Goal: Task Accomplishment & Management: Manage account settings

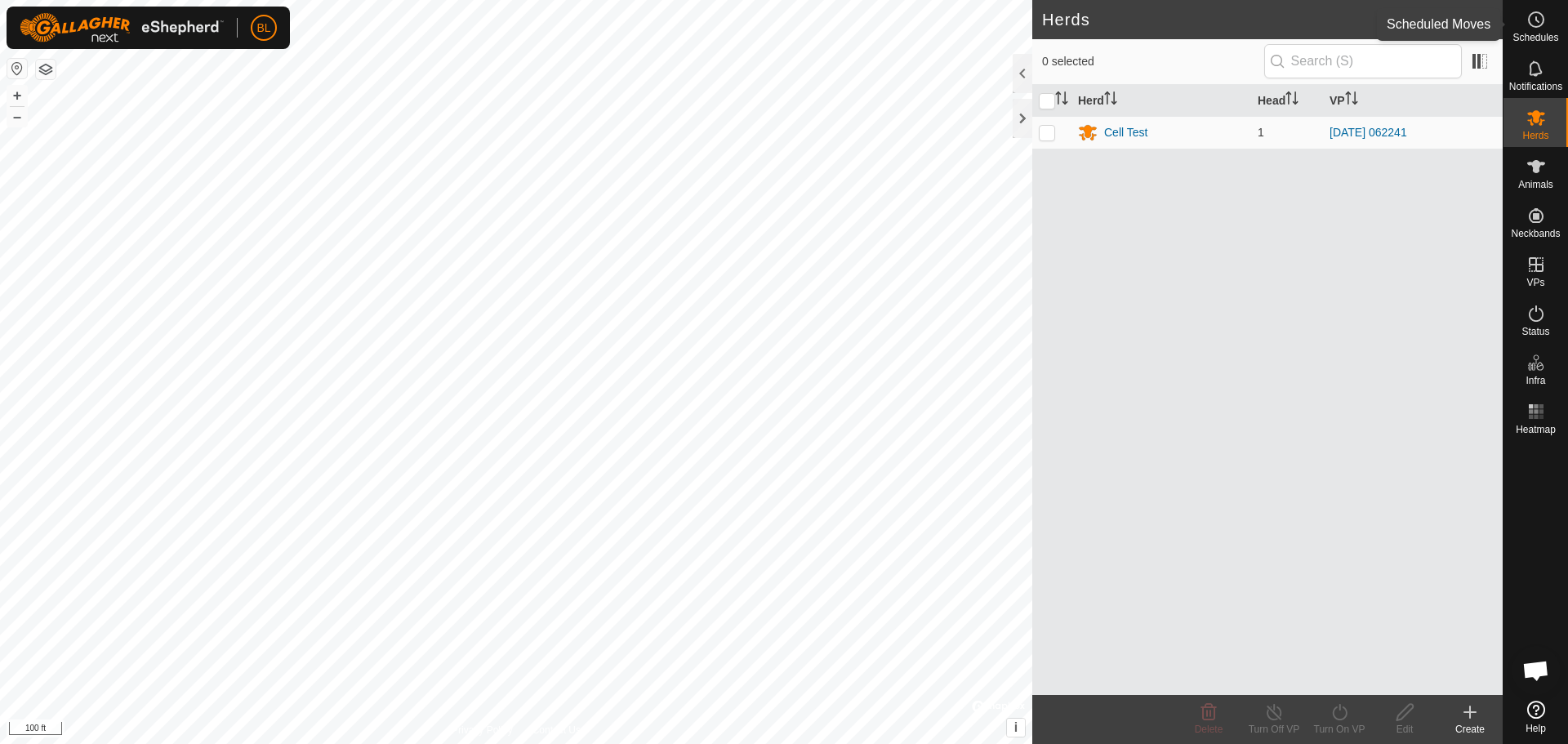
click at [1531, 30] on es-schedule-vp-svg-icon at bounding box center [1536, 20] width 29 height 26
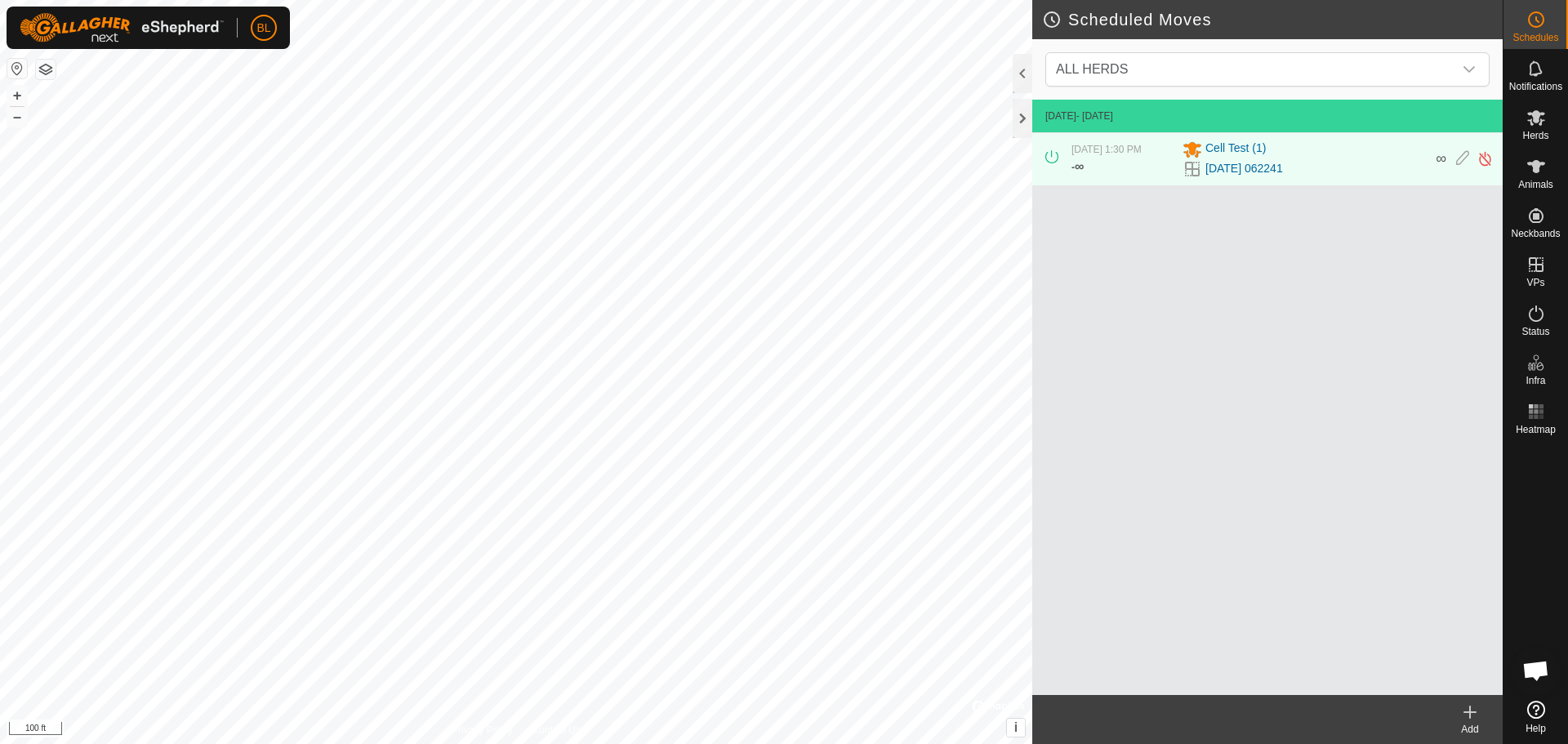
click at [1474, 723] on div "Add" at bounding box center [1470, 728] width 66 height 15
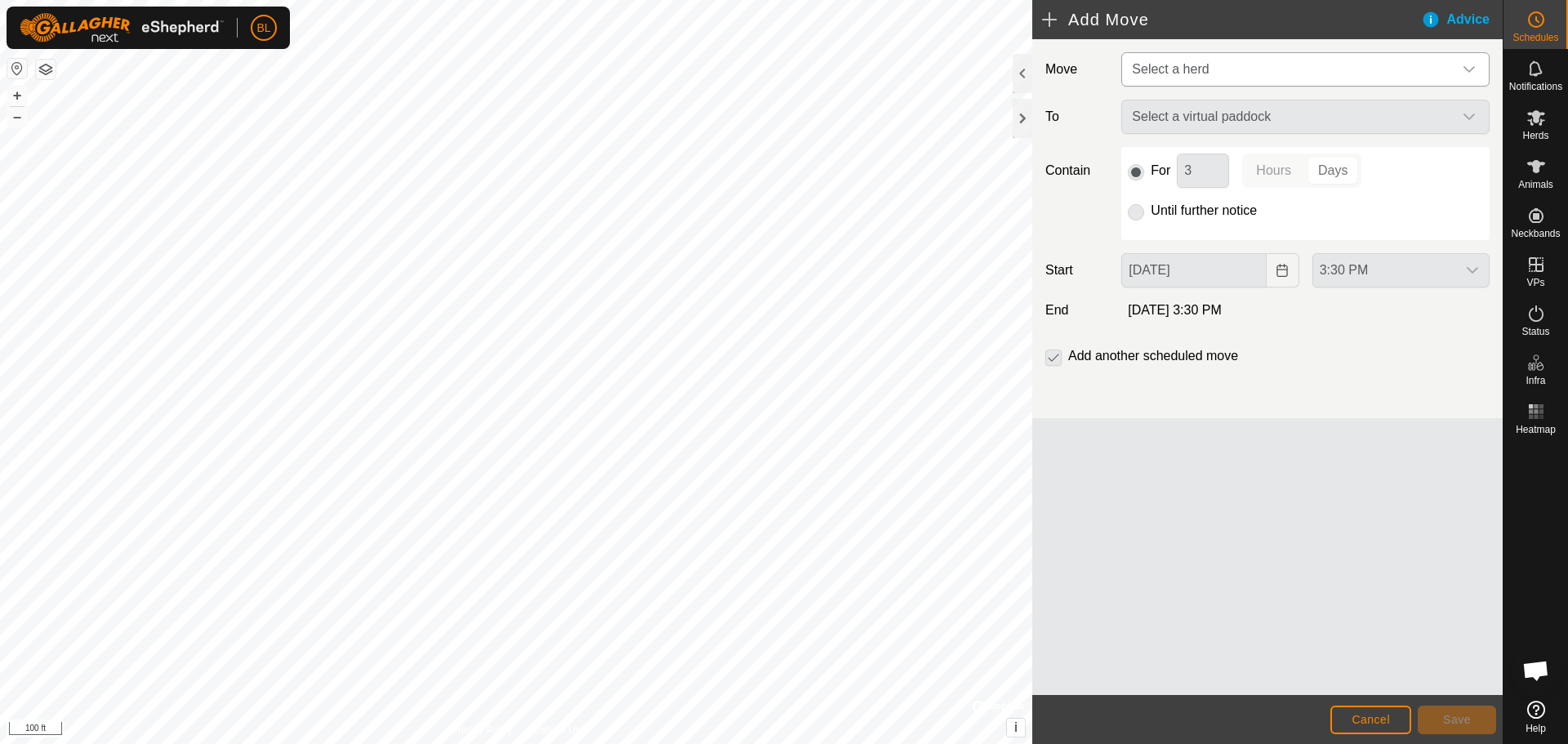
click at [1419, 60] on span "Select a herd" at bounding box center [1289, 70] width 328 height 33
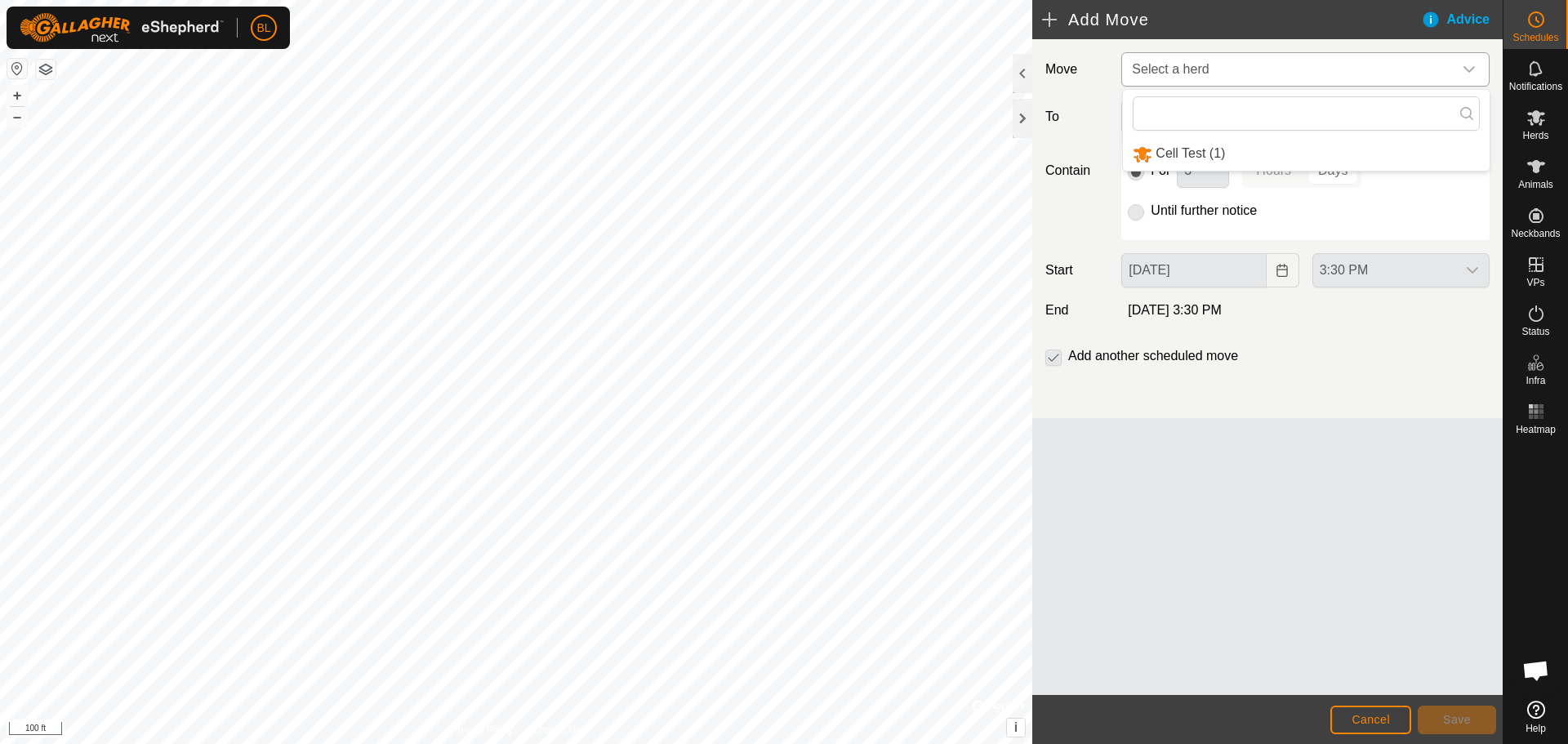
click at [1386, 147] on li "Cell Test (1)" at bounding box center [1306, 153] width 367 height 34
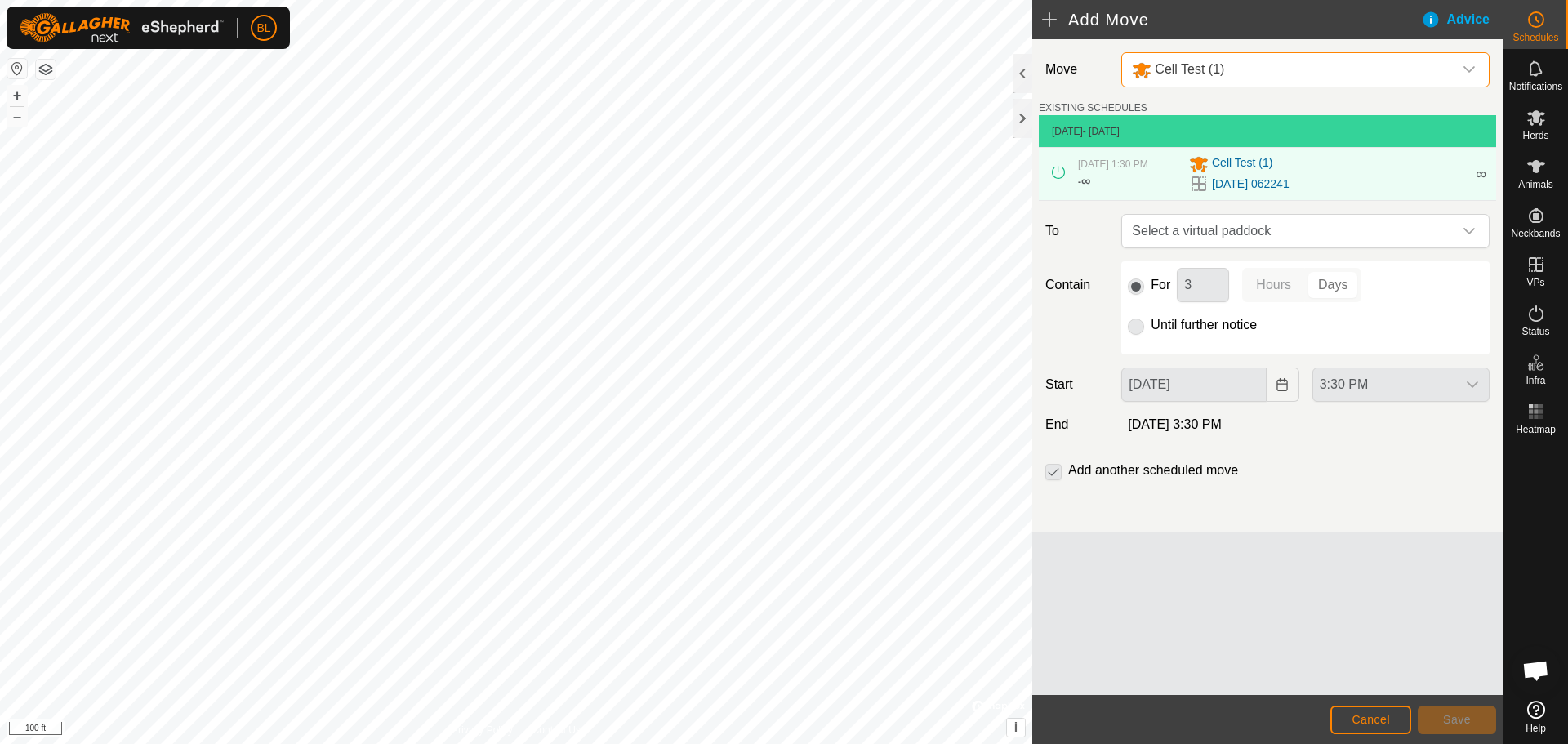
click at [1140, 327] on p-radiobutton at bounding box center [1136, 324] width 16 height 20
click at [1133, 327] on p-radiobutton at bounding box center [1136, 324] width 16 height 20
click at [1057, 471] on p-checkbox at bounding box center [1053, 470] width 16 height 20
click at [1212, 231] on span "Select a virtual paddock" at bounding box center [1289, 231] width 328 height 33
click at [1432, 224] on span "Select a virtual paddock" at bounding box center [1289, 231] width 328 height 33
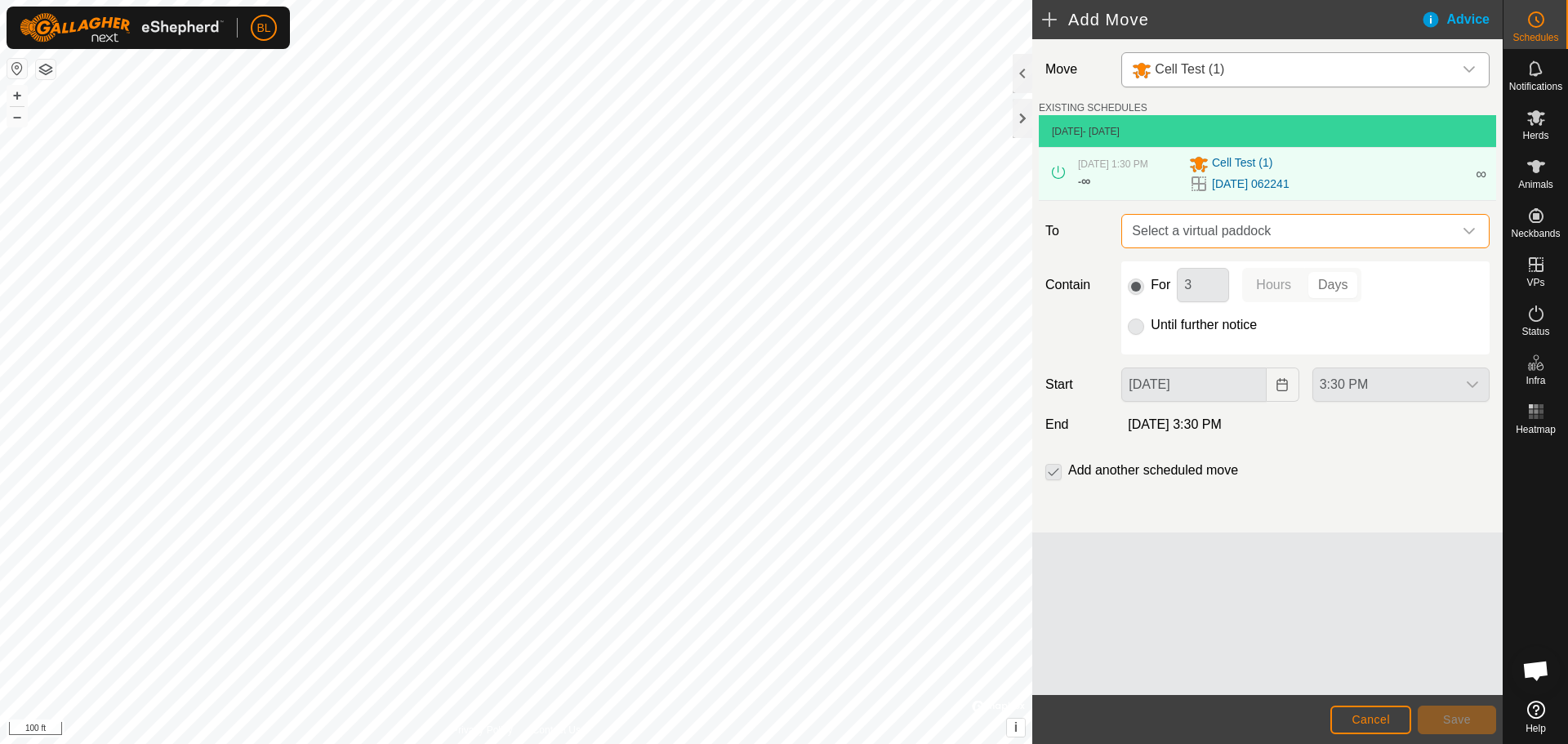
click at [1432, 224] on span "Select a virtual paddock" at bounding box center [1289, 231] width 328 height 33
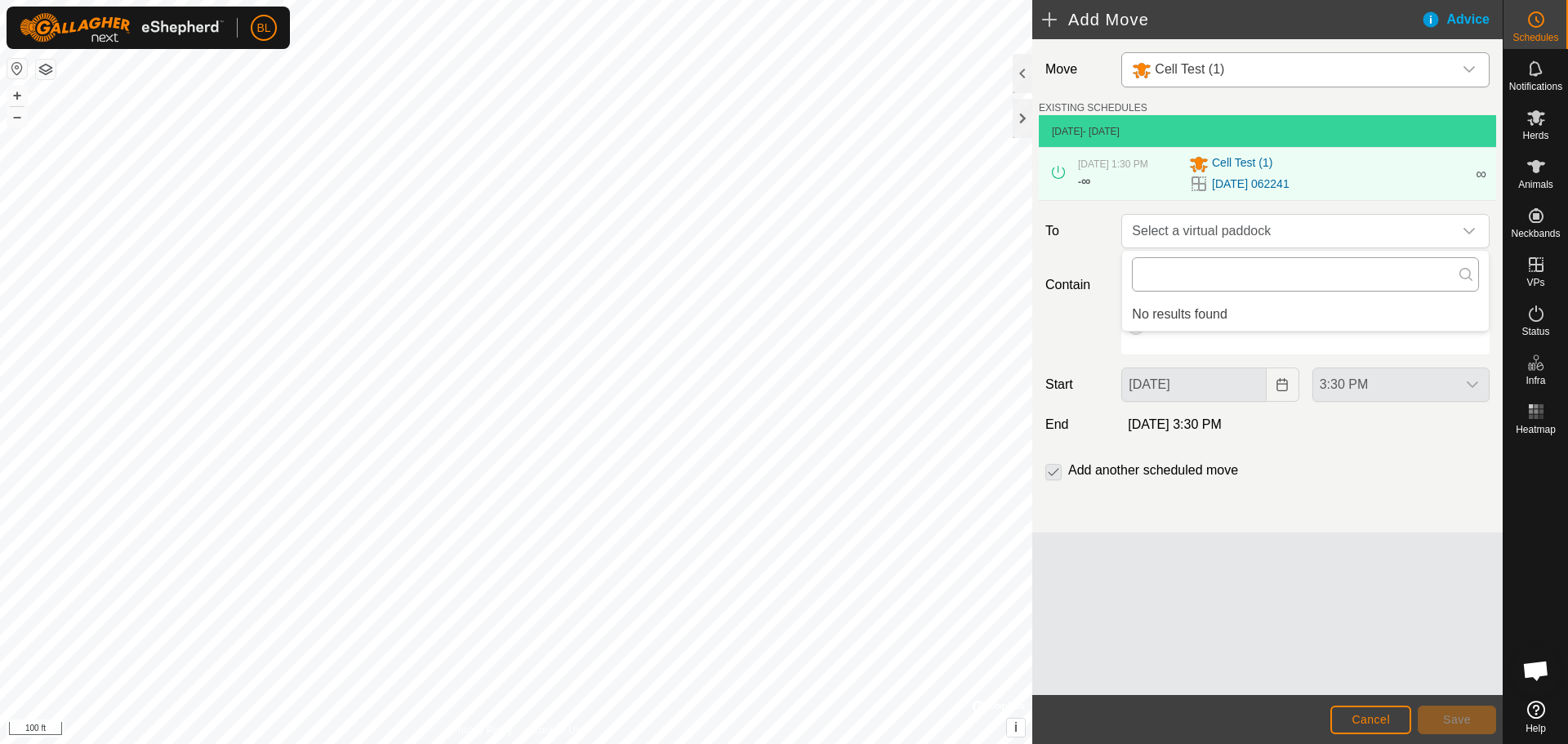
click at [1277, 281] on input "text" at bounding box center [1305, 274] width 347 height 34
click at [1067, 246] on label "To" at bounding box center [1076, 231] width 76 height 34
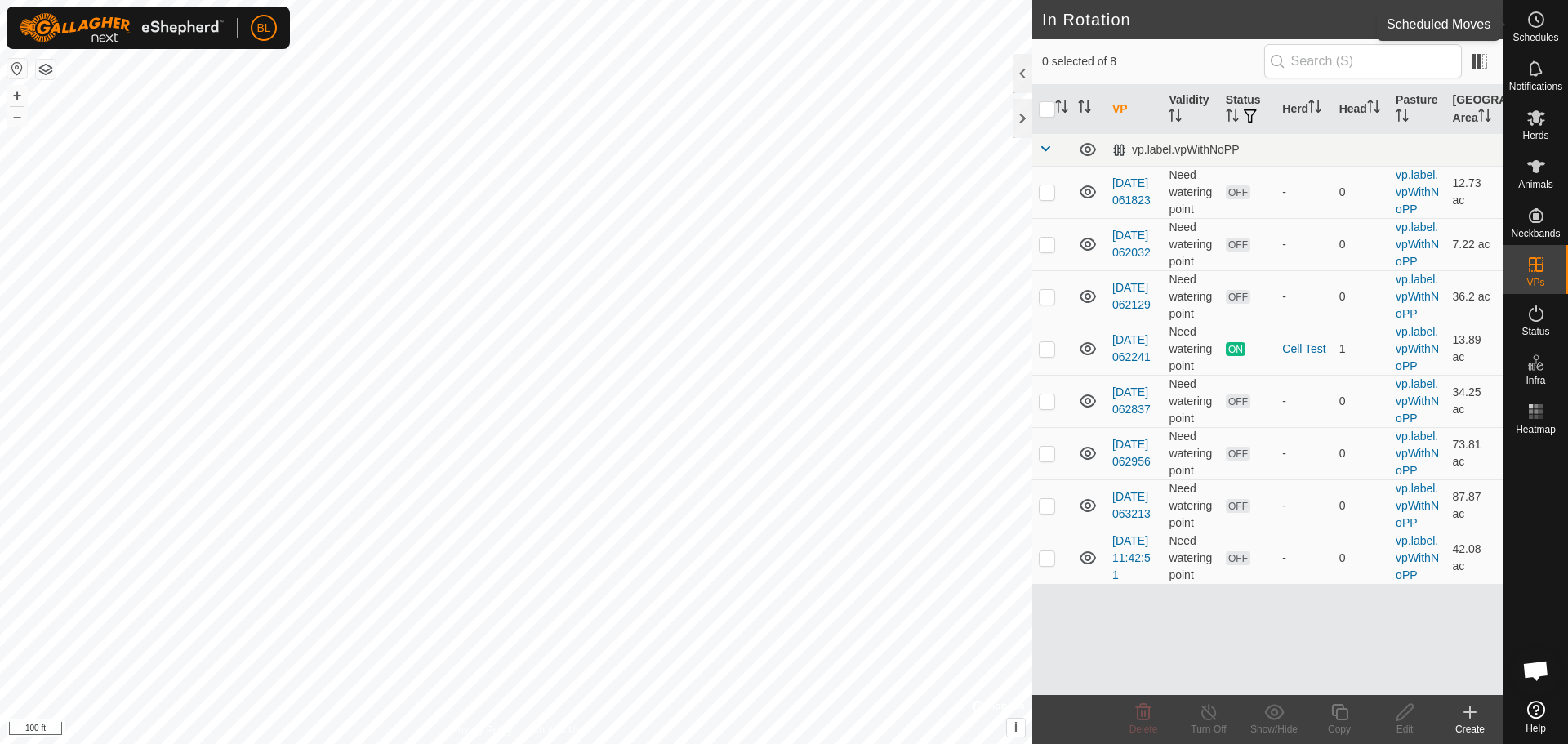
click at [1528, 34] on span "Schedules" at bounding box center [1534, 37] width 46 height 9
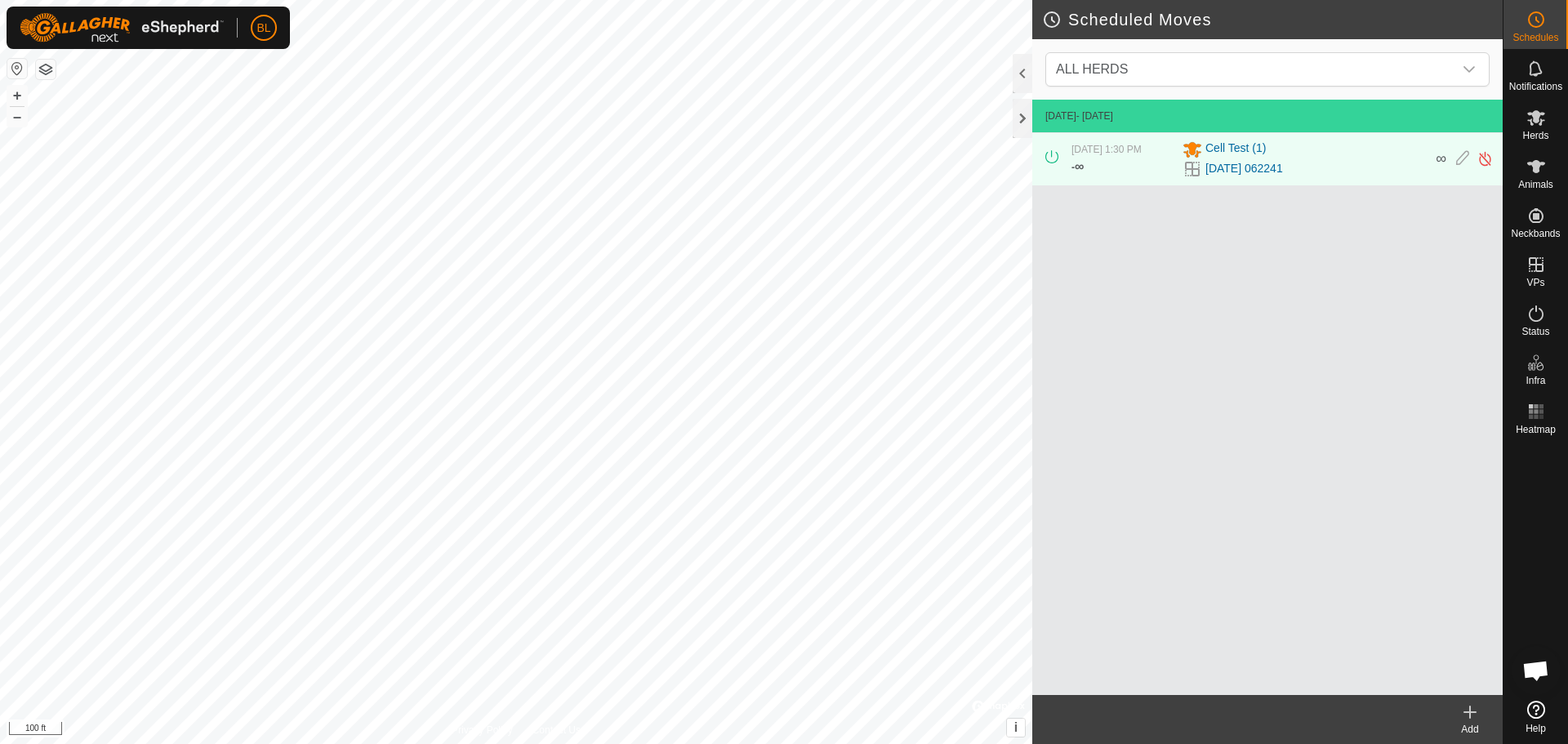
click at [1467, 722] on div "Add" at bounding box center [1470, 728] width 66 height 15
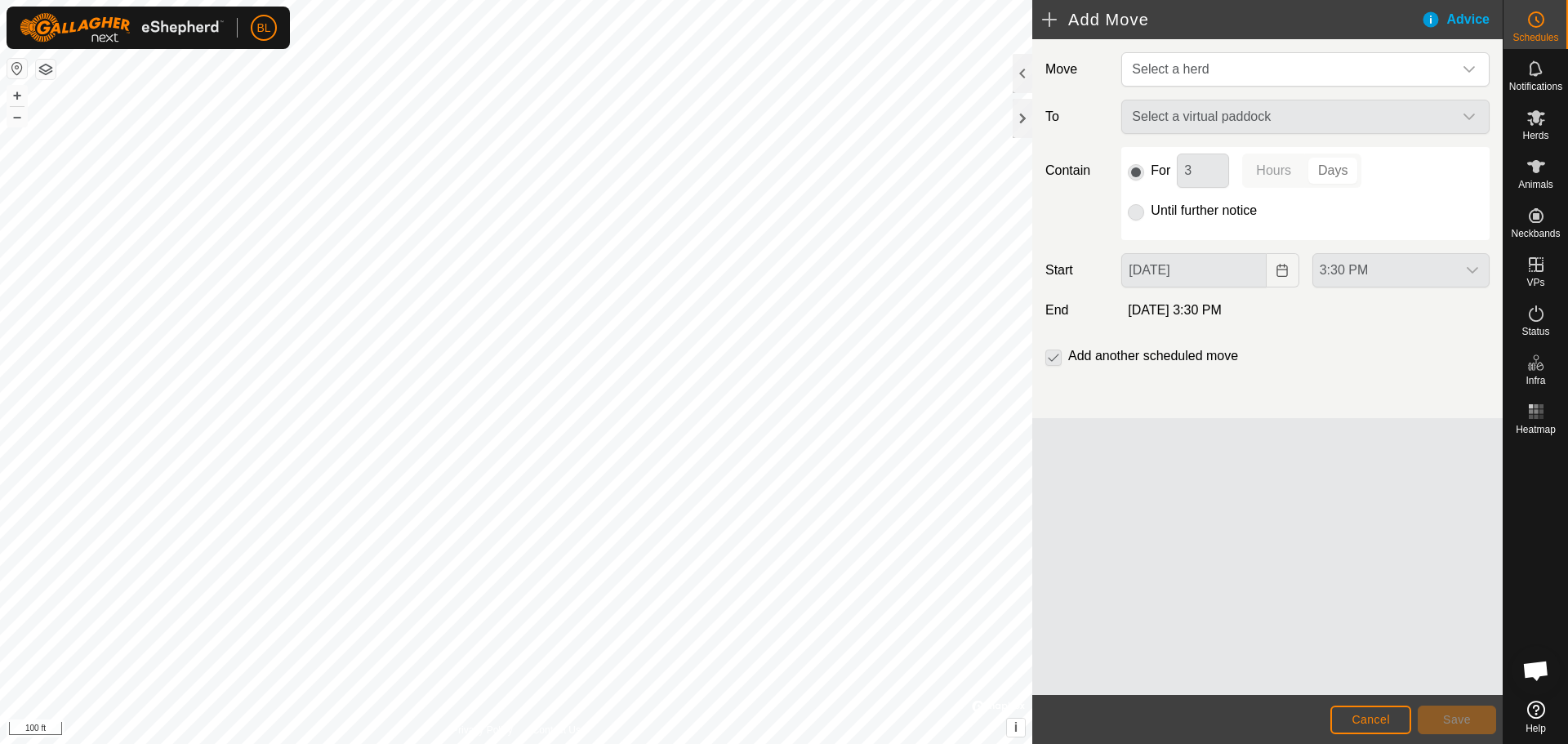
click at [1421, 118] on div "Select a virtual paddock" at bounding box center [1305, 117] width 381 height 34
click at [1437, 66] on span "Select a herd" at bounding box center [1289, 70] width 328 height 33
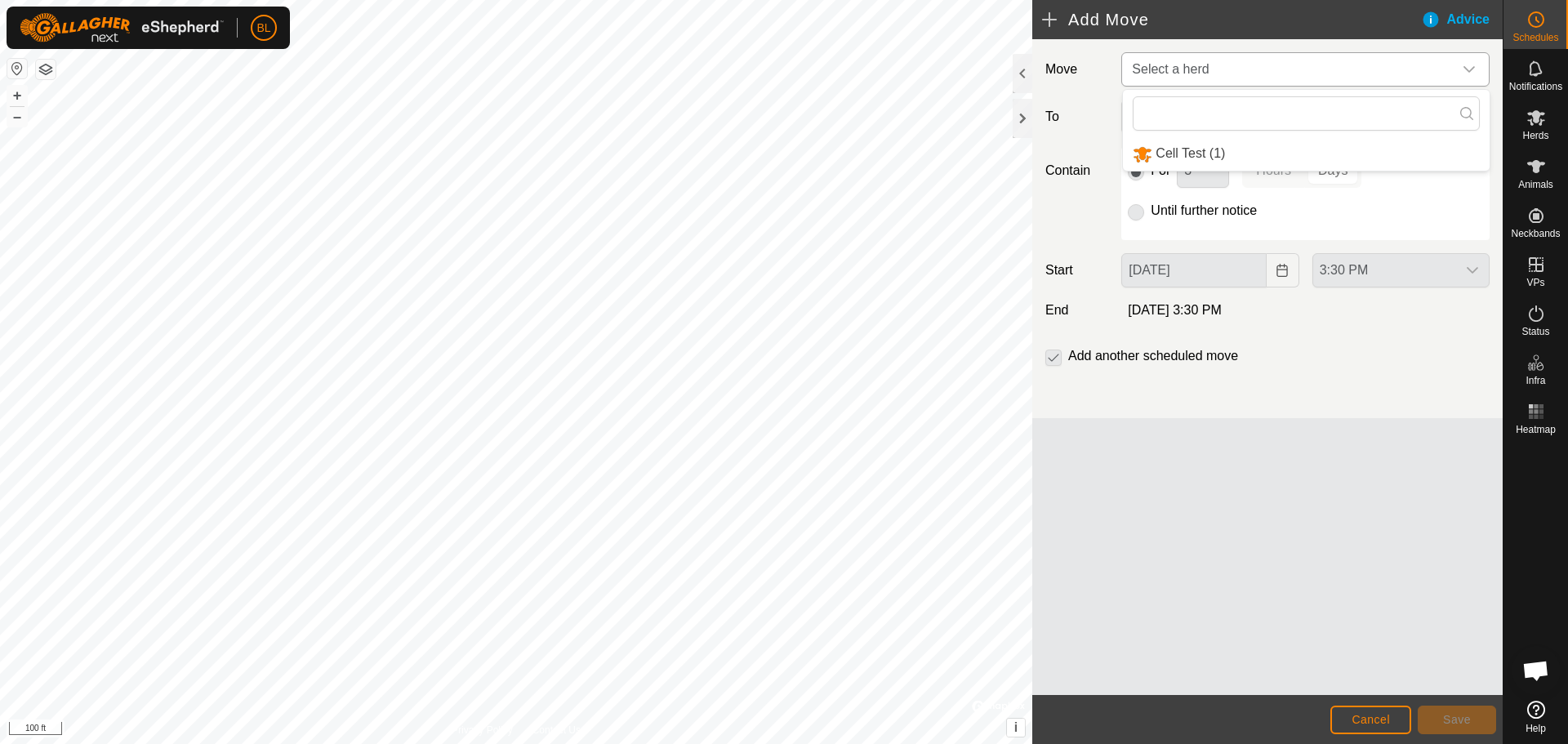
click at [1408, 162] on li "Cell Test (1)" at bounding box center [1306, 153] width 367 height 34
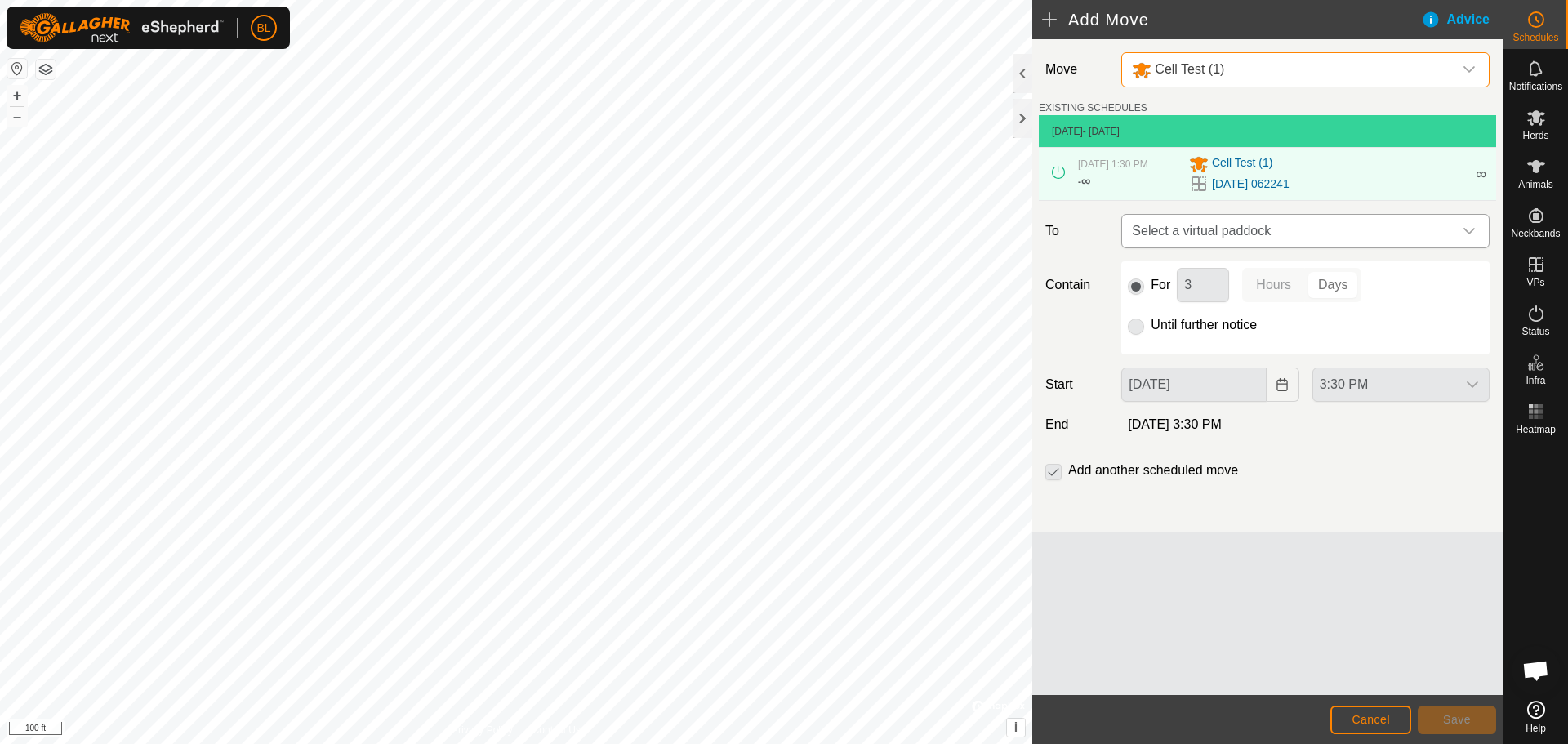
click at [1472, 228] on icon "dropdown trigger" at bounding box center [1469, 230] width 13 height 13
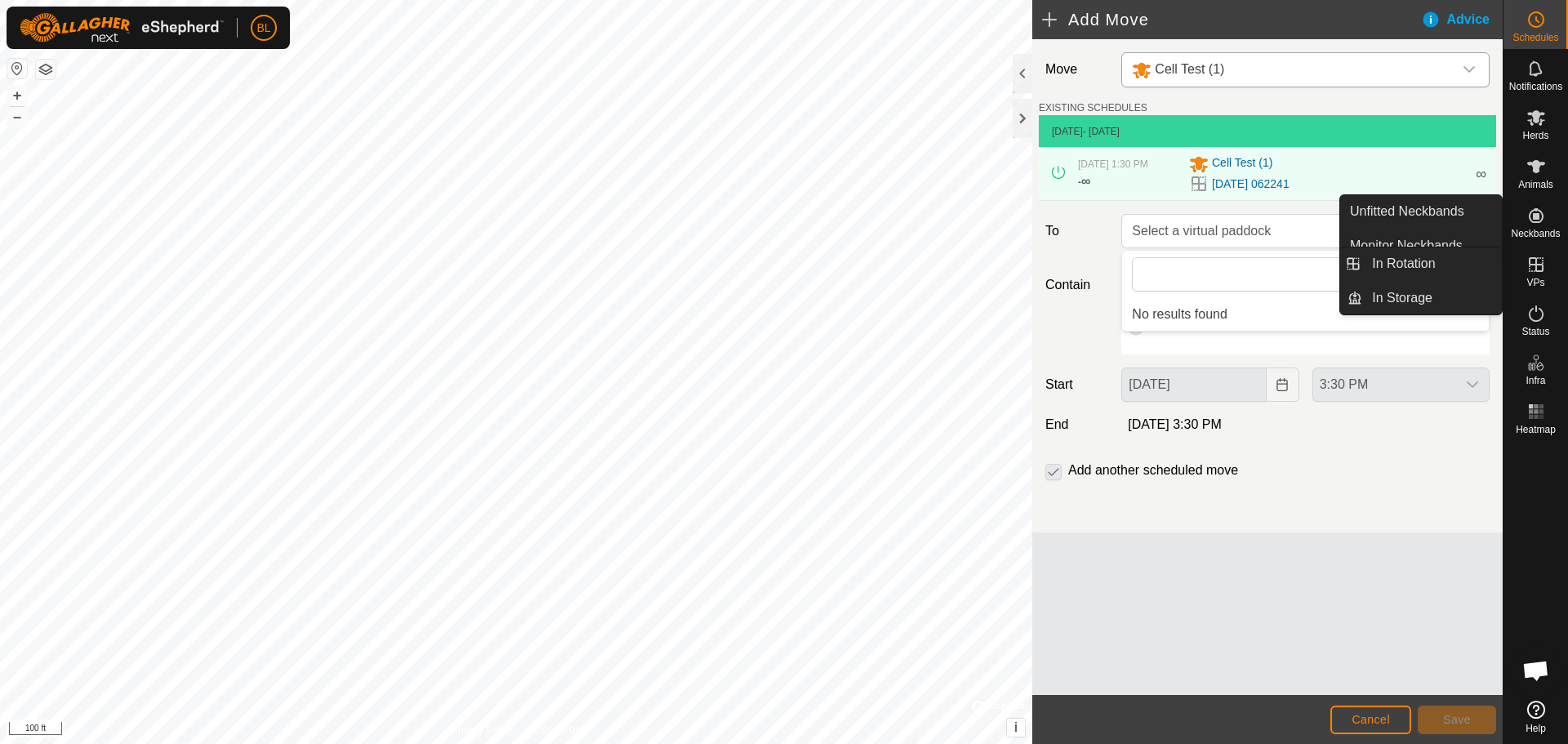
click at [1539, 266] on icon at bounding box center [1536, 264] width 20 height 20
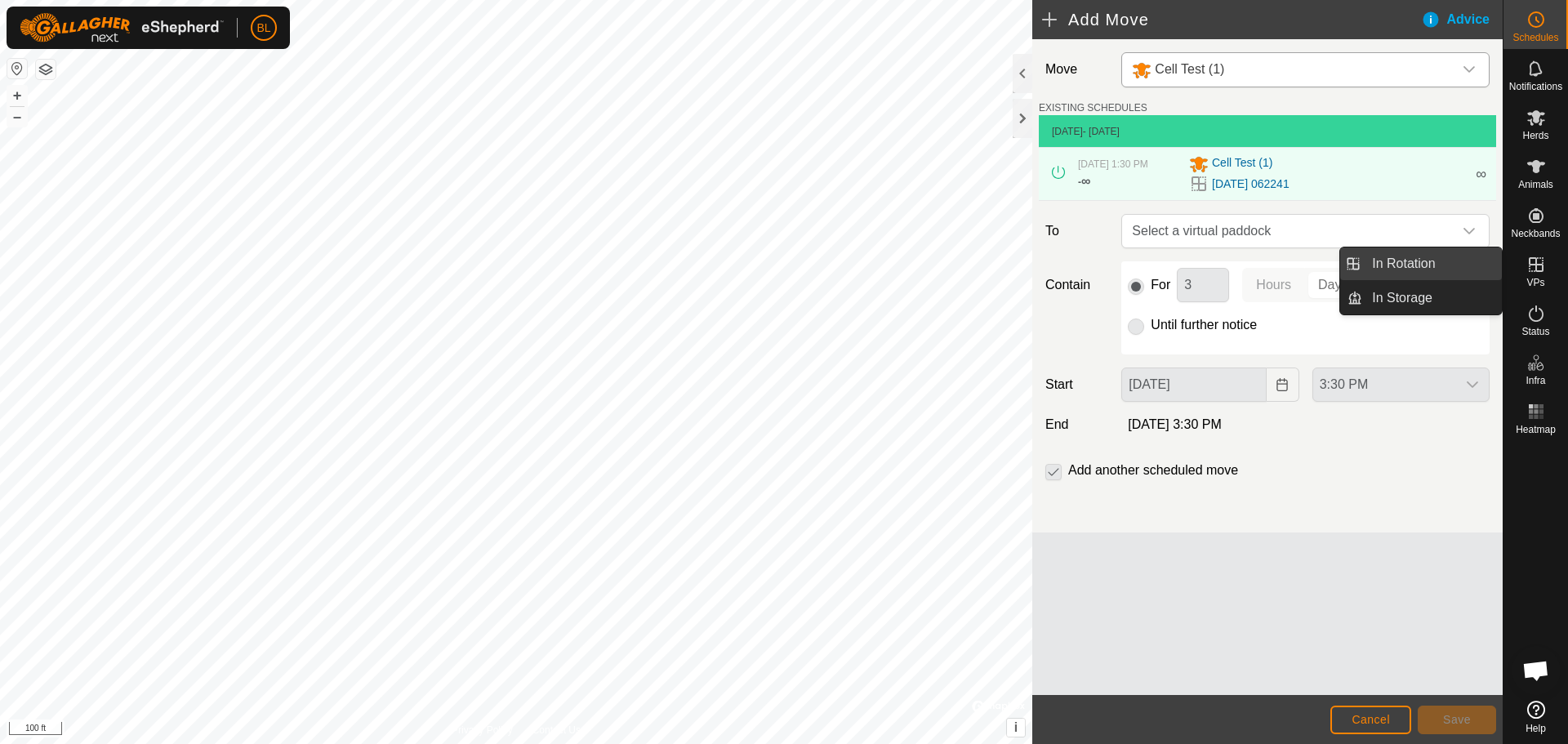
click at [1465, 259] on link "In Rotation" at bounding box center [1432, 264] width 140 height 33
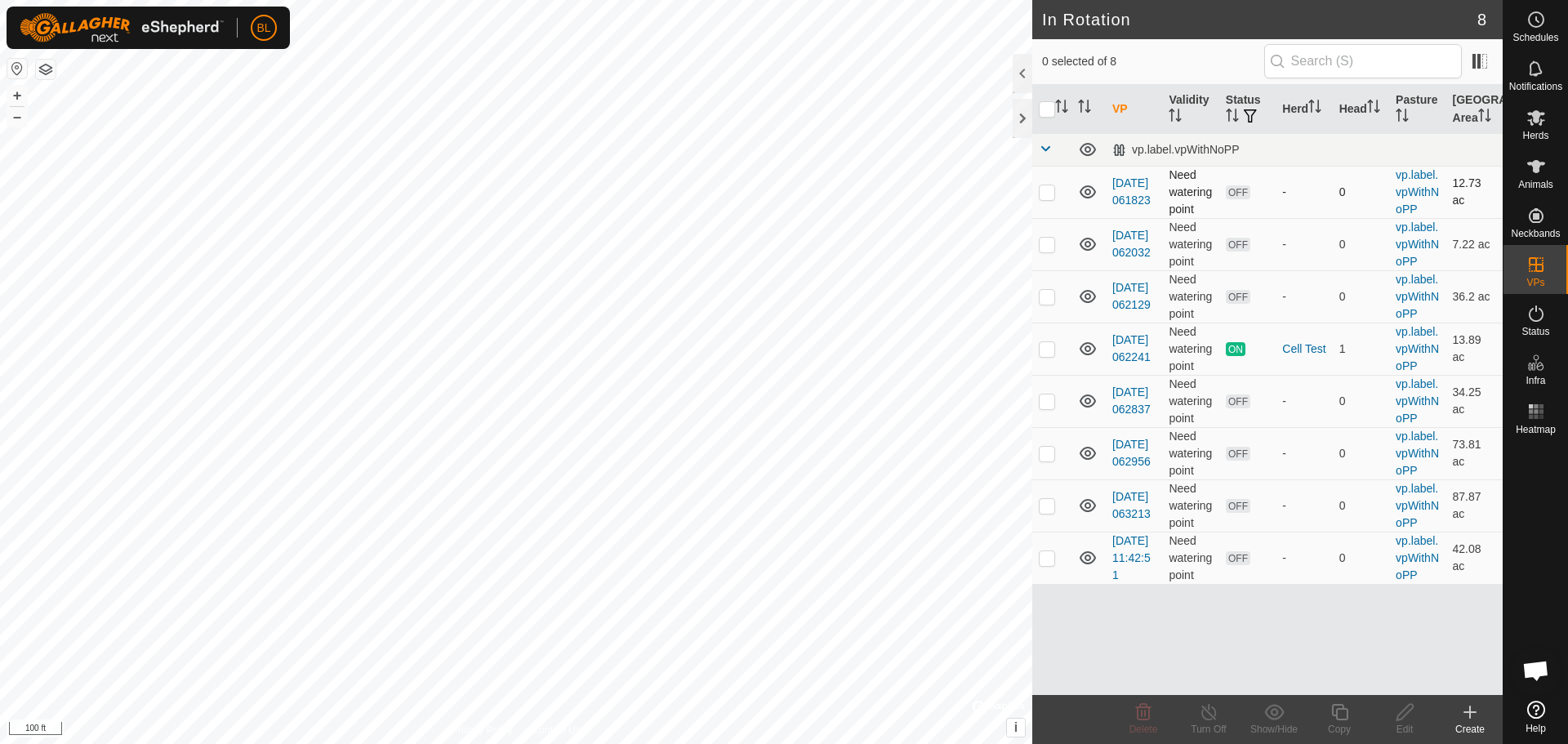
click at [1046, 194] on p-checkbox at bounding box center [1046, 191] width 16 height 13
checkbox input "true"
click at [1046, 245] on p-checkbox at bounding box center [1046, 244] width 16 height 13
checkbox input "true"
click at [1049, 299] on p-checkbox at bounding box center [1046, 296] width 16 height 13
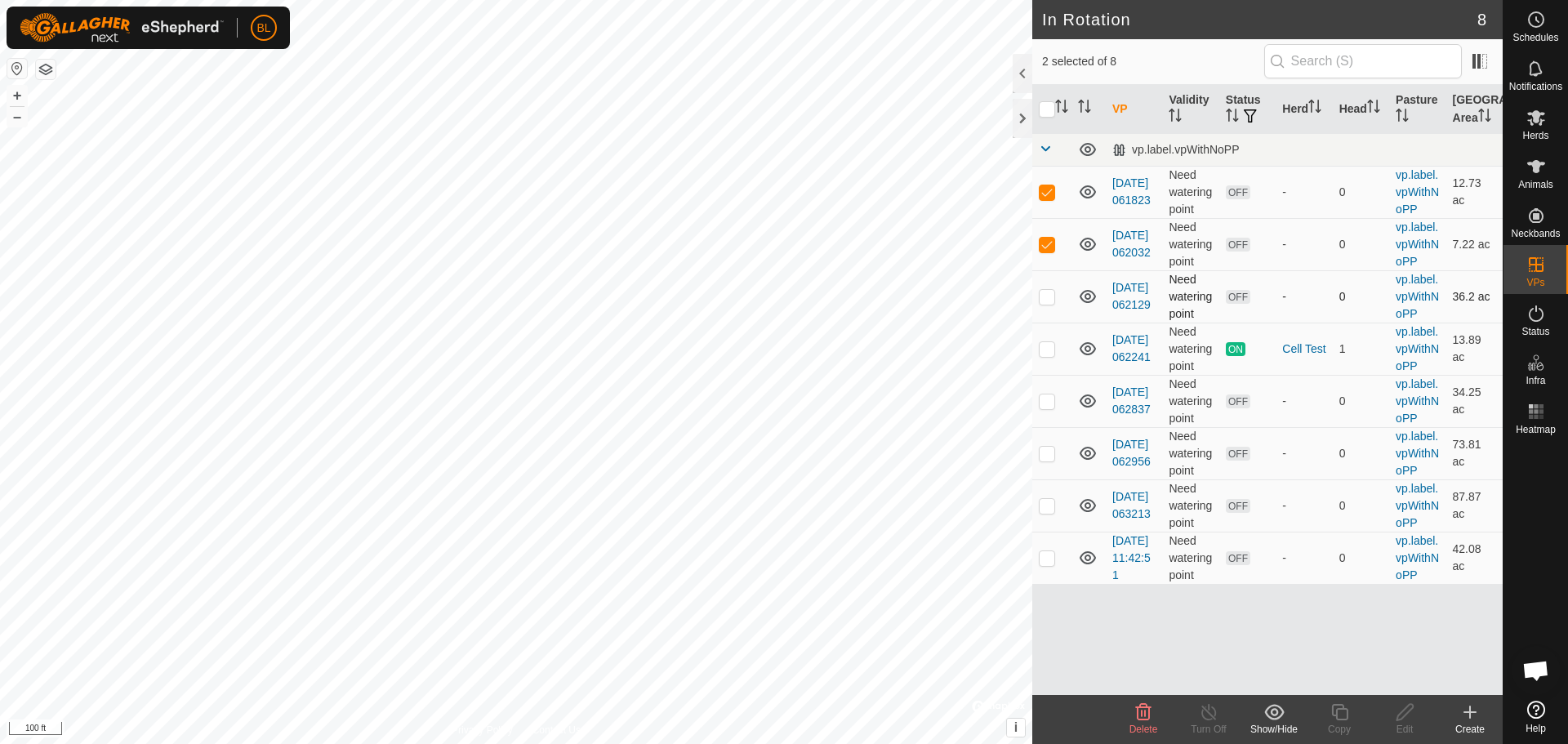
checkbox input "true"
click at [1047, 399] on p-checkbox at bounding box center [1046, 400] width 16 height 13
checkbox input "true"
click at [1049, 460] on p-checkbox at bounding box center [1046, 453] width 16 height 13
checkbox input "true"
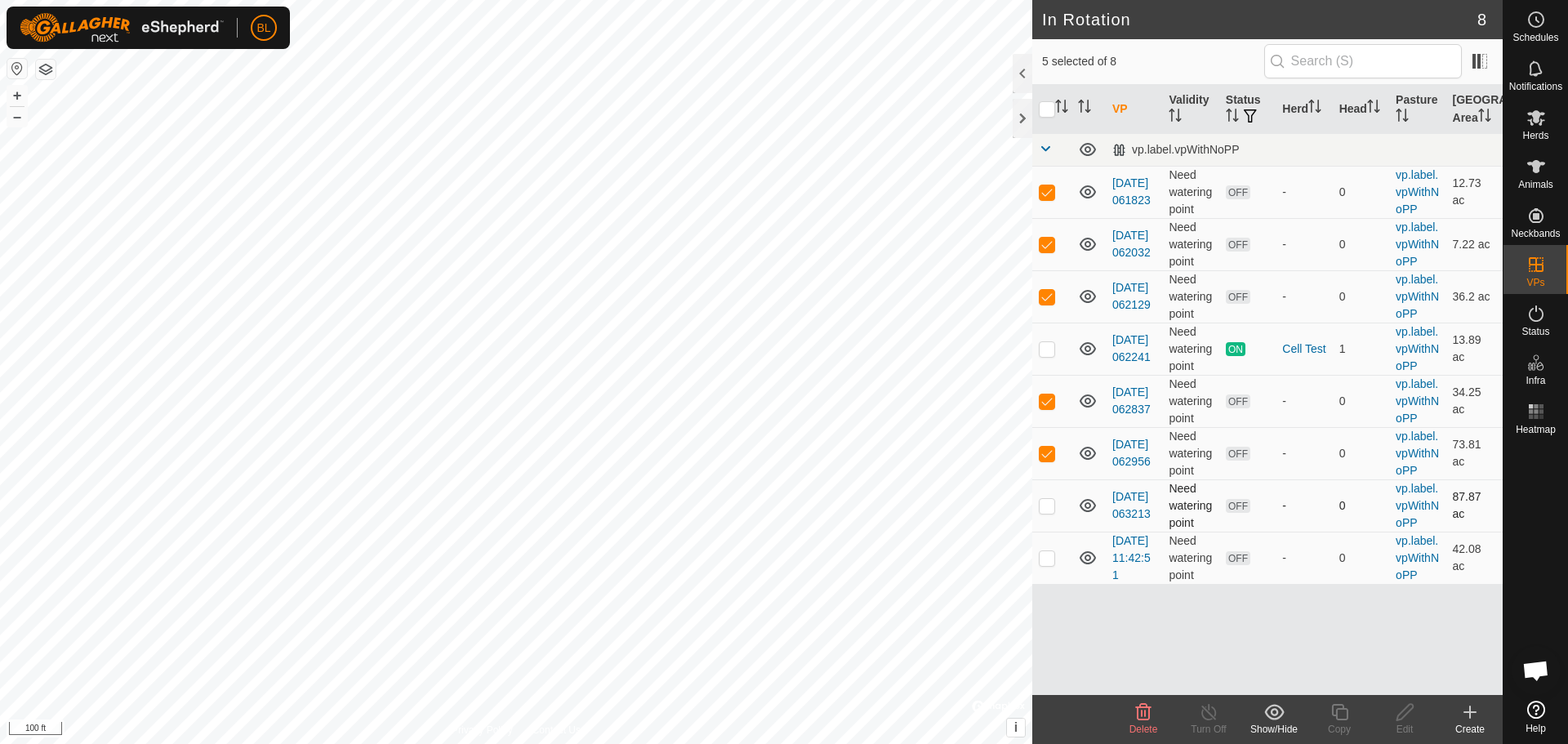
click at [1044, 500] on p-checkbox at bounding box center [1046, 504] width 16 height 13
checkbox input "true"
click at [1049, 564] on p-checkbox at bounding box center [1046, 557] width 16 height 13
click at [1207, 664] on div "VP Validity Status Herd Head Pasture Grazing Area vp.label.vpWithNoPP [DATE] 06…" at bounding box center [1267, 389] width 470 height 610
click at [1042, 564] on p-checkbox at bounding box center [1046, 557] width 16 height 13
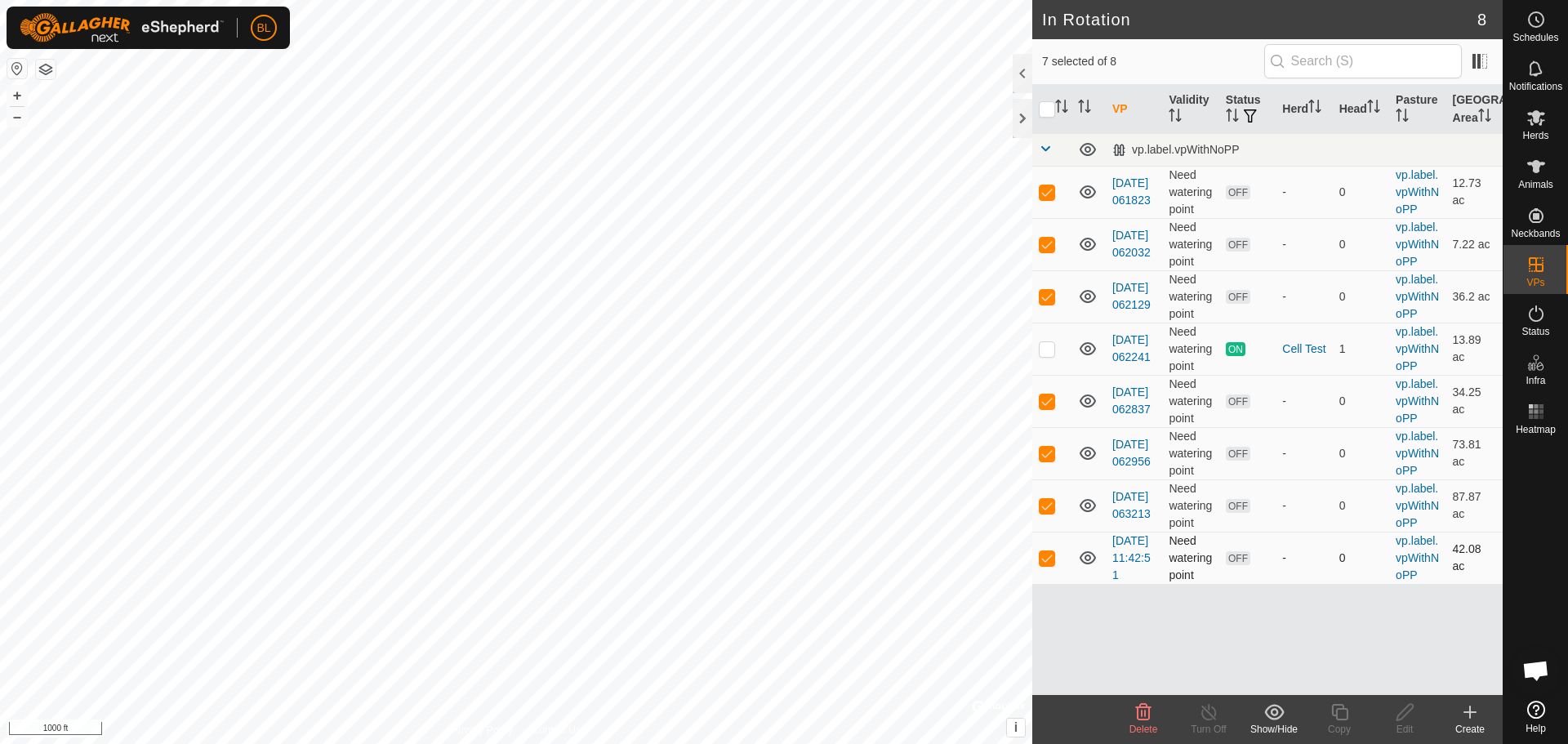
checkbox input "false"
click at [1049, 510] on p-checkbox at bounding box center [1046, 504] width 16 height 13
checkbox input "false"
click at [1045, 453] on p-checkbox at bounding box center [1046, 453] width 16 height 13
checkbox input "false"
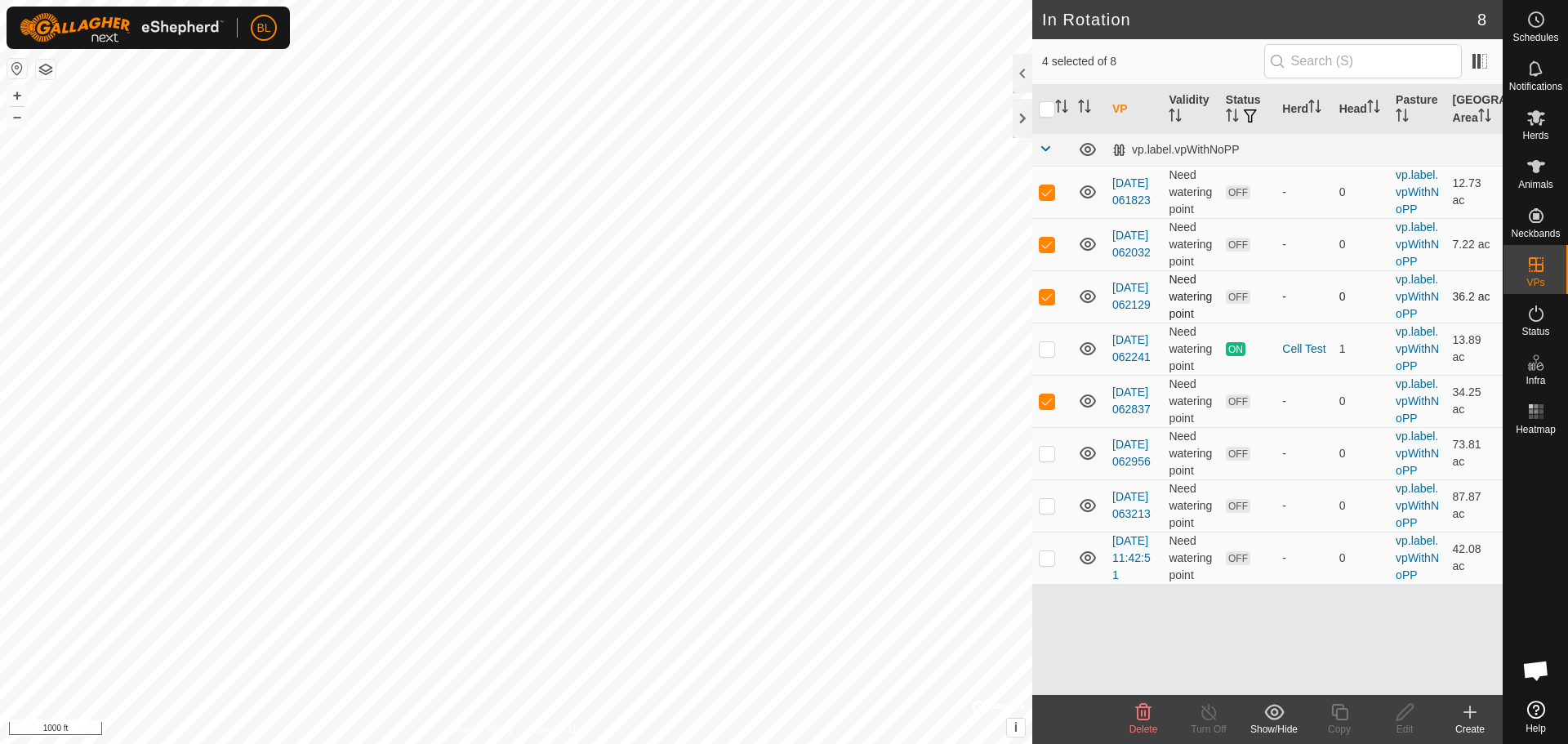
click at [1047, 403] on p-checkbox at bounding box center [1046, 400] width 16 height 13
checkbox input "false"
click at [1054, 291] on p-checkbox at bounding box center [1046, 296] width 16 height 13
checkbox input "false"
click at [1048, 251] on p-checkbox at bounding box center [1046, 244] width 16 height 13
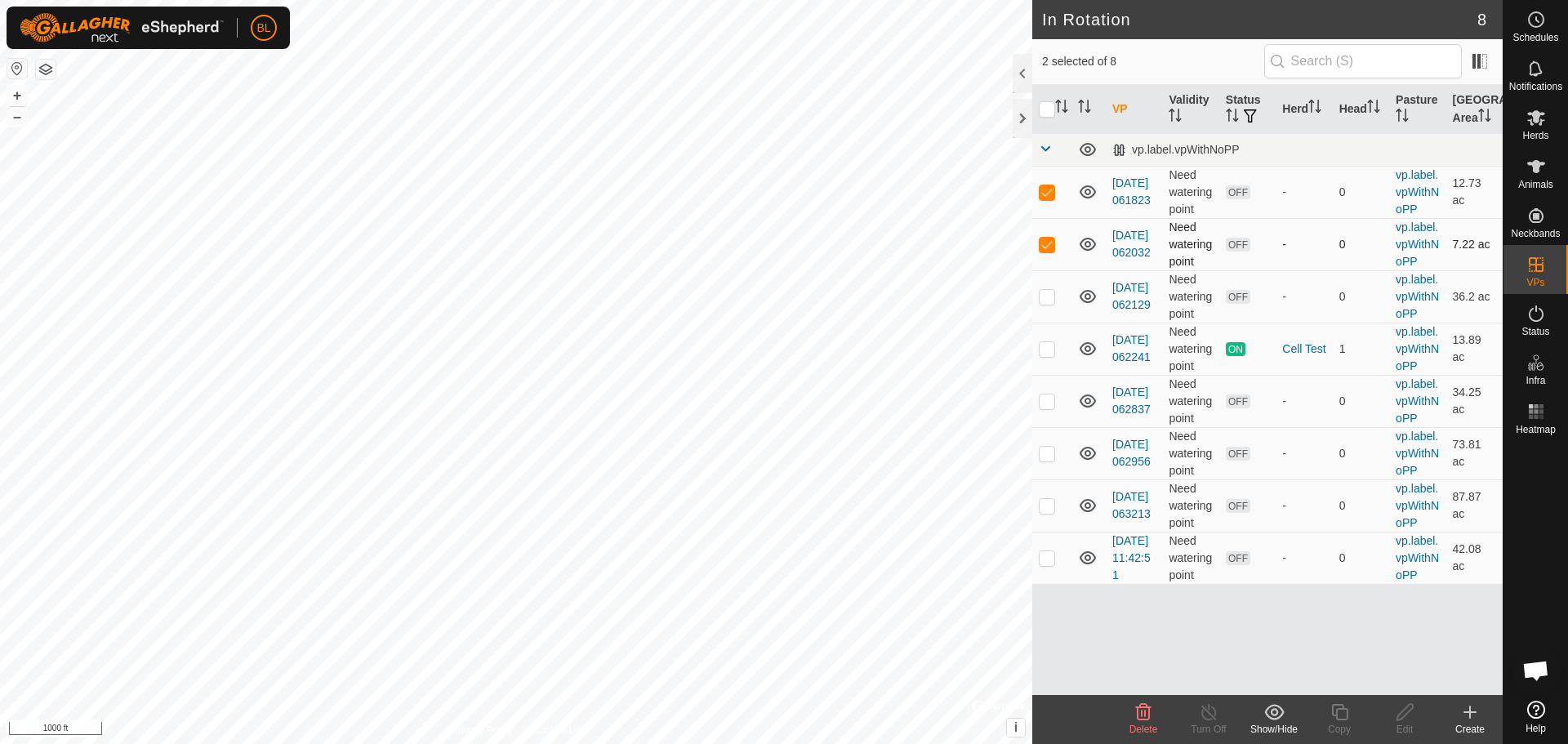
checkbox input "false"
click at [1047, 195] on p-checkbox at bounding box center [1046, 191] width 16 height 13
checkbox input "false"
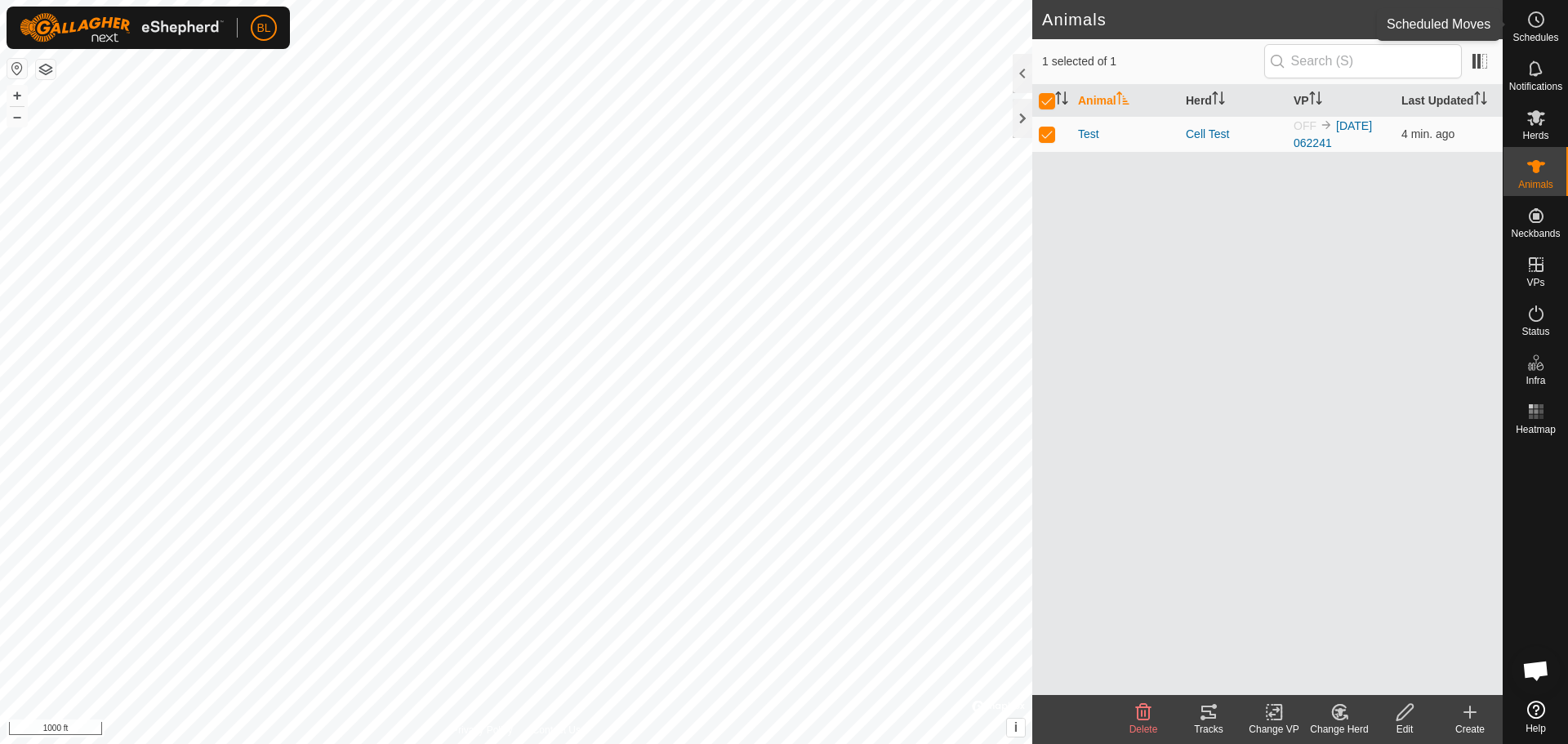
click at [1531, 27] on icon at bounding box center [1536, 19] width 20 height 20
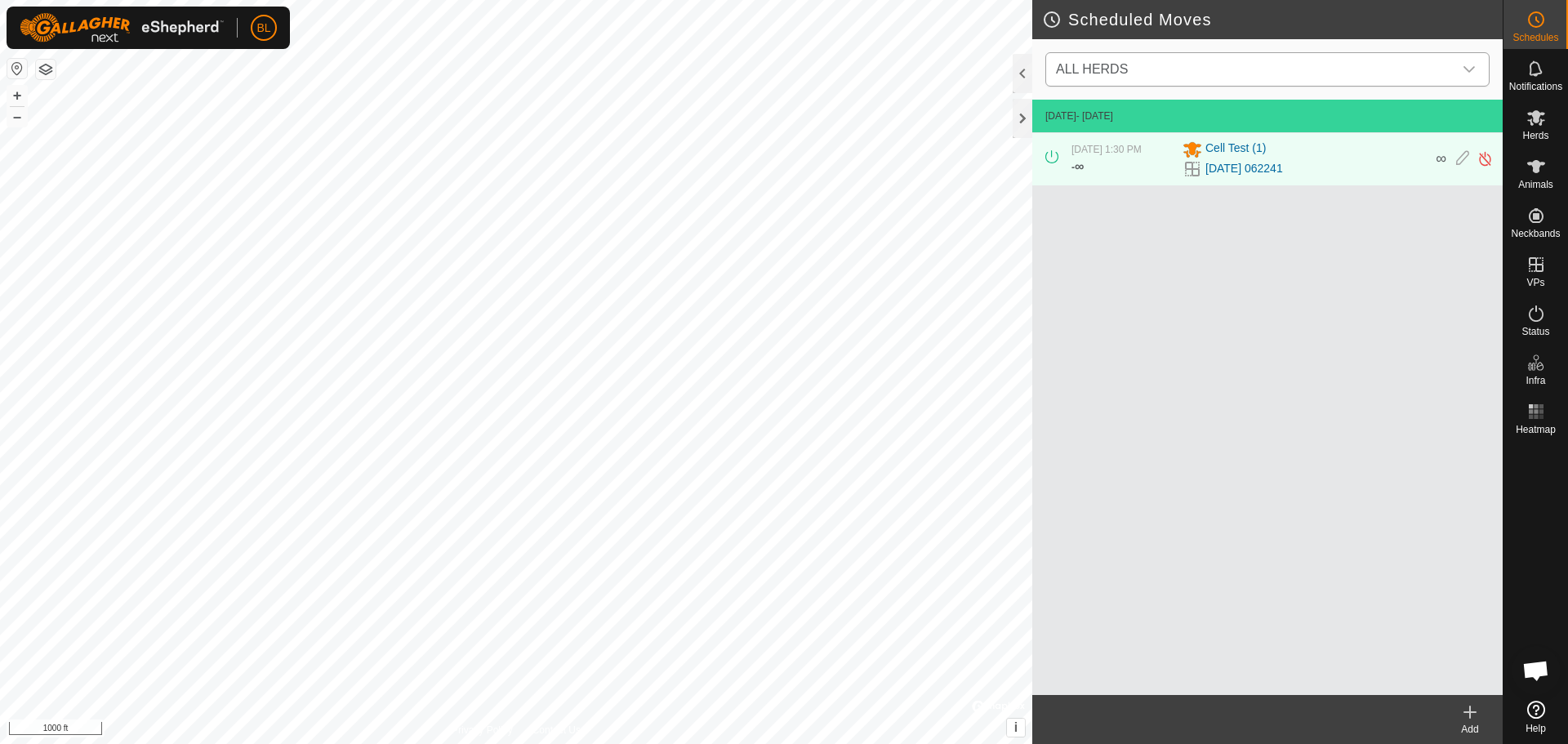
click at [1477, 63] on div "dropdown trigger" at bounding box center [1469, 70] width 33 height 33
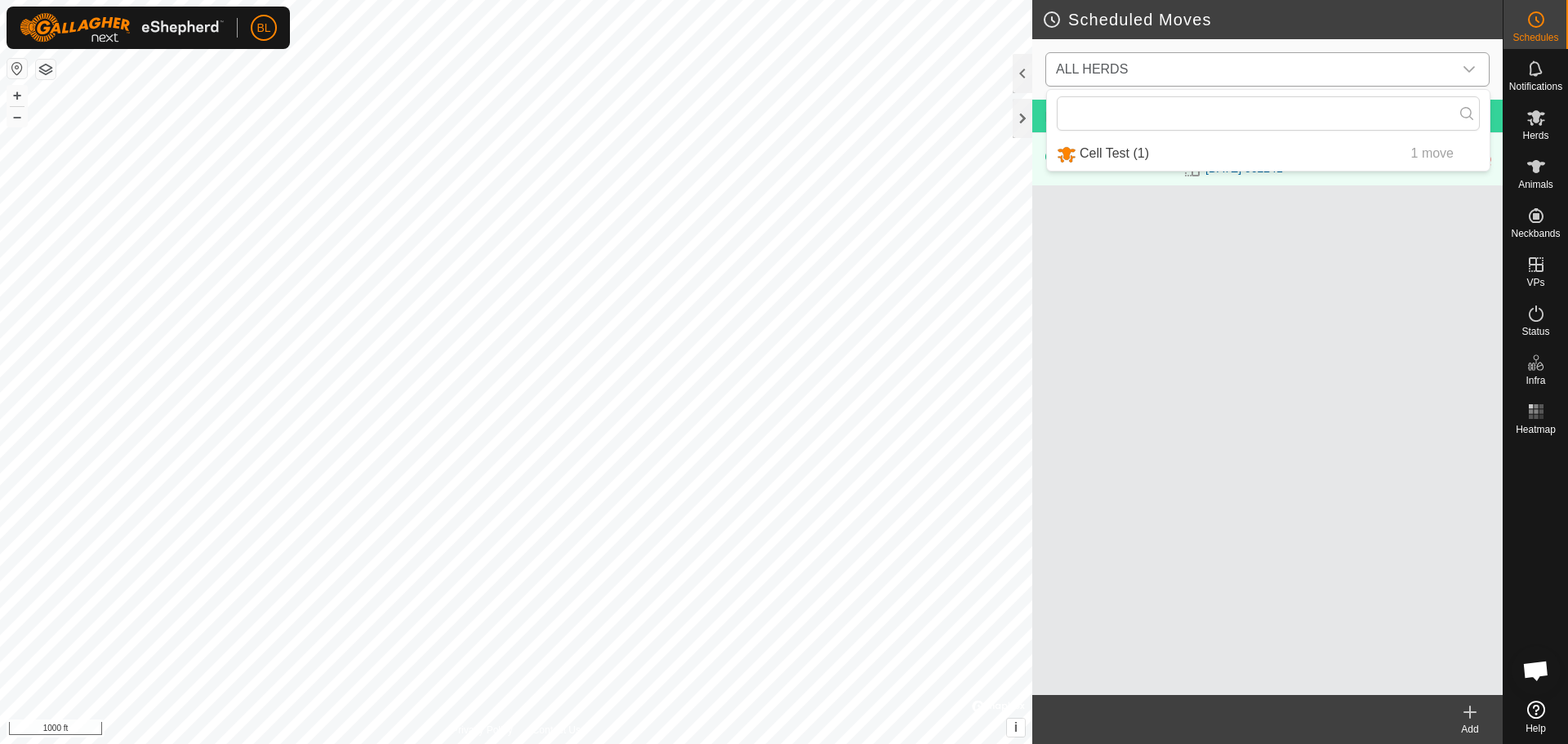
click at [1425, 147] on li "Cell Test (1) 1 move" at bounding box center [1268, 153] width 442 height 34
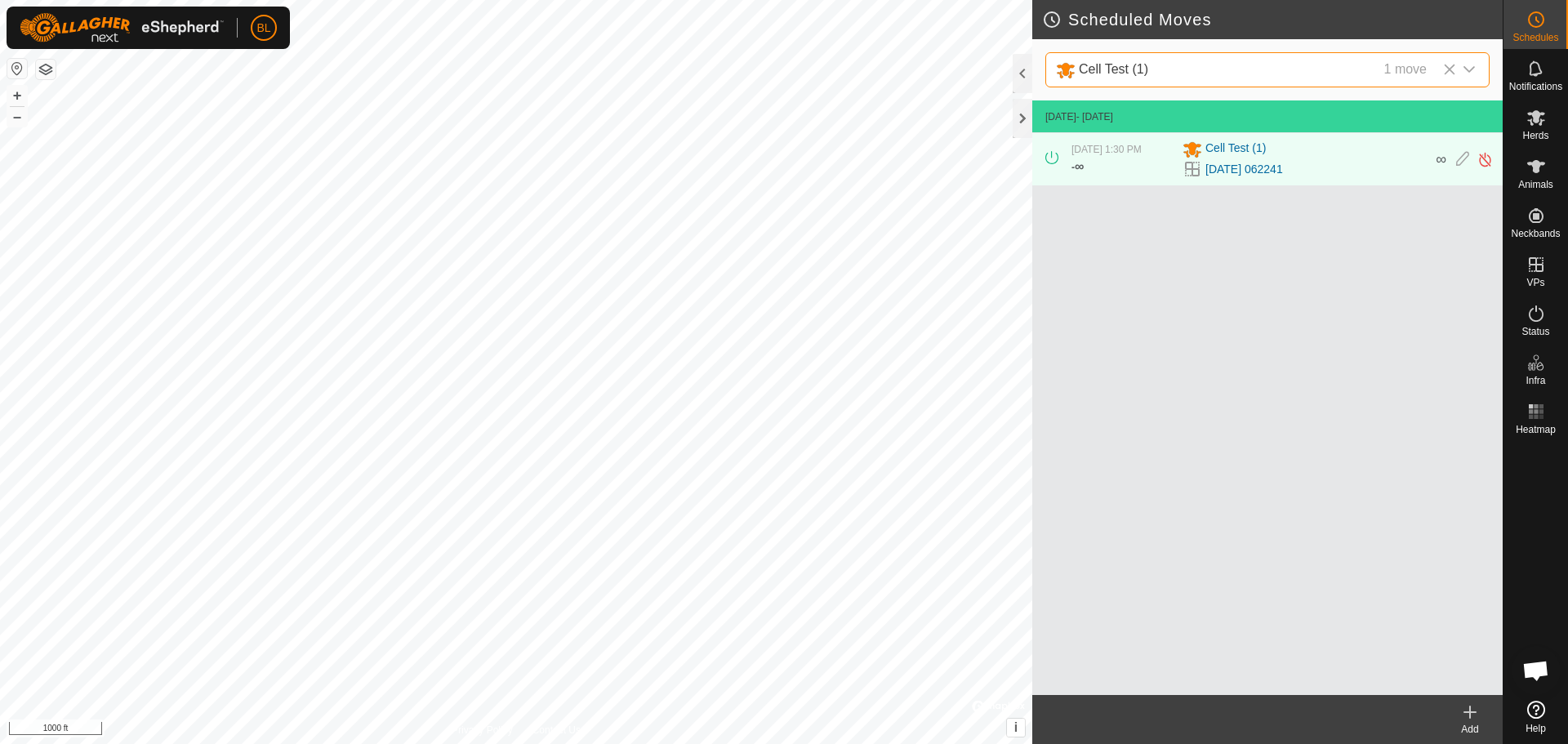
click at [1465, 718] on icon at bounding box center [1470, 711] width 20 height 20
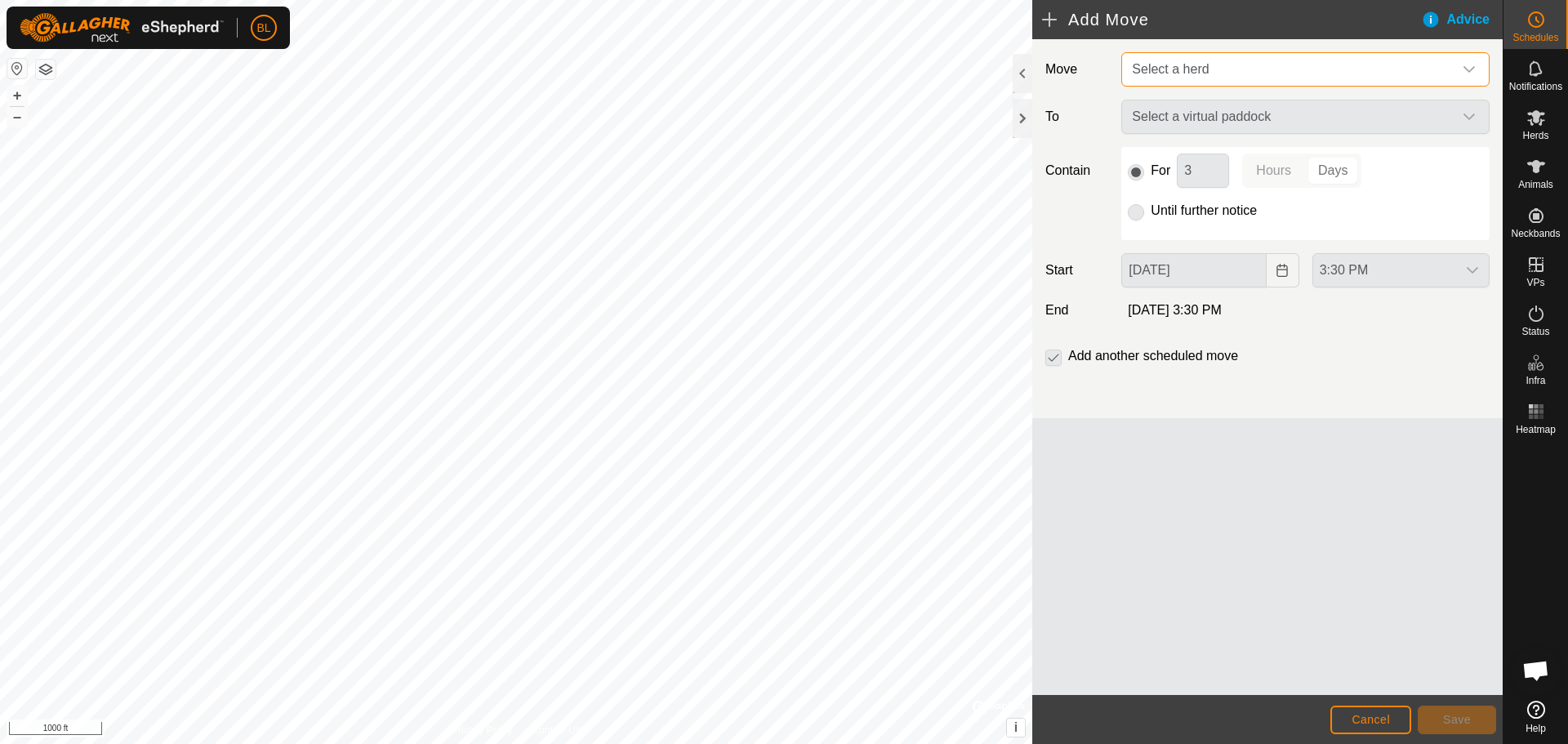
click at [1266, 55] on span "Select a herd" at bounding box center [1289, 70] width 328 height 33
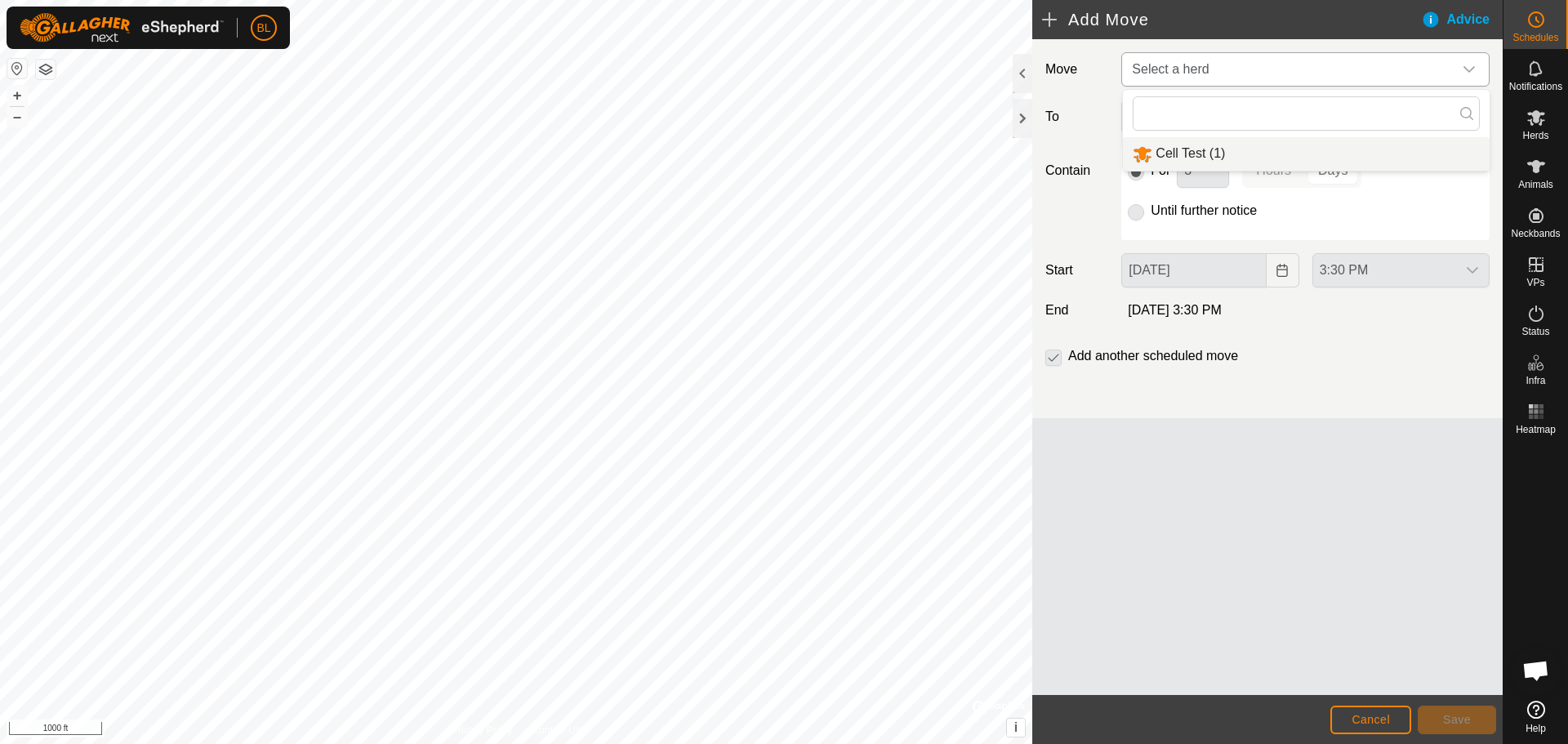
click at [1251, 152] on li "Cell Test (1)" at bounding box center [1306, 153] width 367 height 34
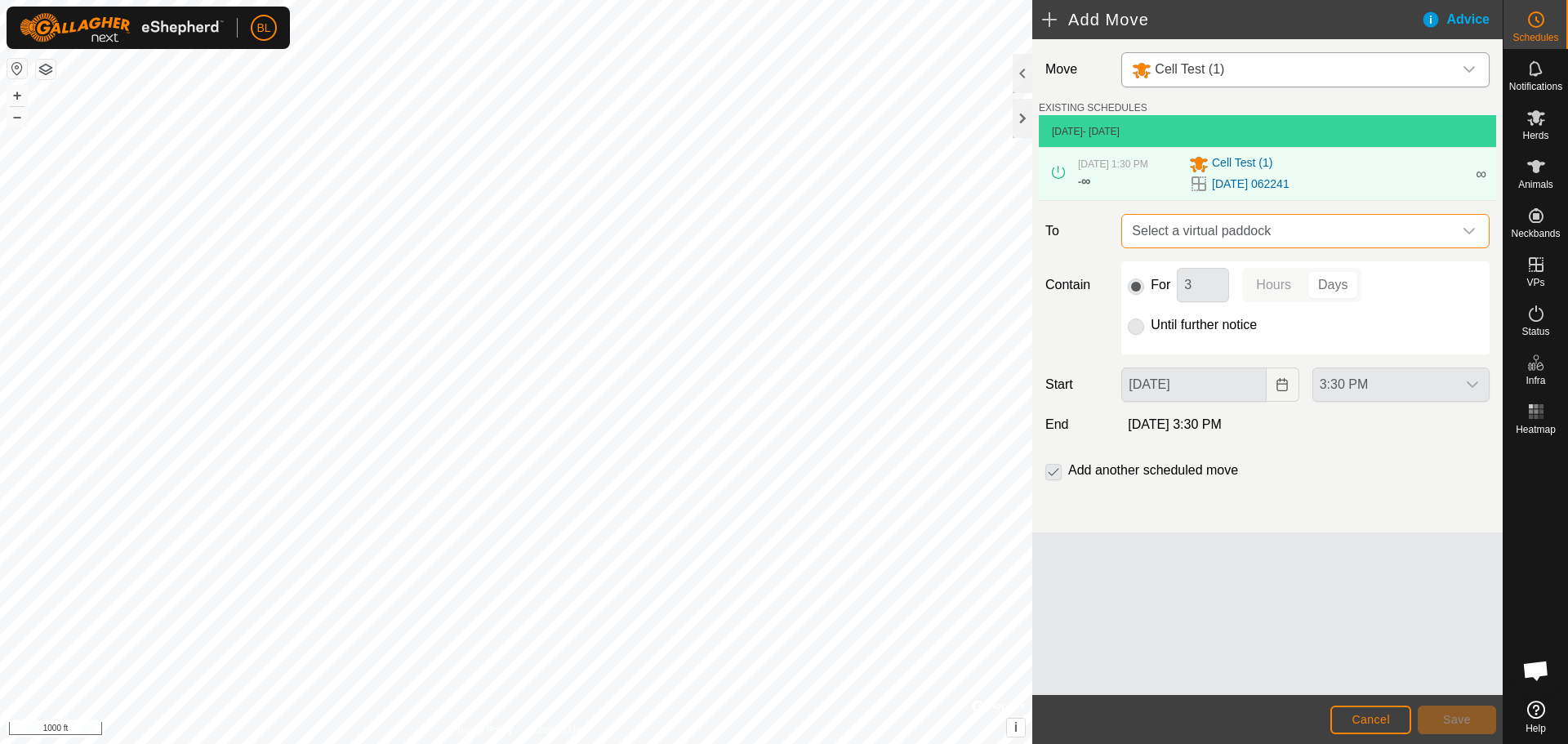
click at [1282, 229] on span "Select a virtual paddock" at bounding box center [1289, 231] width 328 height 33
type input "c"
type input "9"
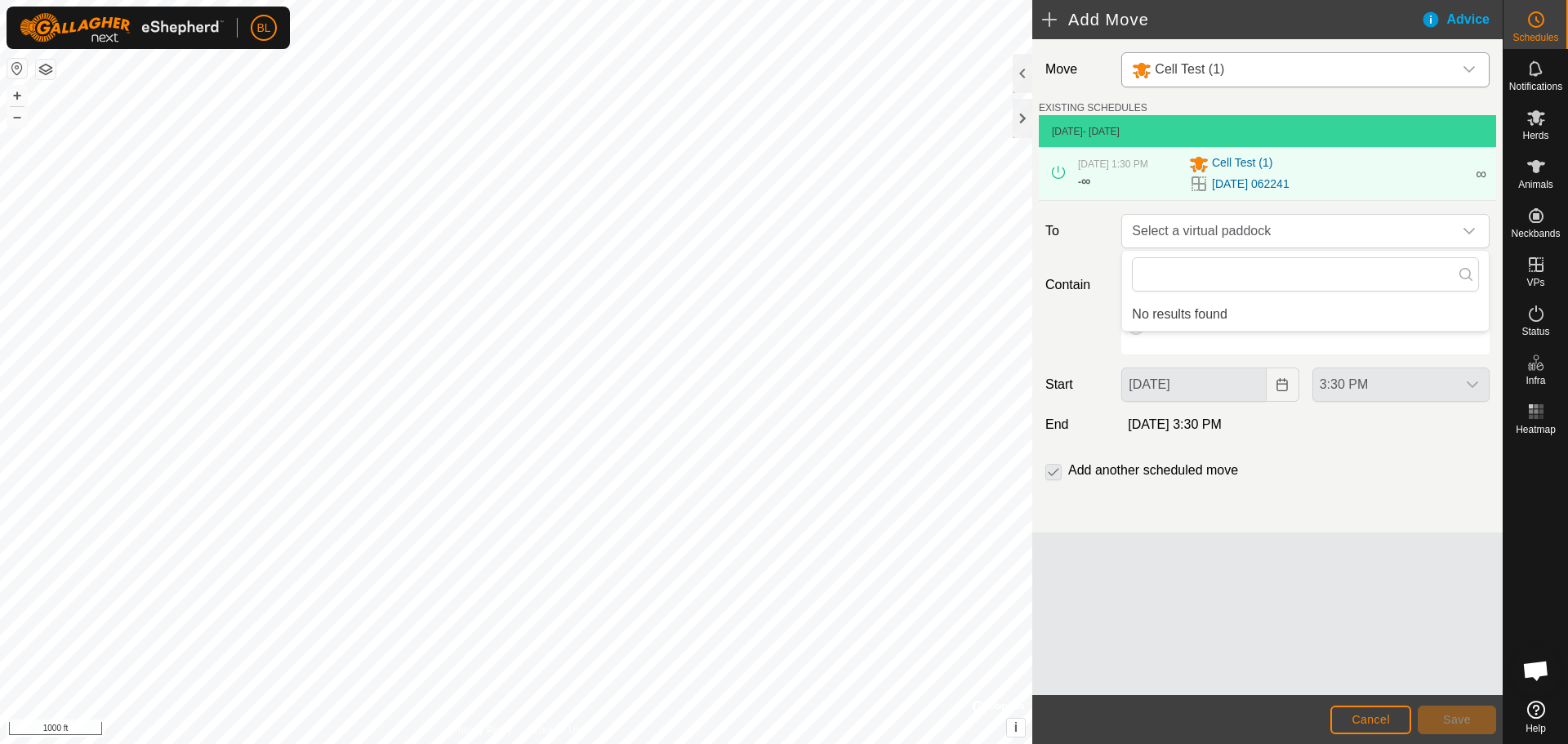
click at [1286, 469] on div "Add another scheduled move" at bounding box center [1267, 477] width 457 height 33
click at [1134, 285] on p-radiobutton at bounding box center [1136, 284] width 16 height 20
click at [1138, 328] on p-radiobutton at bounding box center [1136, 324] width 16 height 20
click at [1138, 328] on p-radiobutton at bounding box center [1136, 324] width 16 height 20
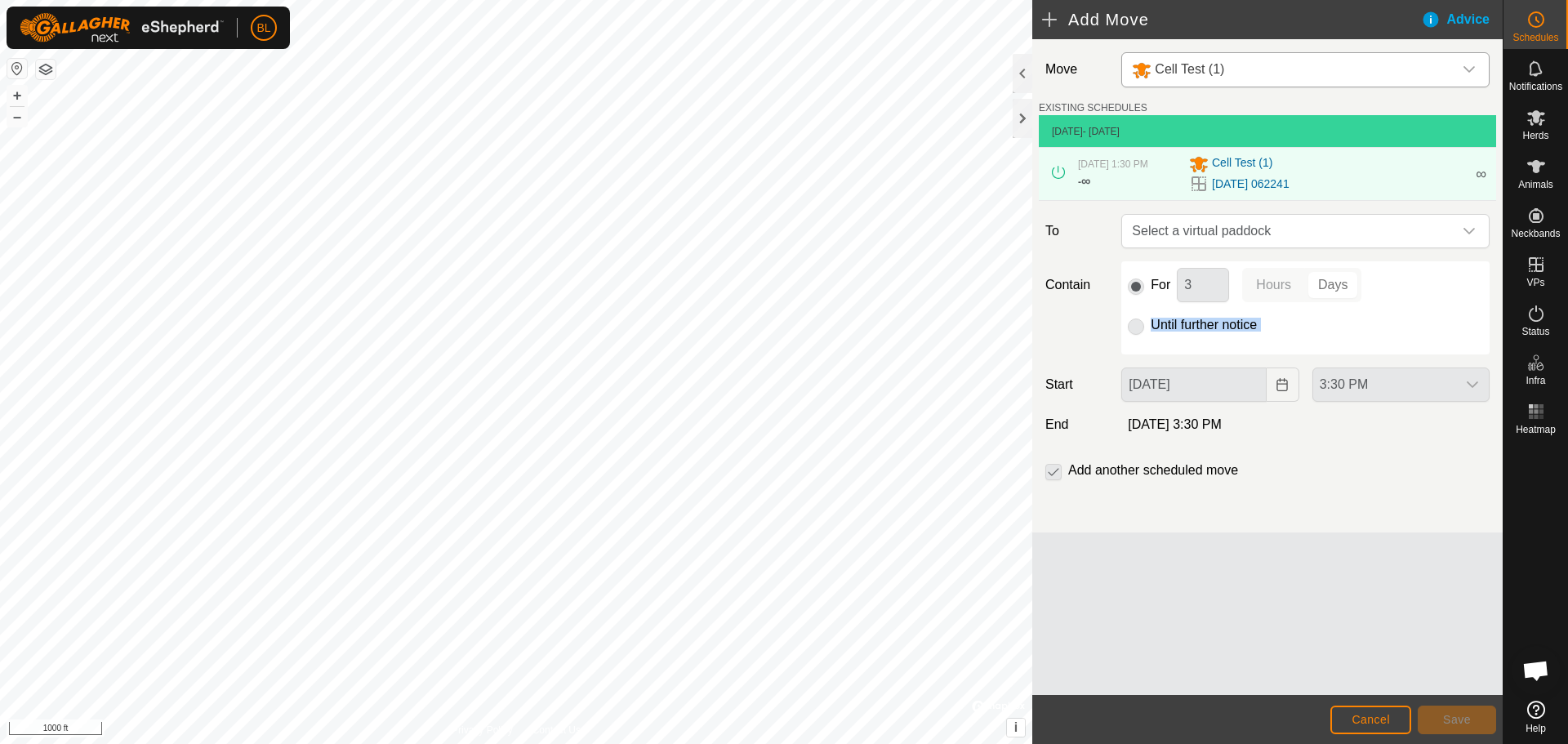
click at [1138, 328] on p-radiobutton at bounding box center [1136, 324] width 16 height 20
click at [1240, 165] on span "Cell Test (1)" at bounding box center [1242, 164] width 60 height 20
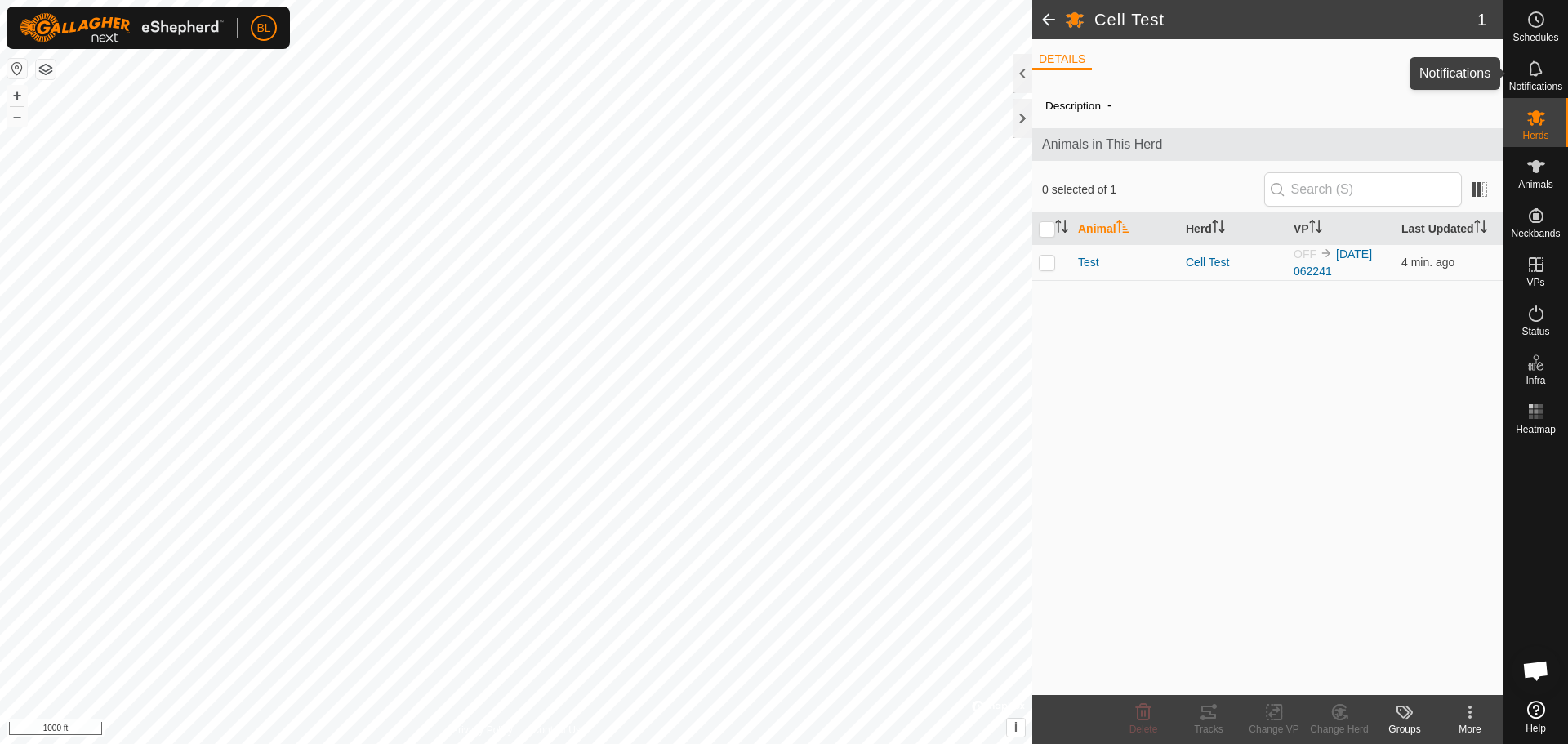
click at [1534, 78] on es-notification-svg-icon at bounding box center [1536, 68] width 29 height 26
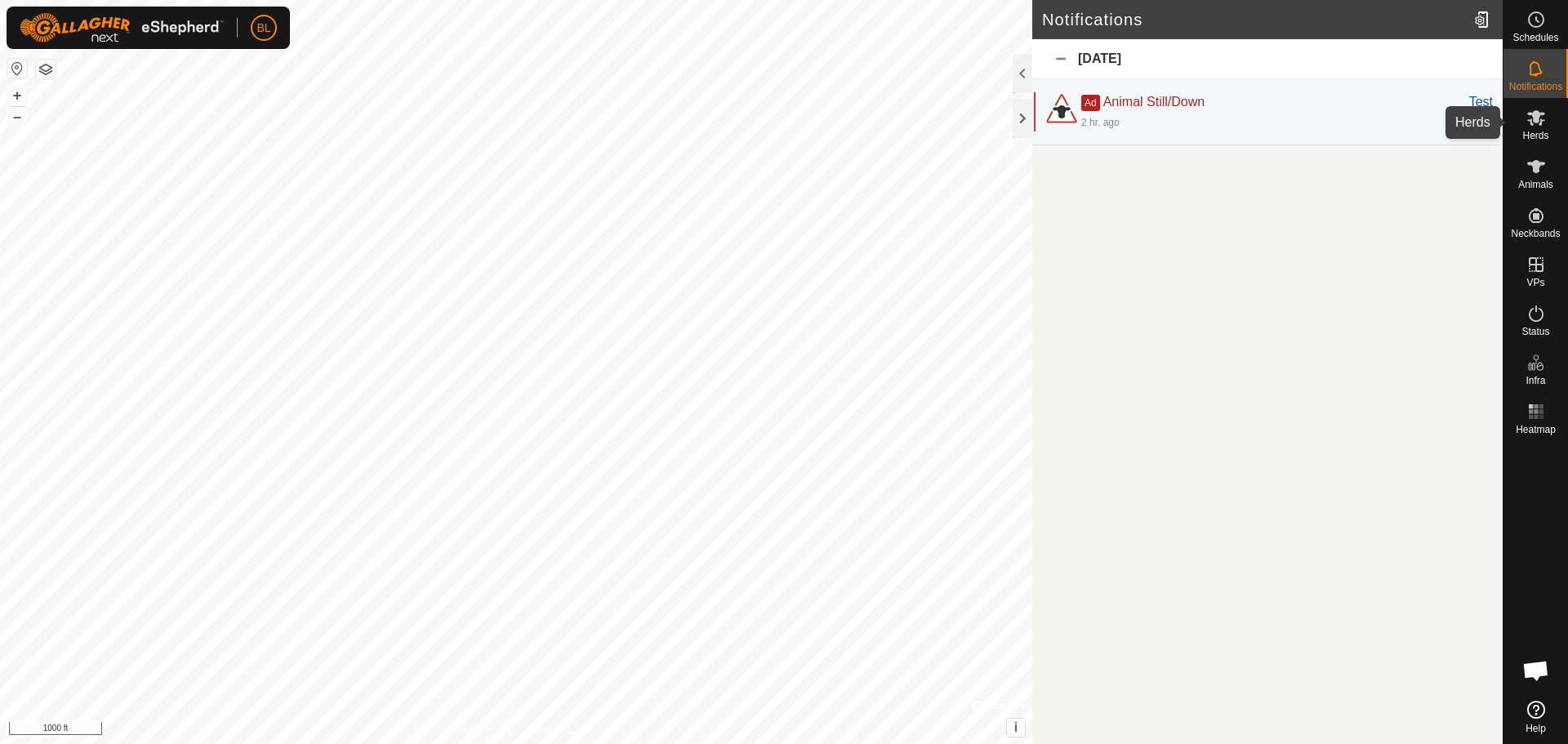
click at [1542, 128] on es-mob-svg-icon at bounding box center [1536, 117] width 29 height 26
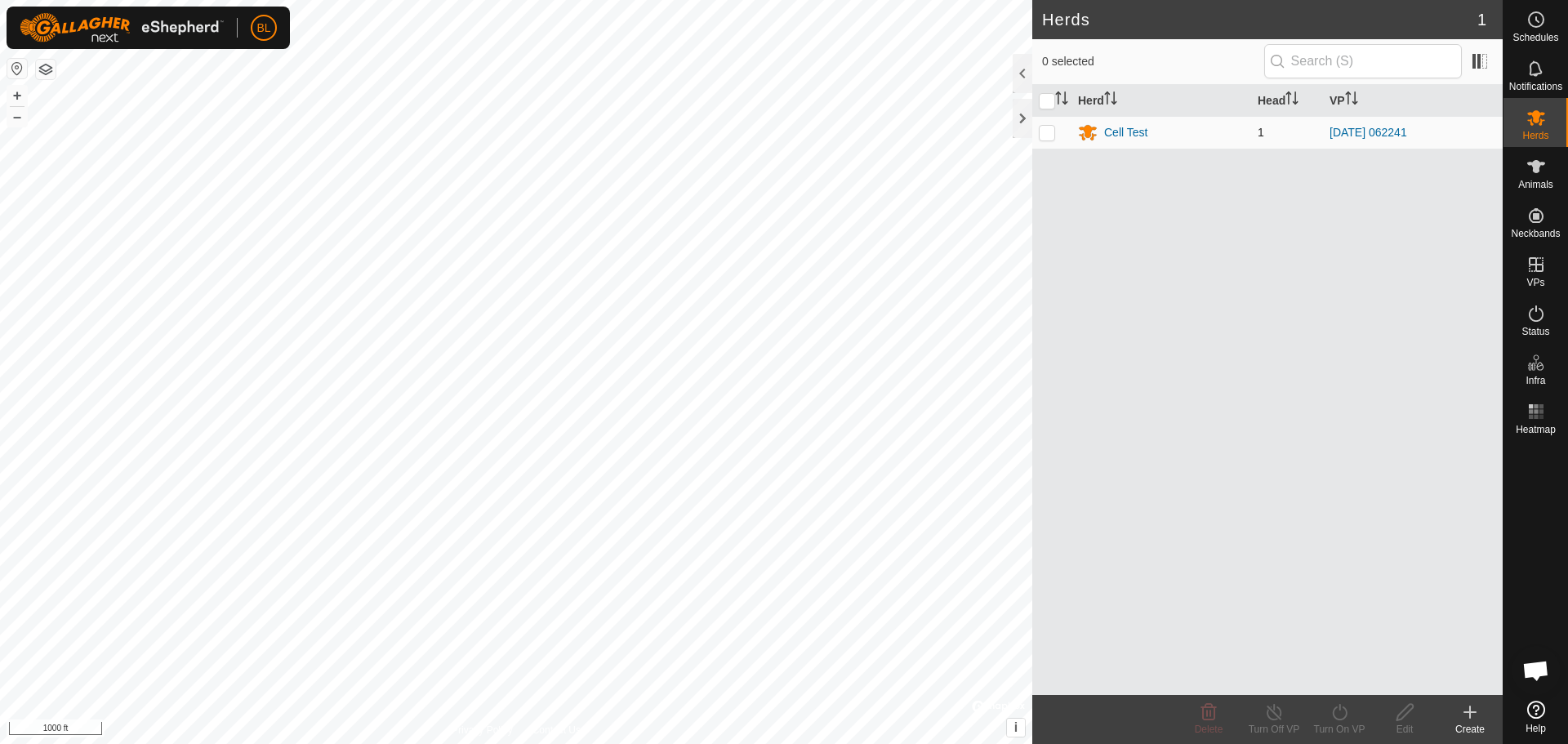
click at [1050, 128] on p-checkbox at bounding box center [1046, 132] width 16 height 13
checkbox input "true"
click at [1339, 721] on icon at bounding box center [1339, 711] width 21 height 20
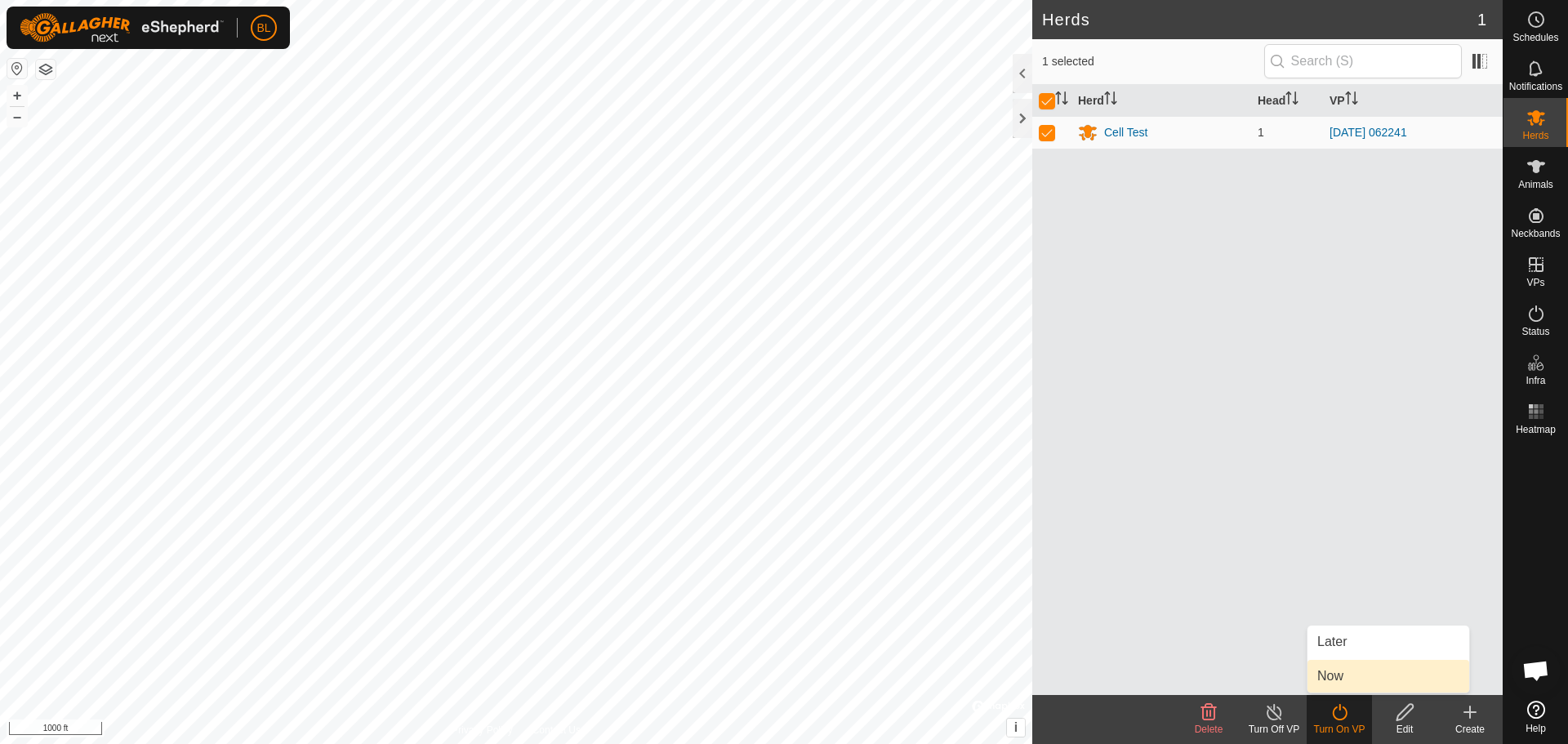
click at [1342, 678] on link "Now" at bounding box center [1388, 676] width 161 height 33
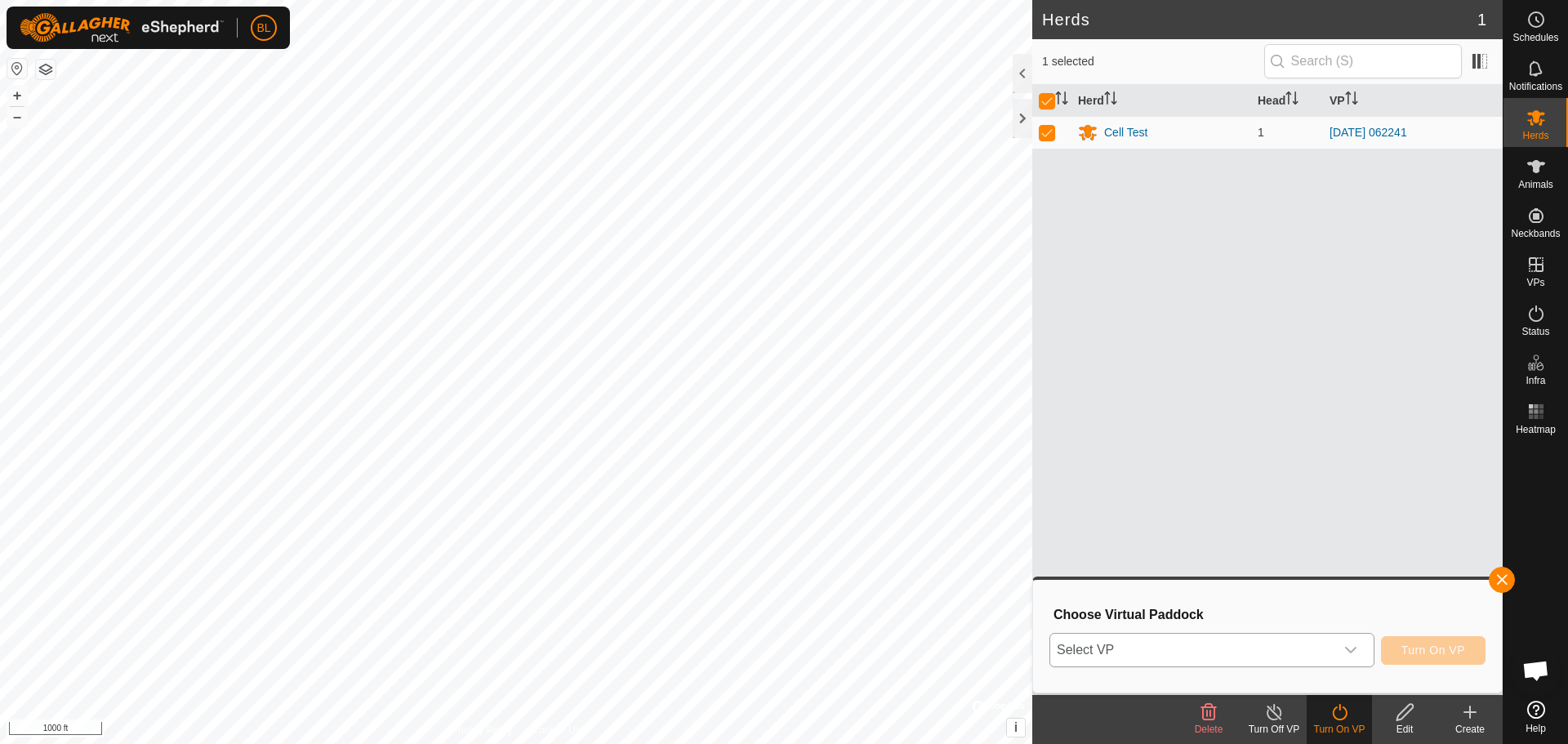
click at [1346, 648] on icon "dropdown trigger" at bounding box center [1350, 650] width 11 height 7
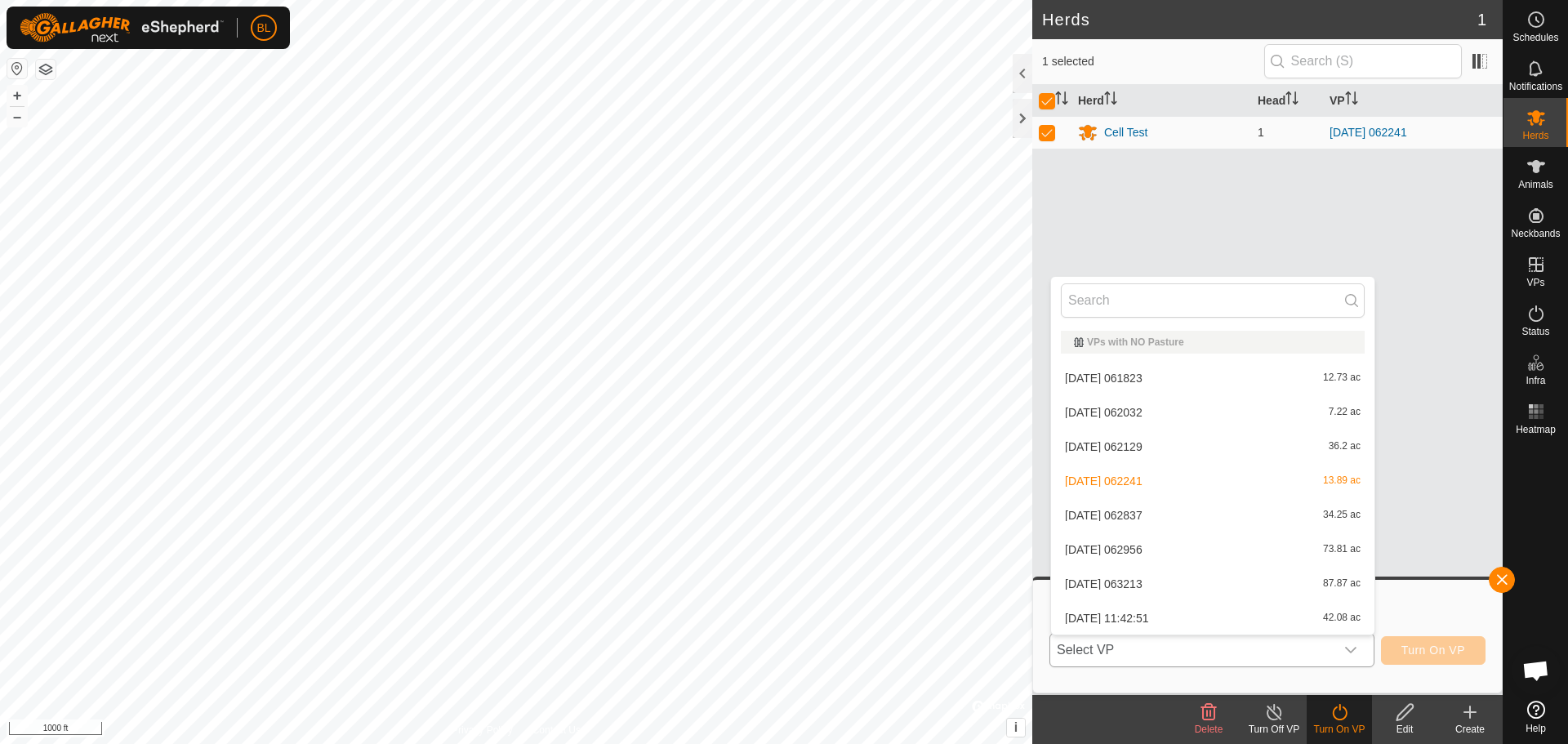
click at [1159, 418] on li "[DATE] 062032 7.22 ac" at bounding box center [1213, 412] width 323 height 33
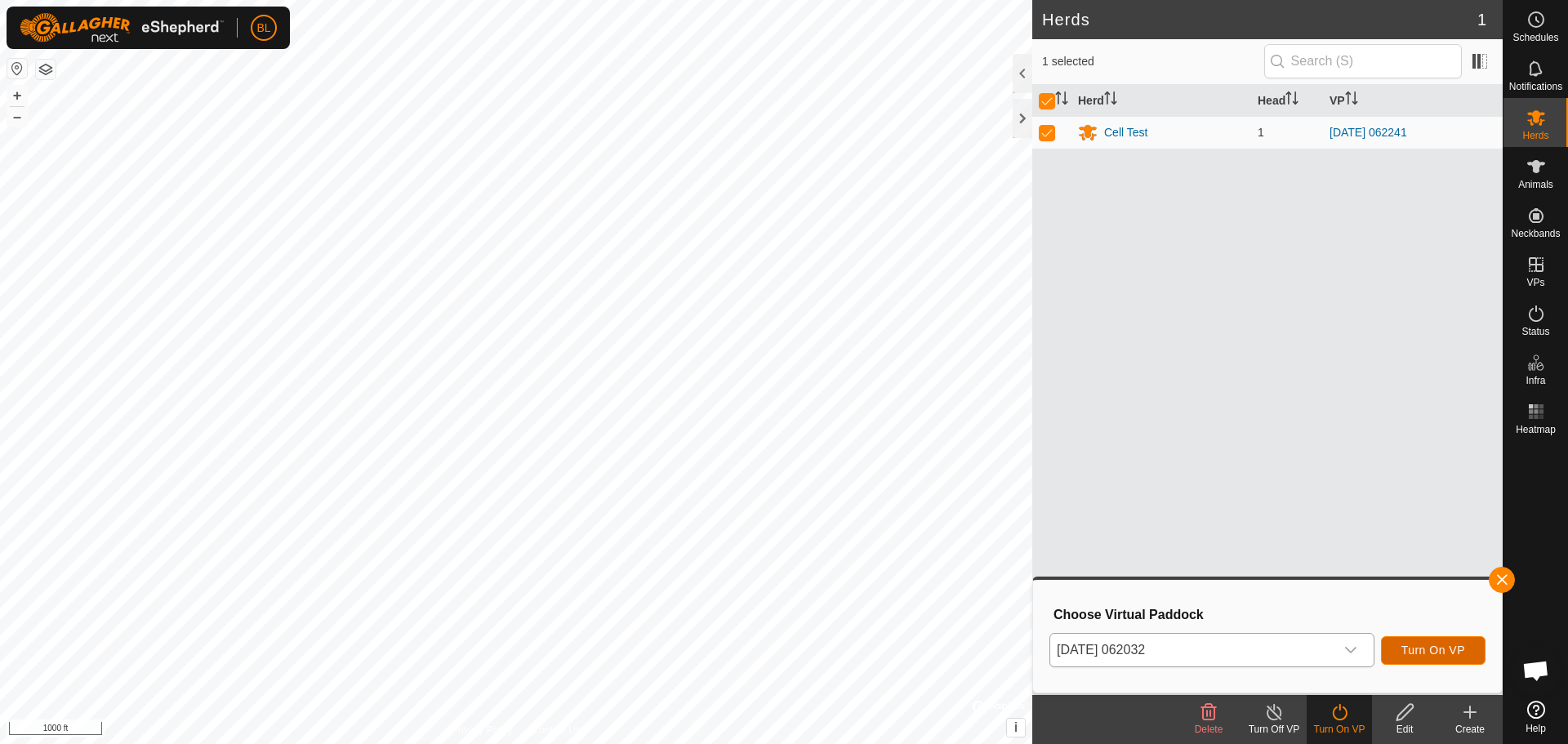
click at [1414, 647] on span "Turn On VP" at bounding box center [1433, 649] width 64 height 13
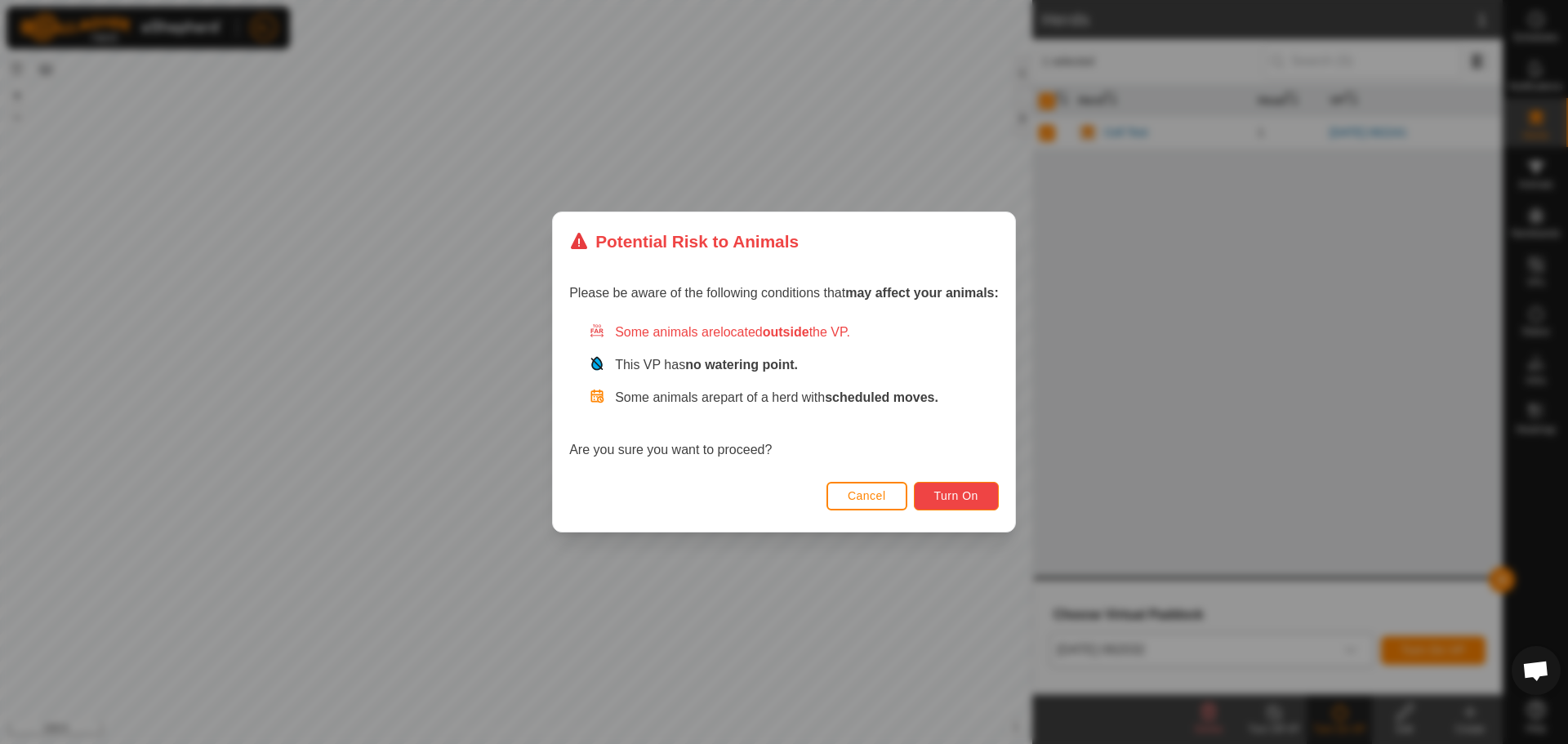
click at [959, 501] on span "Turn On" at bounding box center [956, 495] width 44 height 13
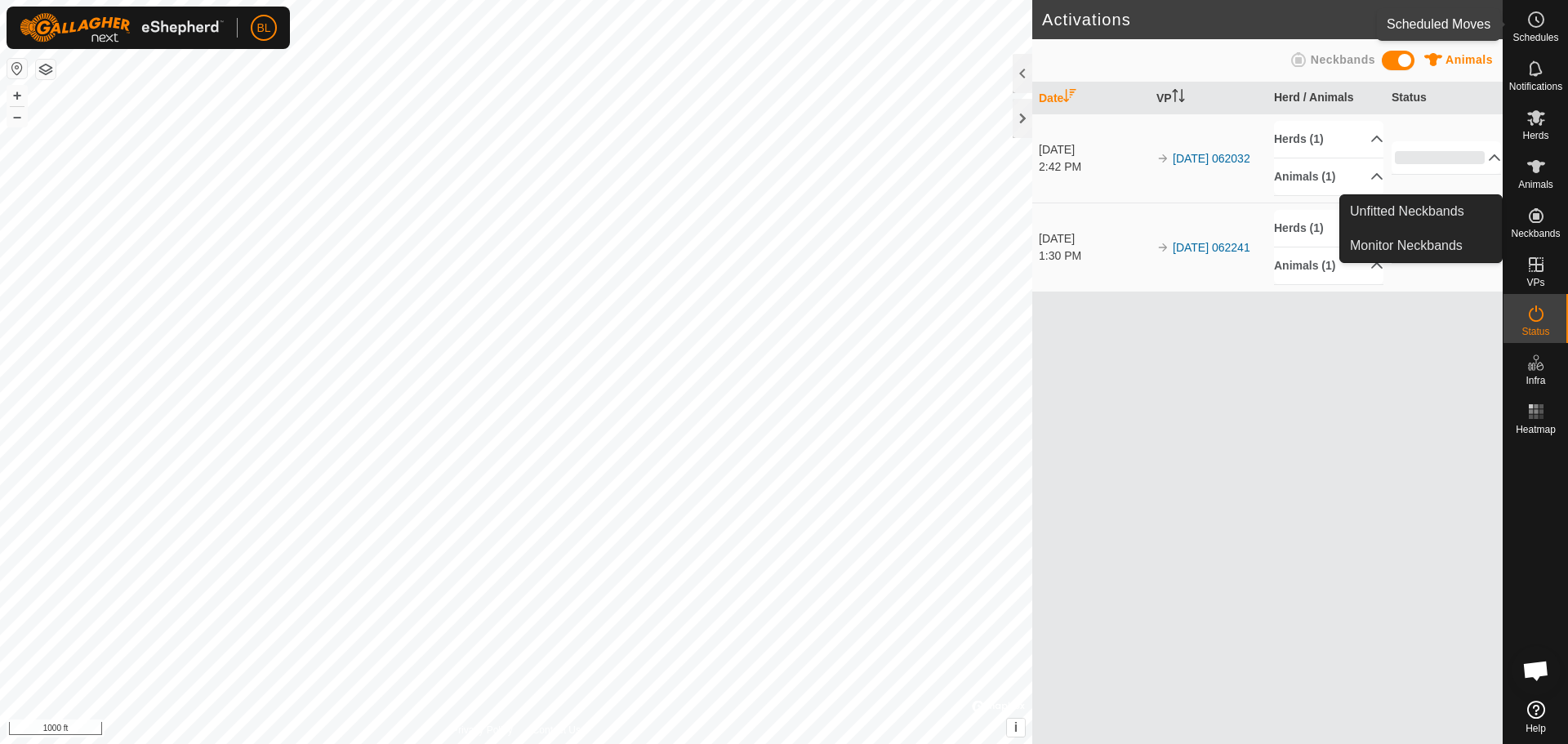
click at [1540, 33] on span "Schedules" at bounding box center [1534, 37] width 46 height 9
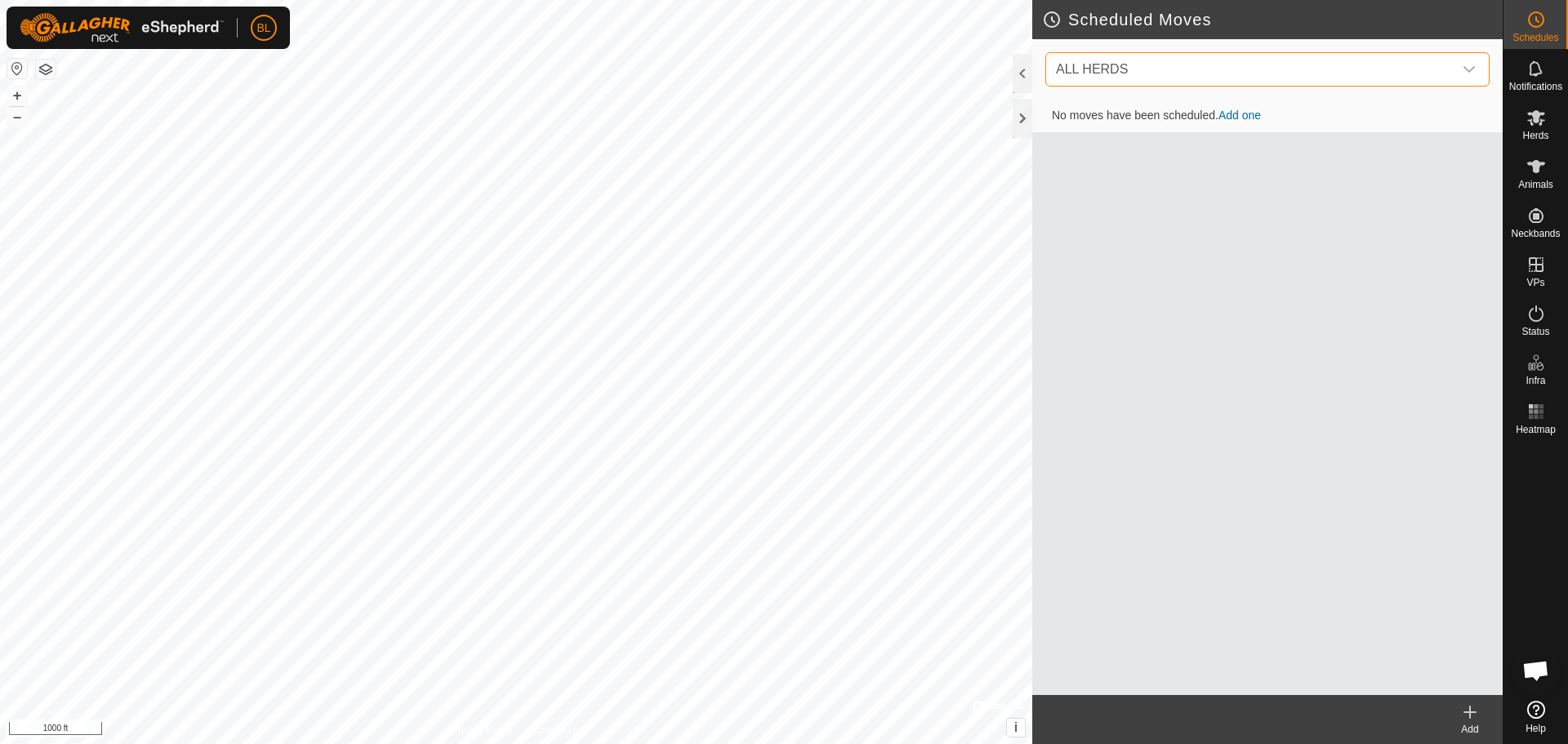
click at [1396, 80] on span "ALL HERDS" at bounding box center [1251, 70] width 404 height 33
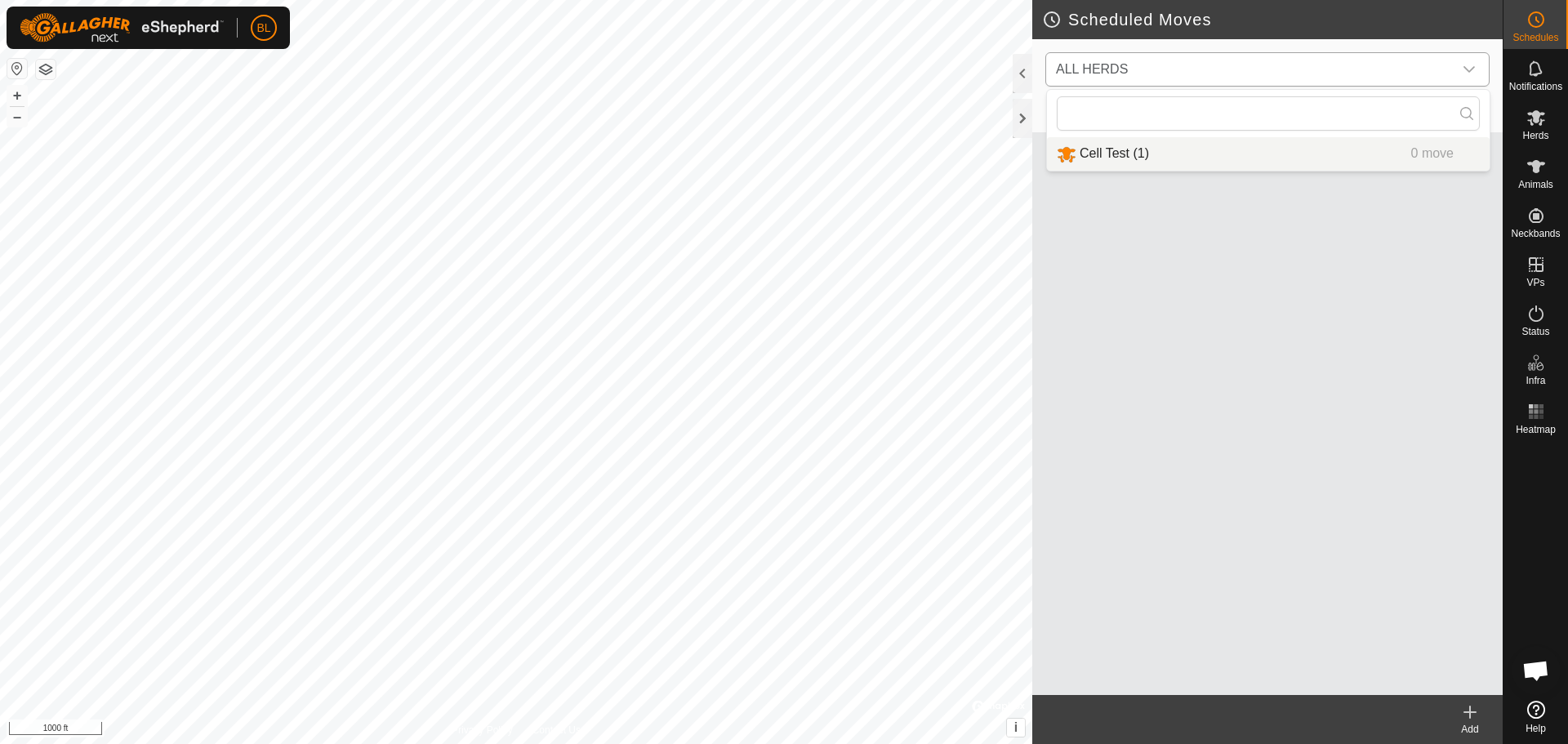
click at [1388, 153] on li "Cell Test (1) 0 move" at bounding box center [1268, 153] width 442 height 34
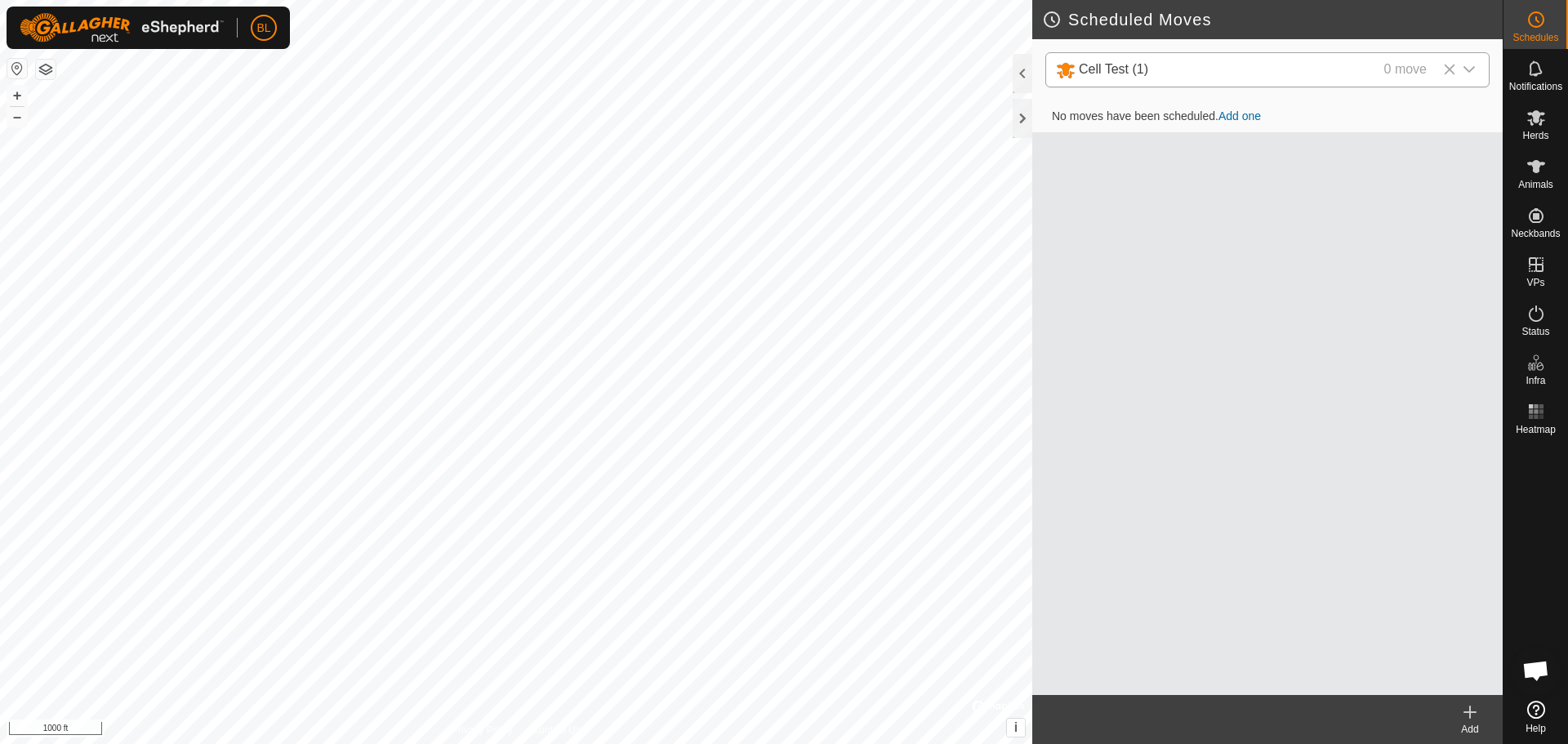
click at [1247, 115] on link "Add one" at bounding box center [1239, 116] width 42 height 13
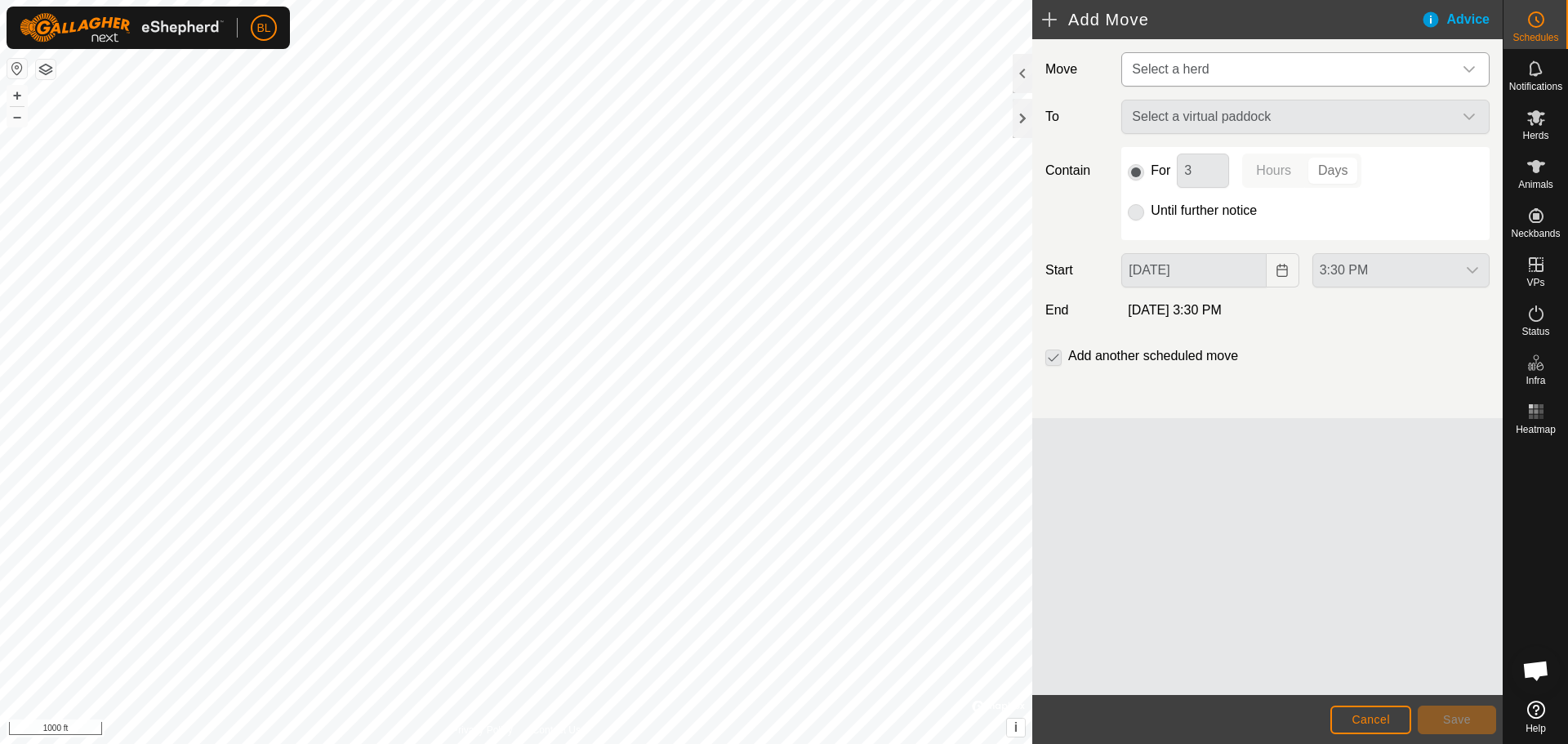
click at [1240, 78] on span "Select a herd" at bounding box center [1289, 70] width 328 height 33
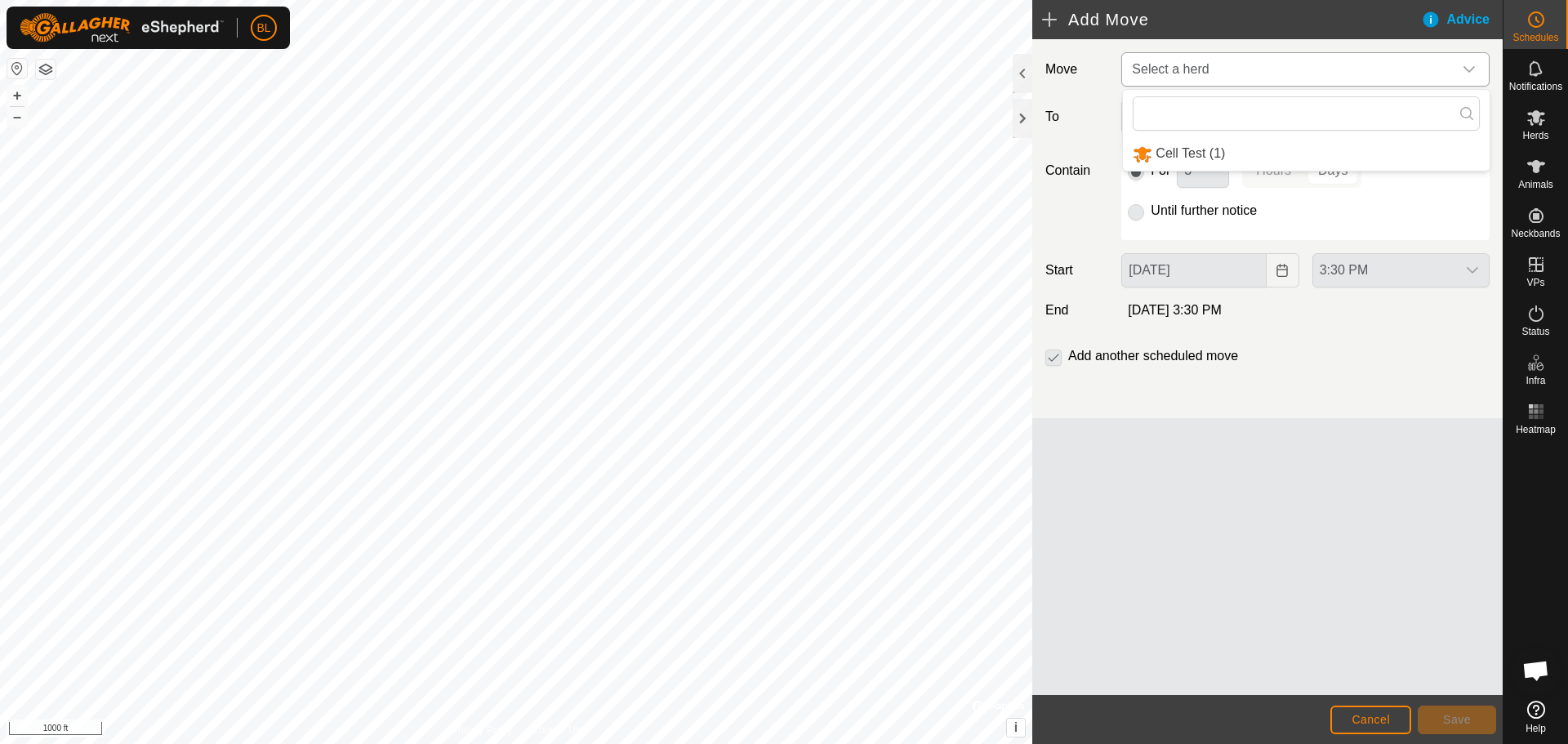
click at [1237, 161] on li "Cell Test (1)" at bounding box center [1306, 153] width 367 height 34
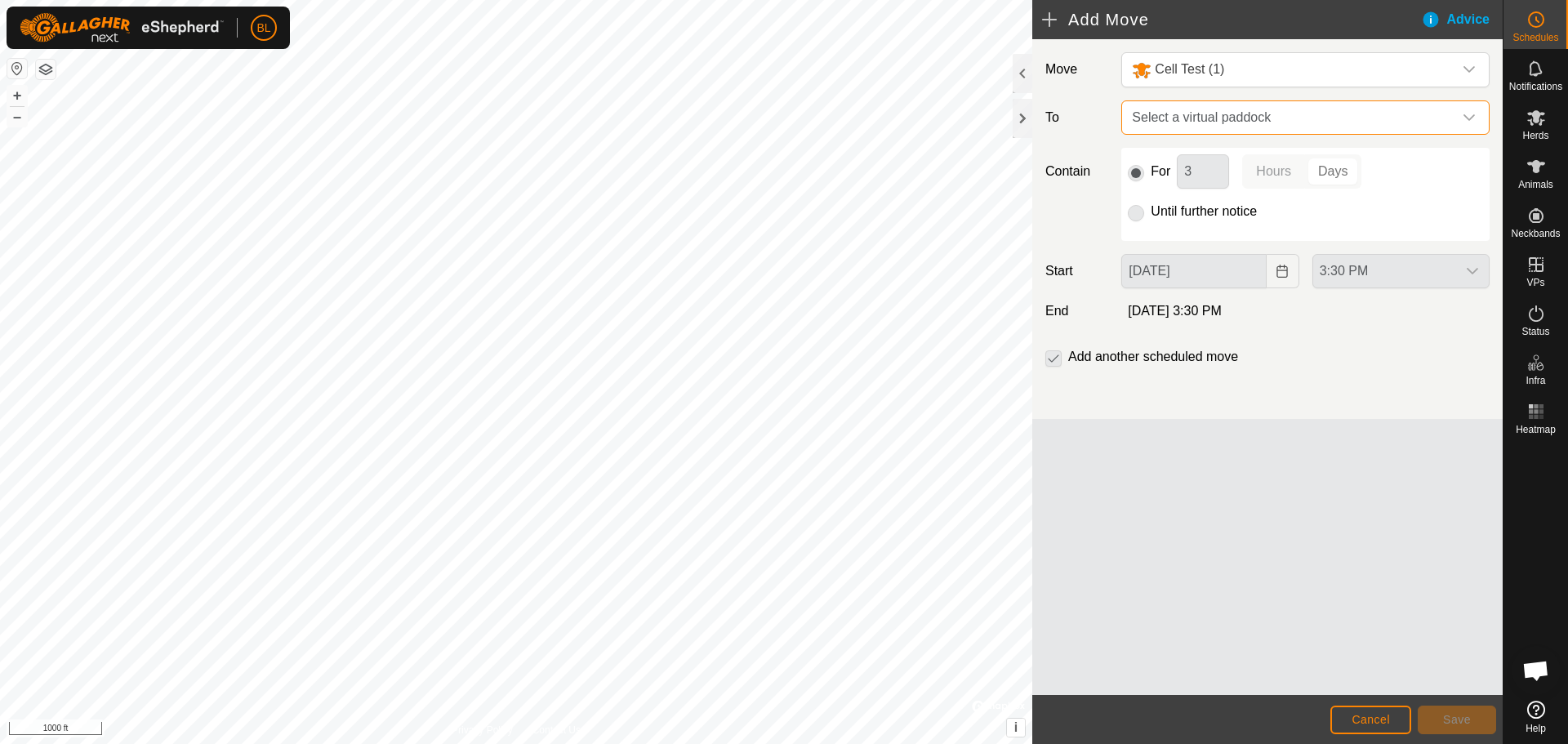
click at [1257, 127] on span "Select a virtual paddock" at bounding box center [1289, 117] width 328 height 33
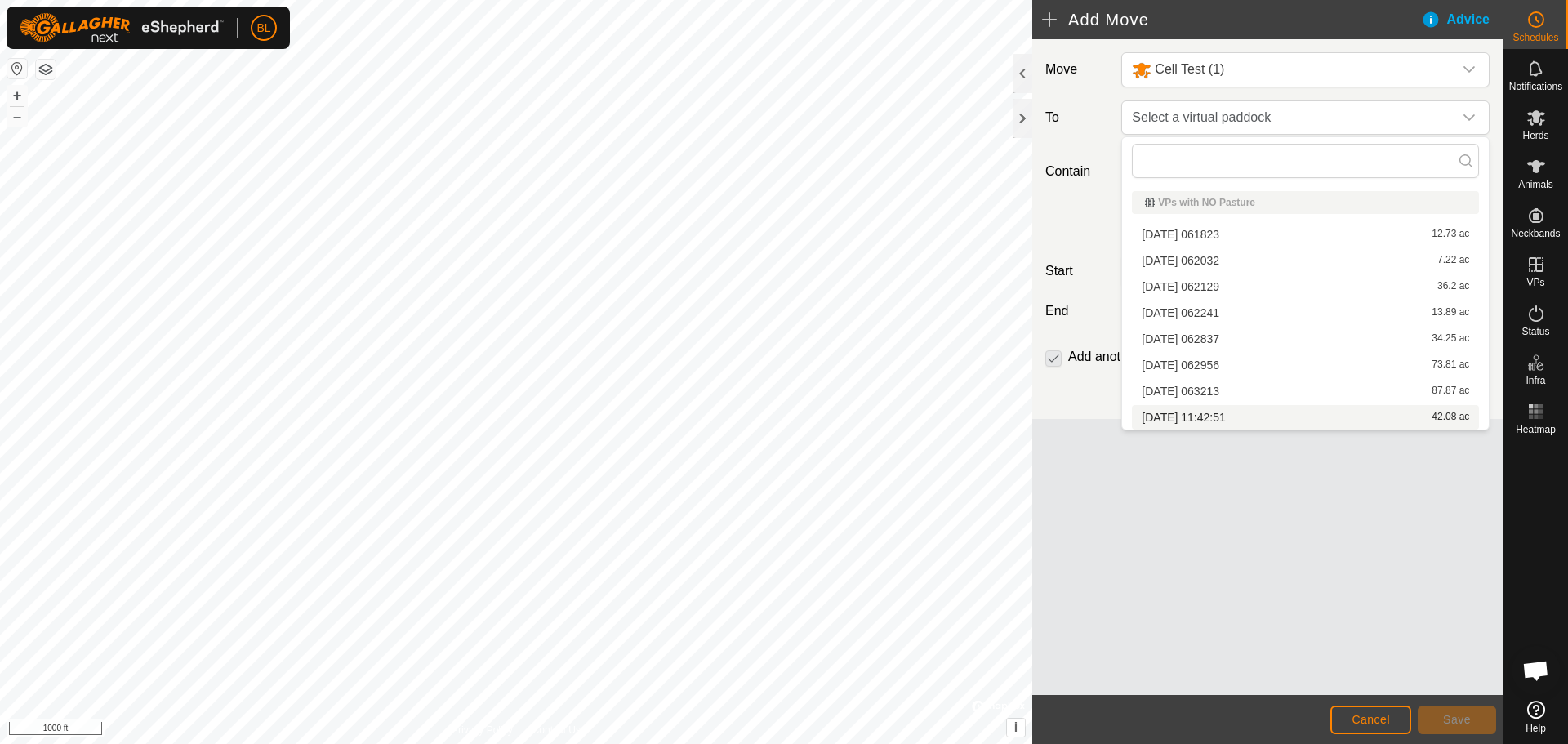
click at [1235, 416] on li "[DATE] 11:42:51 42.08 ac" at bounding box center [1305, 417] width 347 height 24
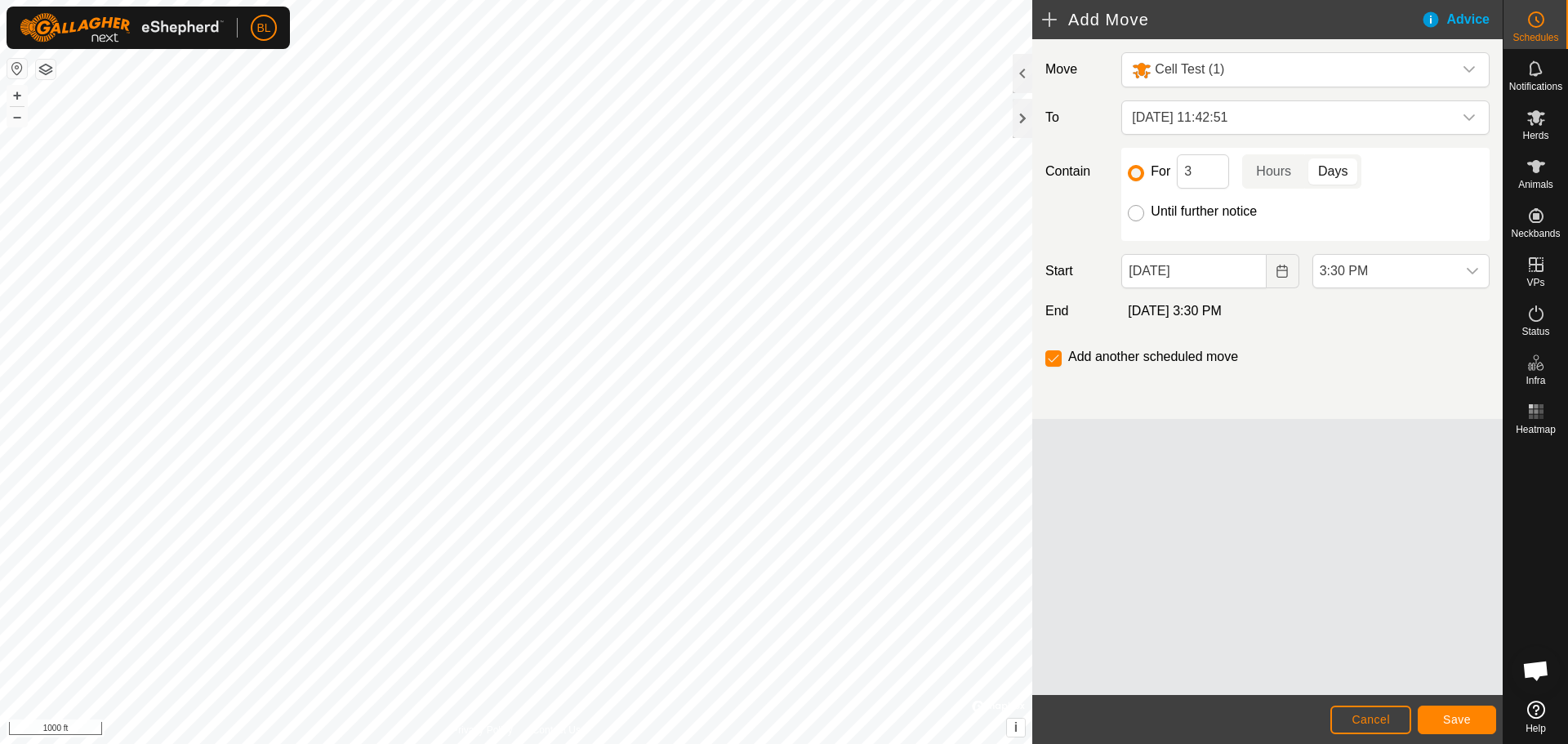
click at [1137, 213] on input "Until further notice" at bounding box center [1136, 213] width 16 height 16
radio input "true"
click at [1472, 270] on icon "dropdown trigger" at bounding box center [1472, 271] width 13 height 13
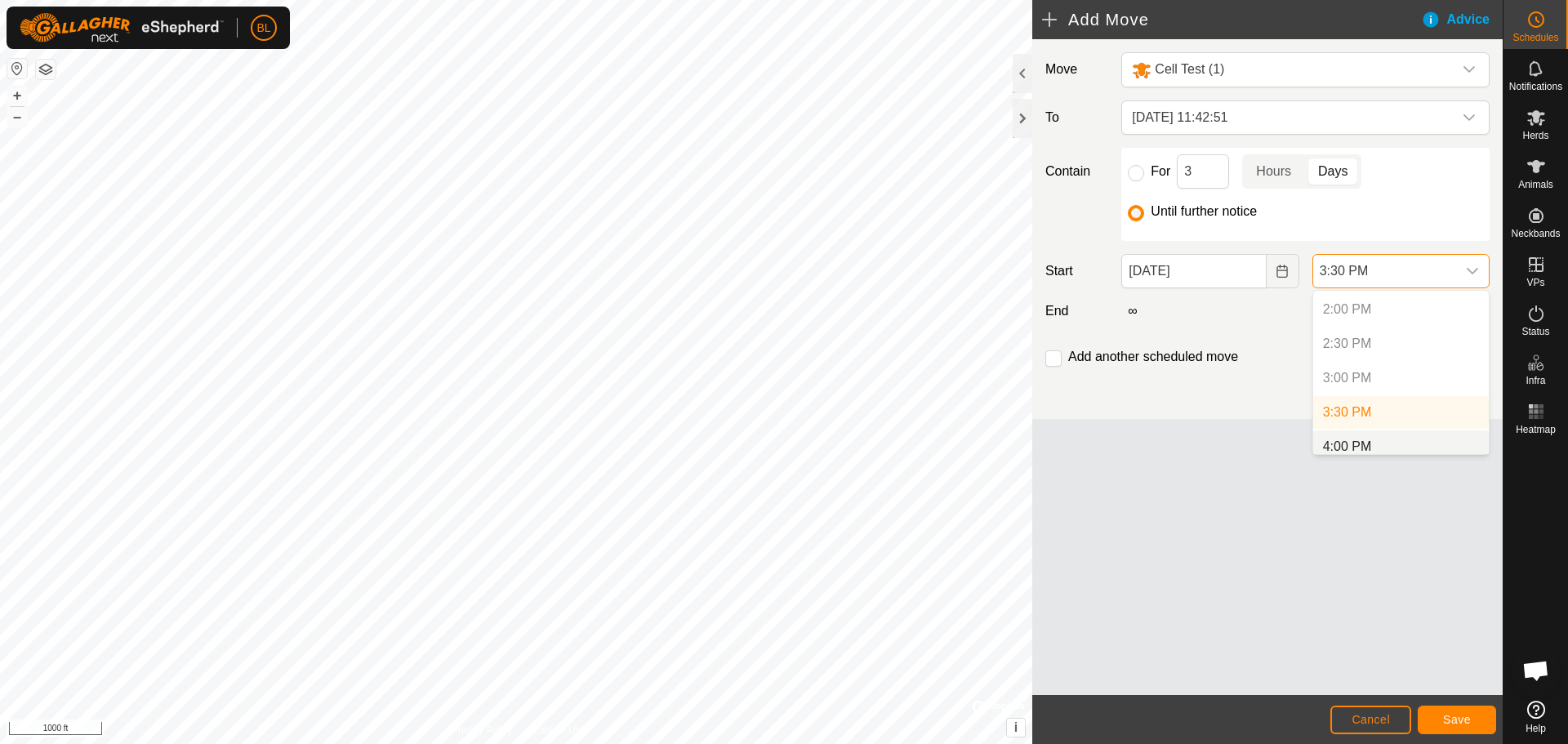
scroll to position [1014, 0]
click at [1386, 360] on li "3:30 PM" at bounding box center [1401, 356] width 176 height 33
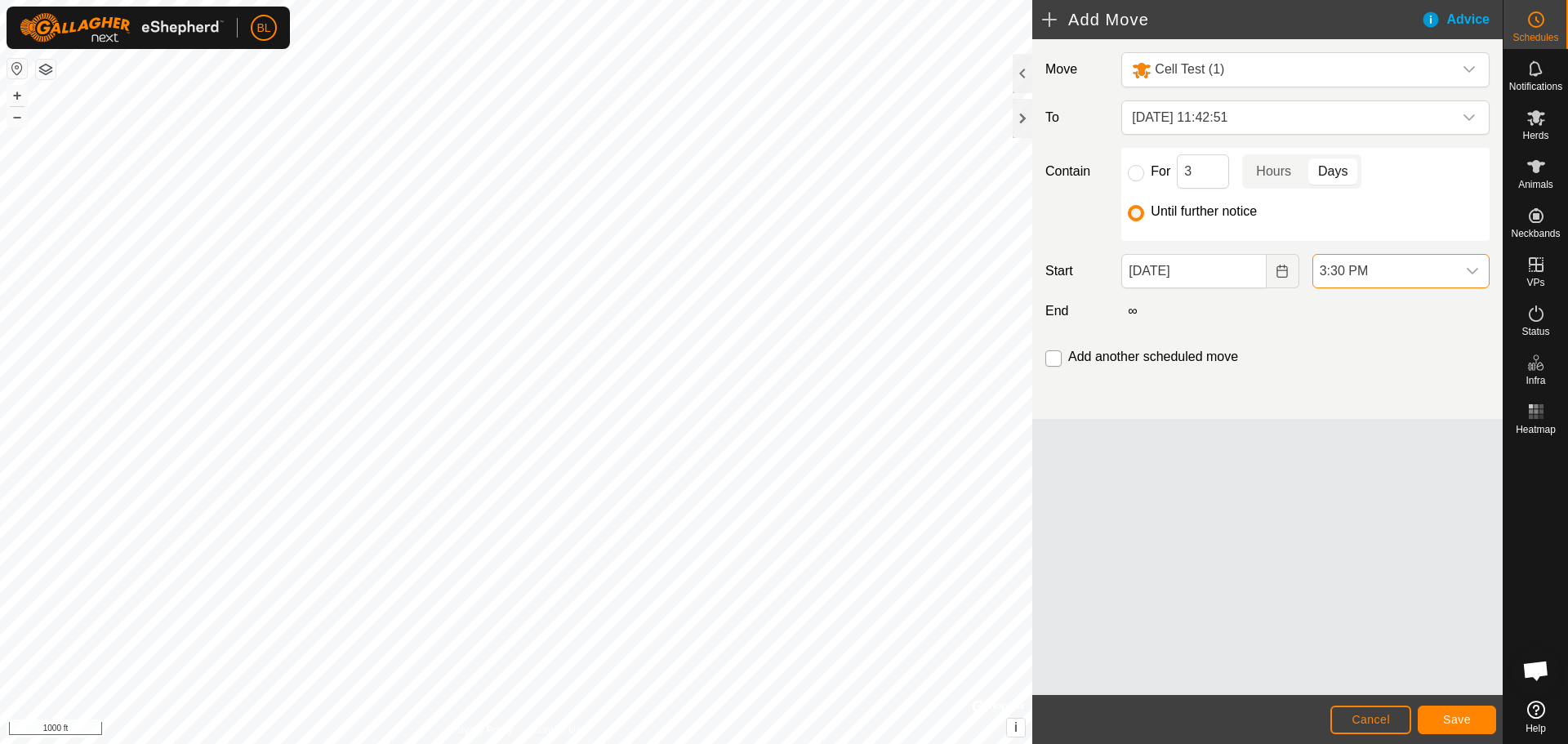
click at [1050, 359] on input "checkbox" at bounding box center [1053, 358] width 16 height 16
click at [1460, 722] on span "Save" at bounding box center [1457, 719] width 28 height 13
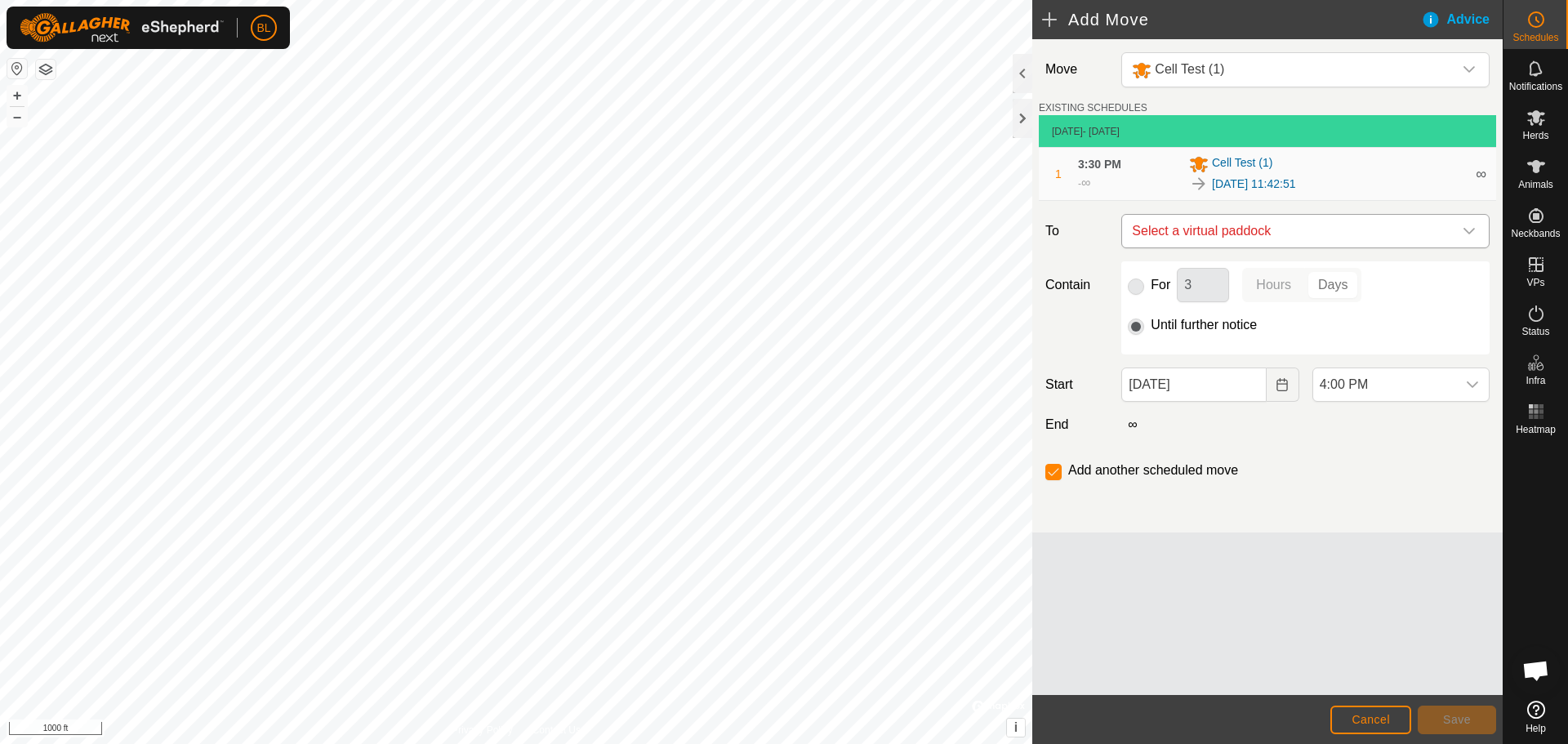
click at [1383, 234] on span "Select a virtual paddock" at bounding box center [1289, 231] width 328 height 33
click at [1318, 231] on span "Select a virtual paddock" at bounding box center [1289, 231] width 328 height 33
click at [1057, 466] on input "checkbox" at bounding box center [1053, 472] width 16 height 16
click at [1349, 226] on span "Select a virtual paddock" at bounding box center [1289, 231] width 328 height 33
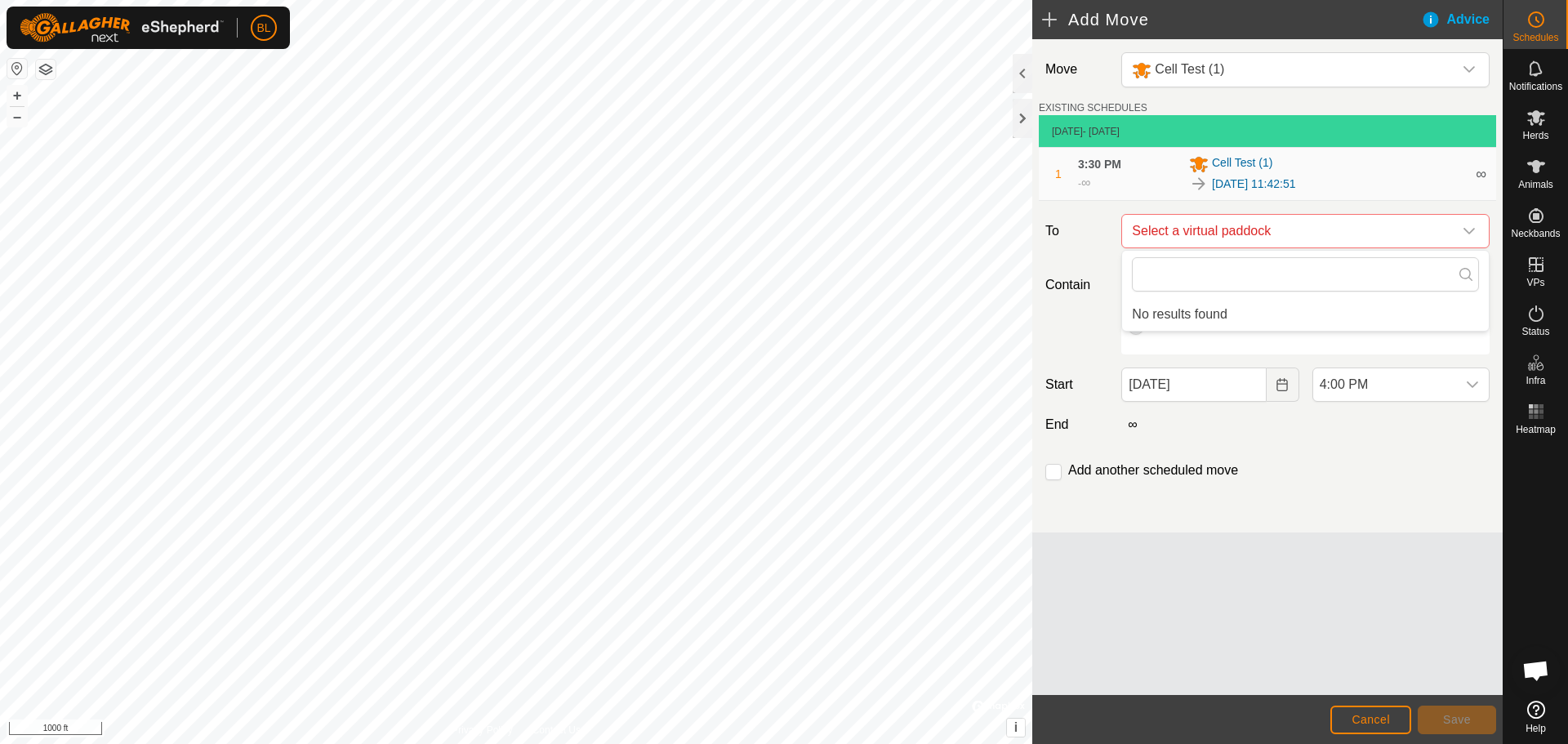
click at [1343, 496] on div "Move Cell Test (1) EXISTING SCHEDULES [DATE] - [DATE] 1 3:30 PM - ∞ Cell Test […" at bounding box center [1267, 285] width 470 height 493
click at [1286, 383] on icon "Choose Date" at bounding box center [1282, 384] width 13 height 13
click at [1404, 457] on div "Move Cell Test (1) EXISTING SCHEDULES [DATE] - [DATE] 1 3:30 PM - ∞ Cell Test […" at bounding box center [1267, 285] width 470 height 493
click at [1054, 472] on input "checkbox" at bounding box center [1053, 472] width 16 height 16
checkbox input "true"
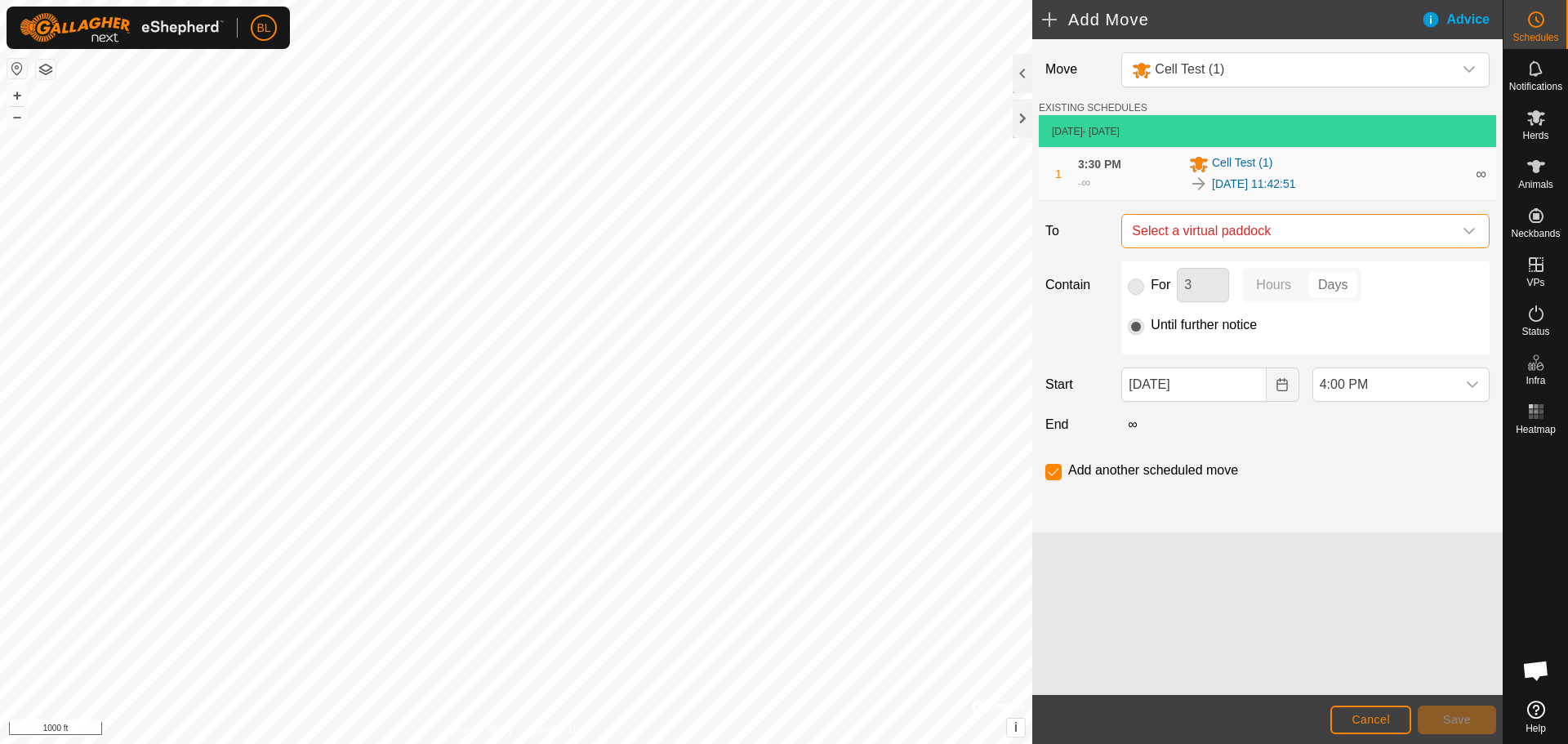
click at [1280, 241] on span "Select a virtual paddock" at bounding box center [1289, 231] width 328 height 33
click at [1293, 478] on div "Add another scheduled move" at bounding box center [1267, 477] width 457 height 33
click at [1388, 722] on span "Cancel" at bounding box center [1370, 719] width 38 height 13
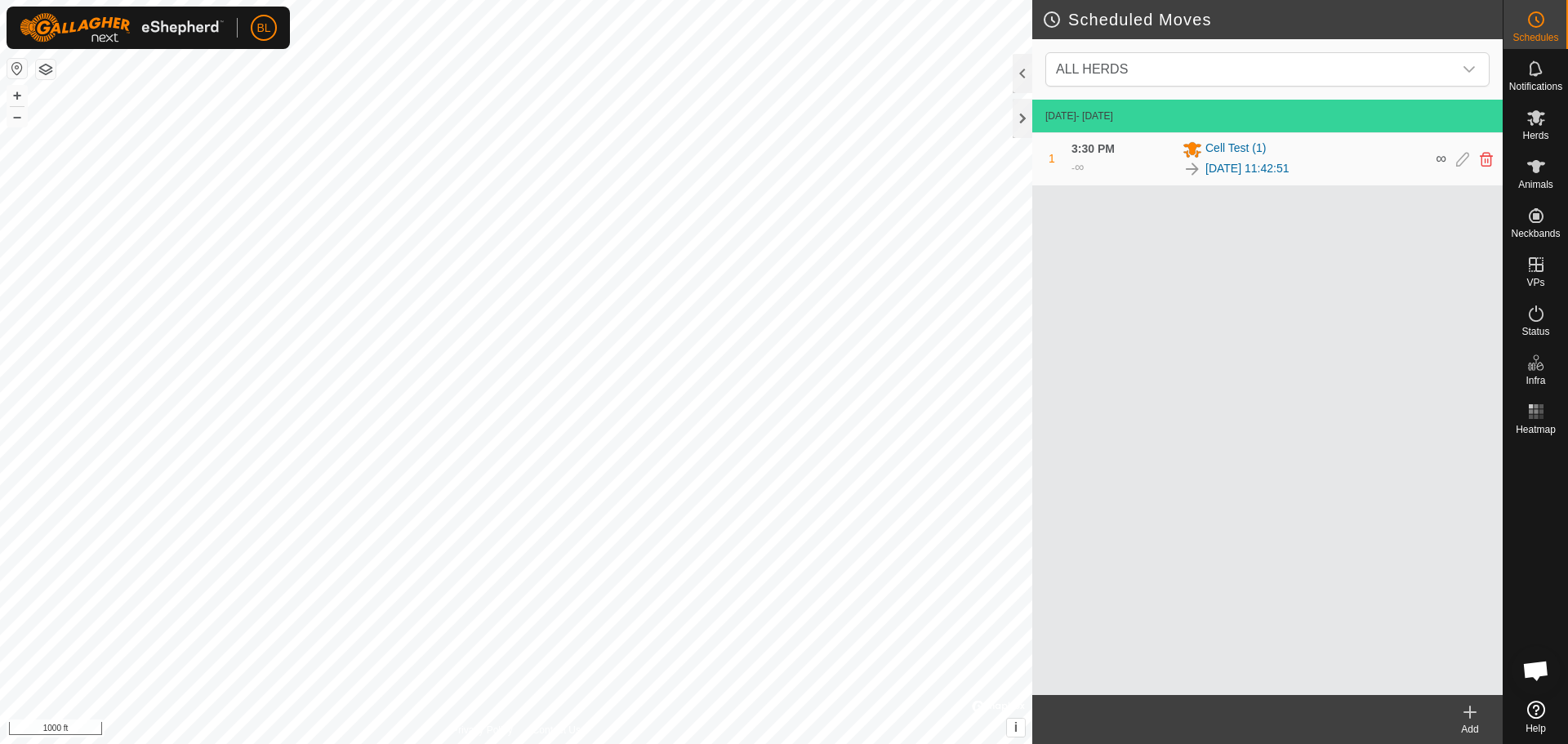
click at [1467, 720] on icon at bounding box center [1470, 711] width 20 height 20
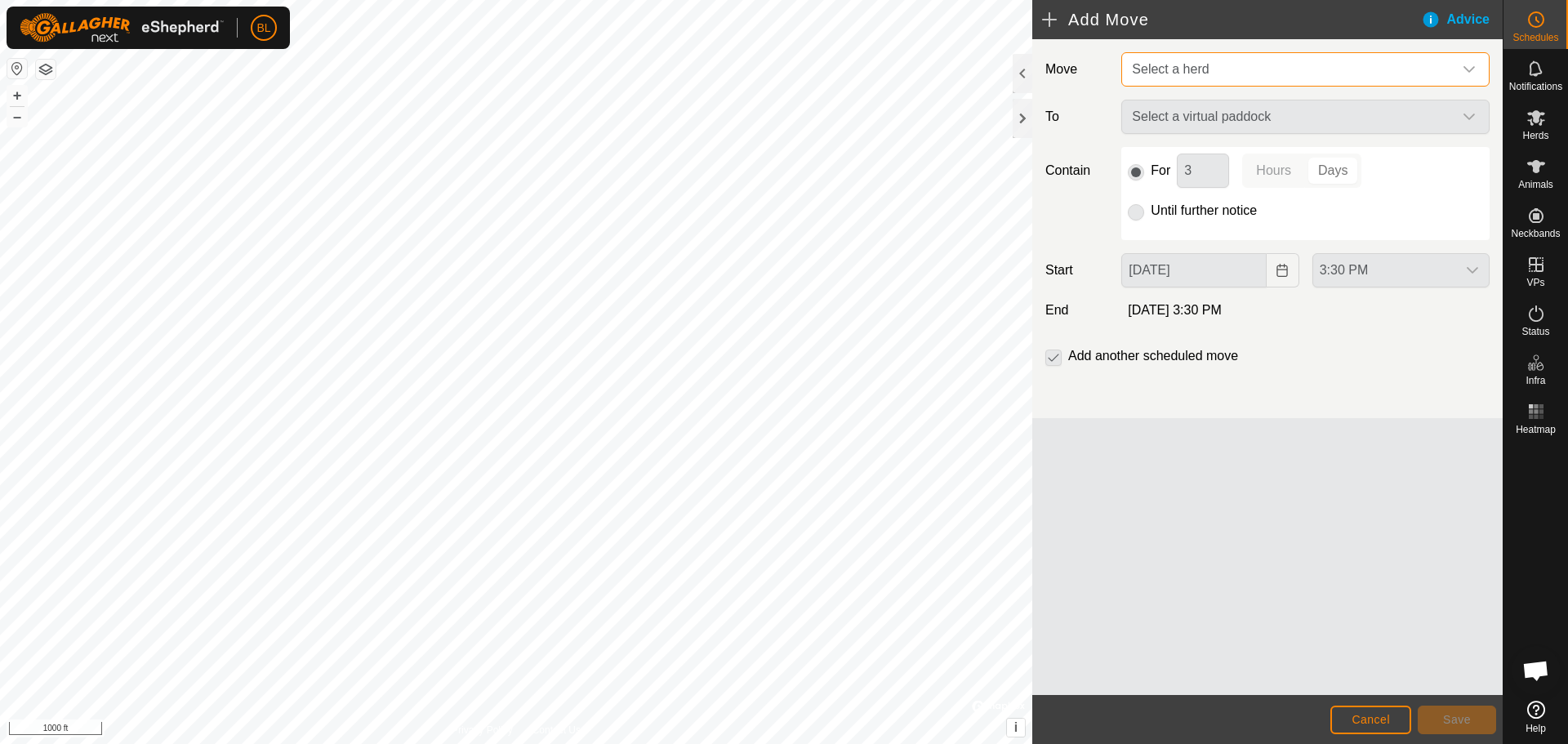
click at [1268, 78] on span "Select a herd" at bounding box center [1289, 70] width 328 height 33
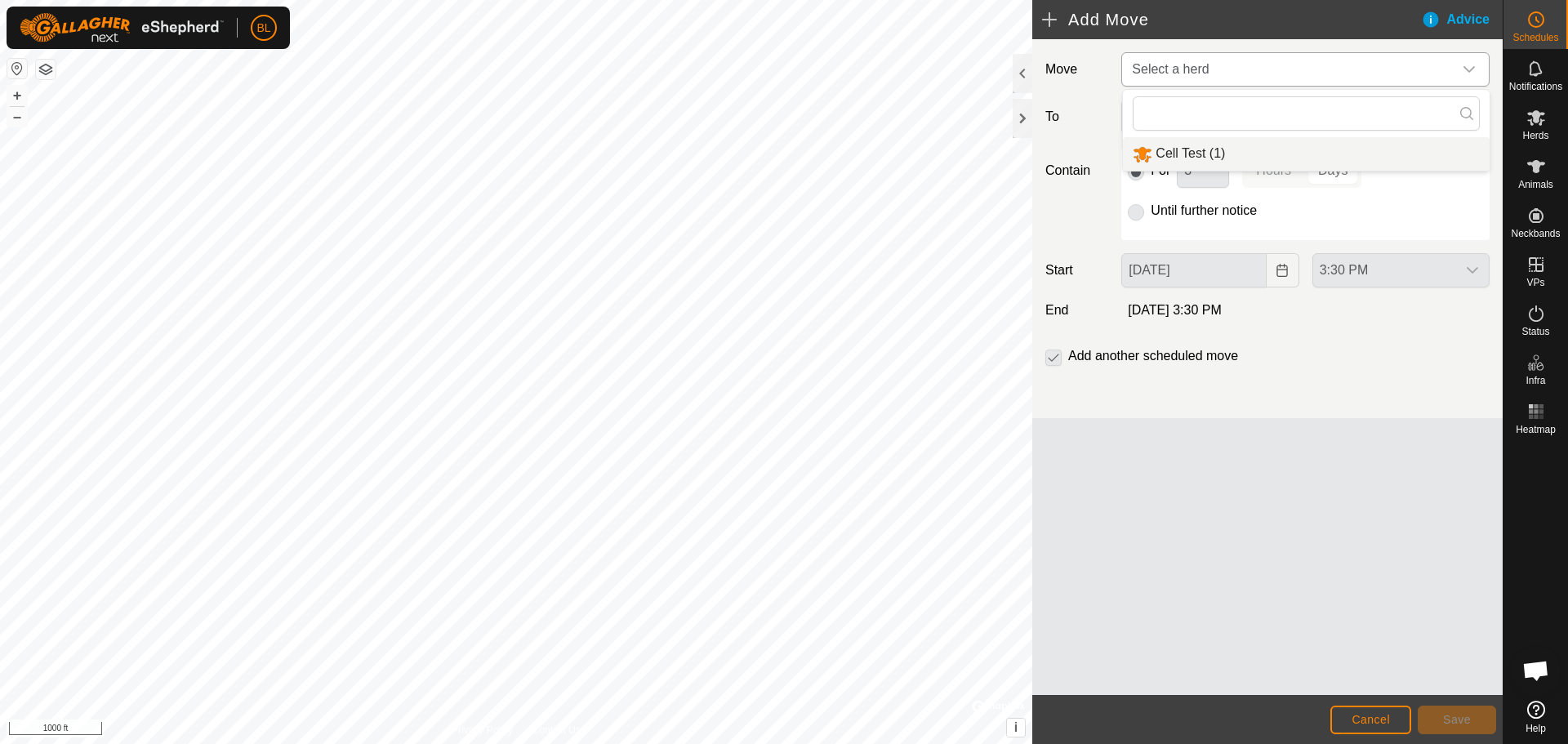
click at [1256, 152] on li "Cell Test (1)" at bounding box center [1306, 153] width 367 height 34
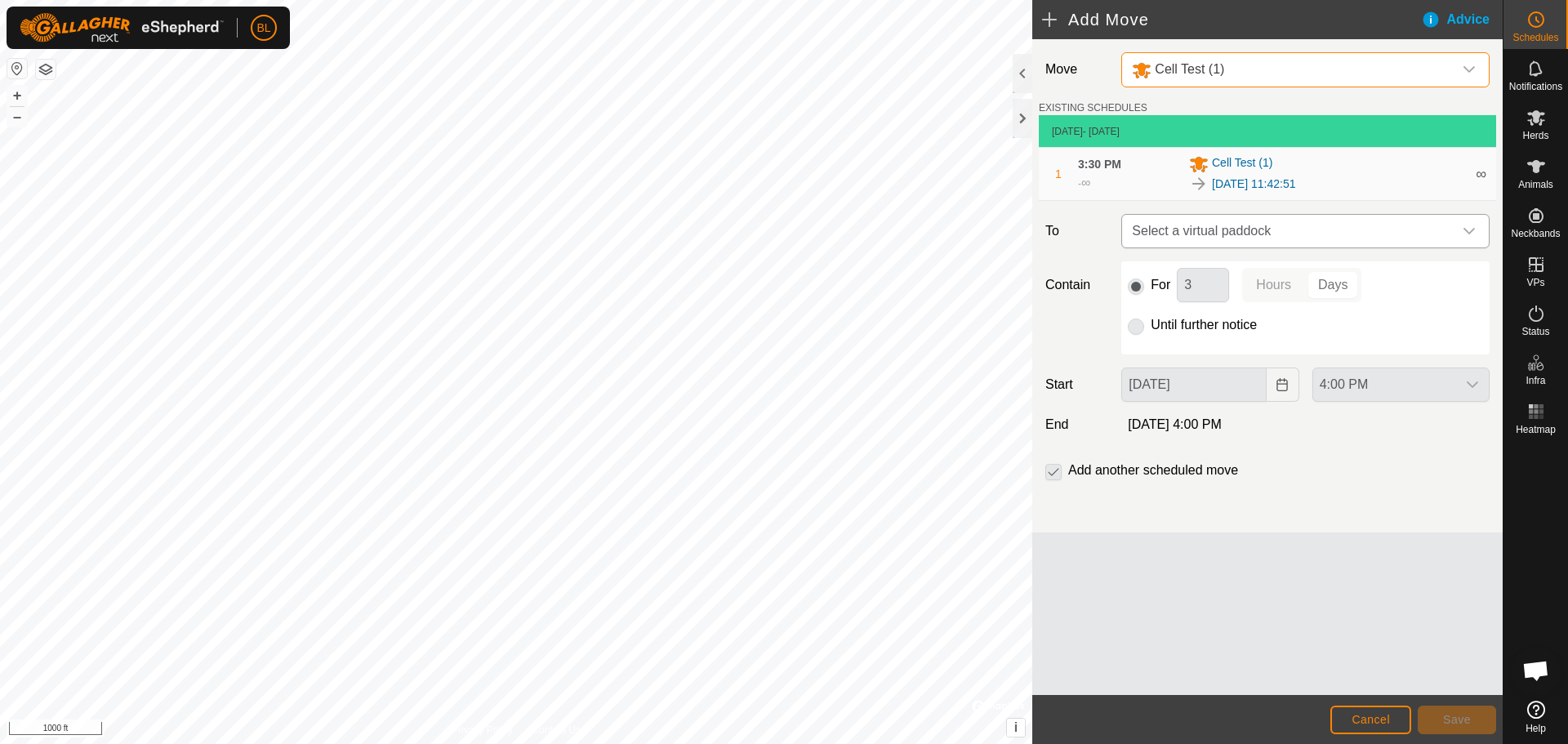
click at [1272, 238] on span "Select a virtual paddock" at bounding box center [1289, 231] width 328 height 33
click at [1388, 720] on span "Cancel" at bounding box center [1370, 719] width 38 height 13
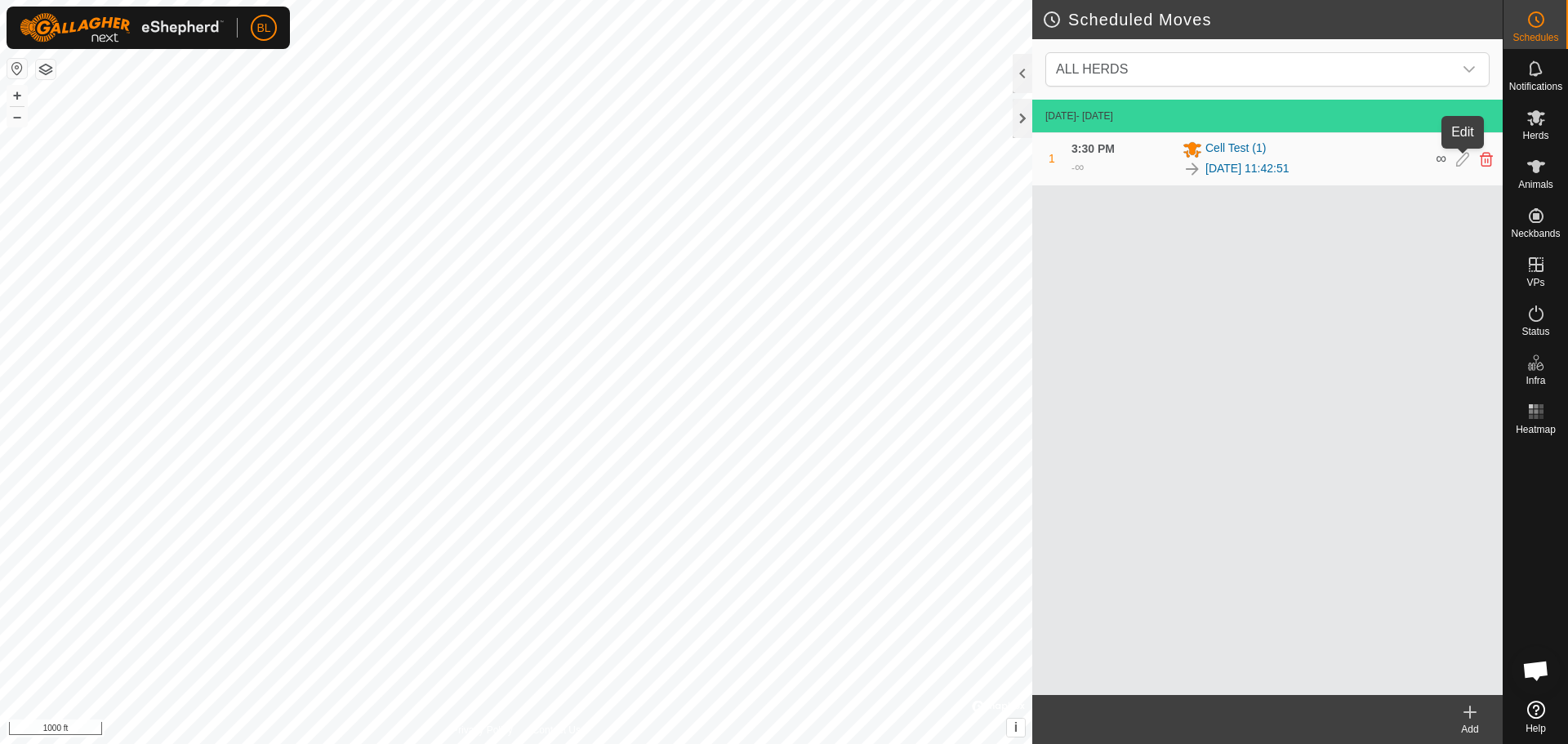
click at [1458, 161] on icon at bounding box center [1462, 159] width 13 height 15
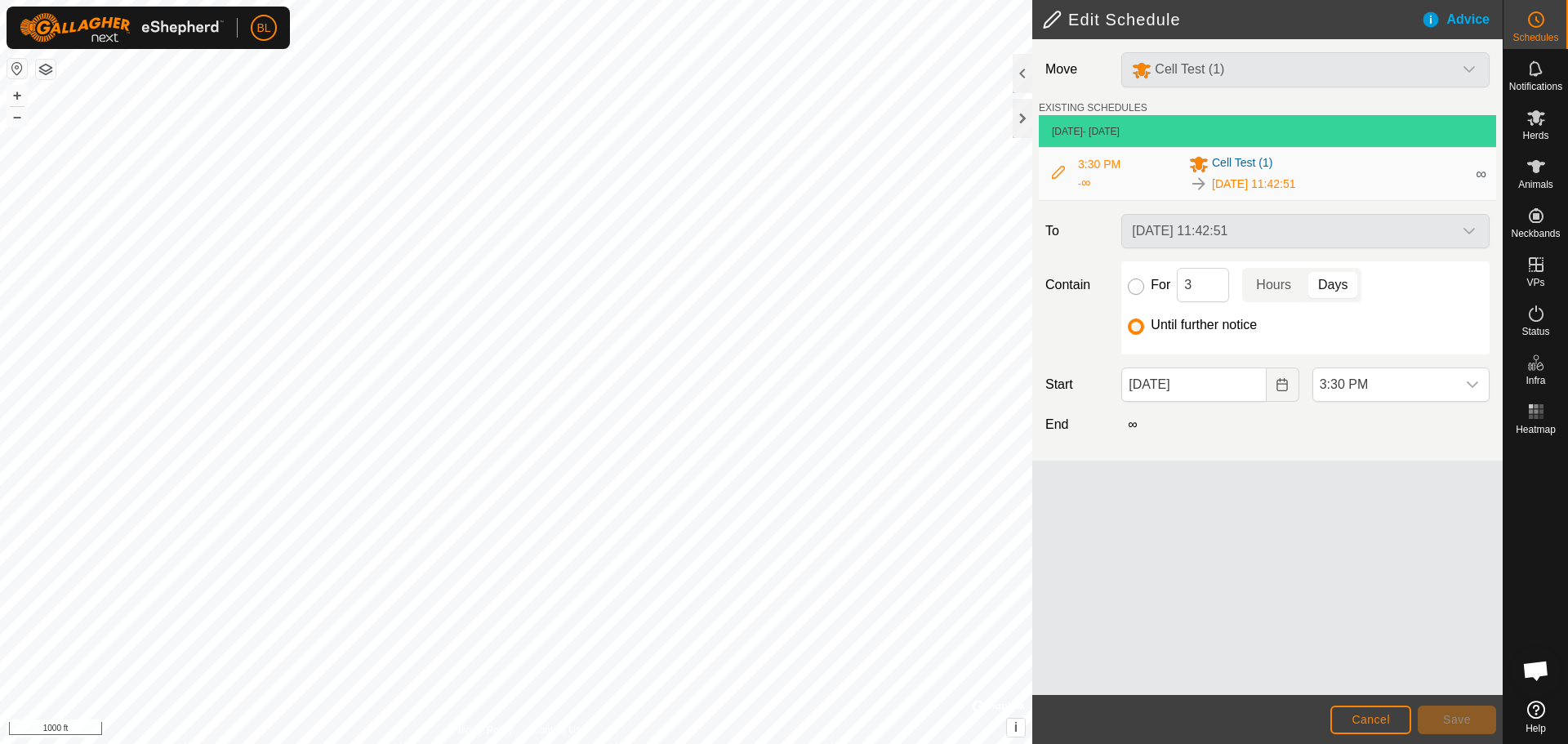
click at [1140, 284] on input "For" at bounding box center [1136, 286] width 16 height 16
radio input "true"
click at [1214, 285] on input "3" at bounding box center [1202, 285] width 53 height 34
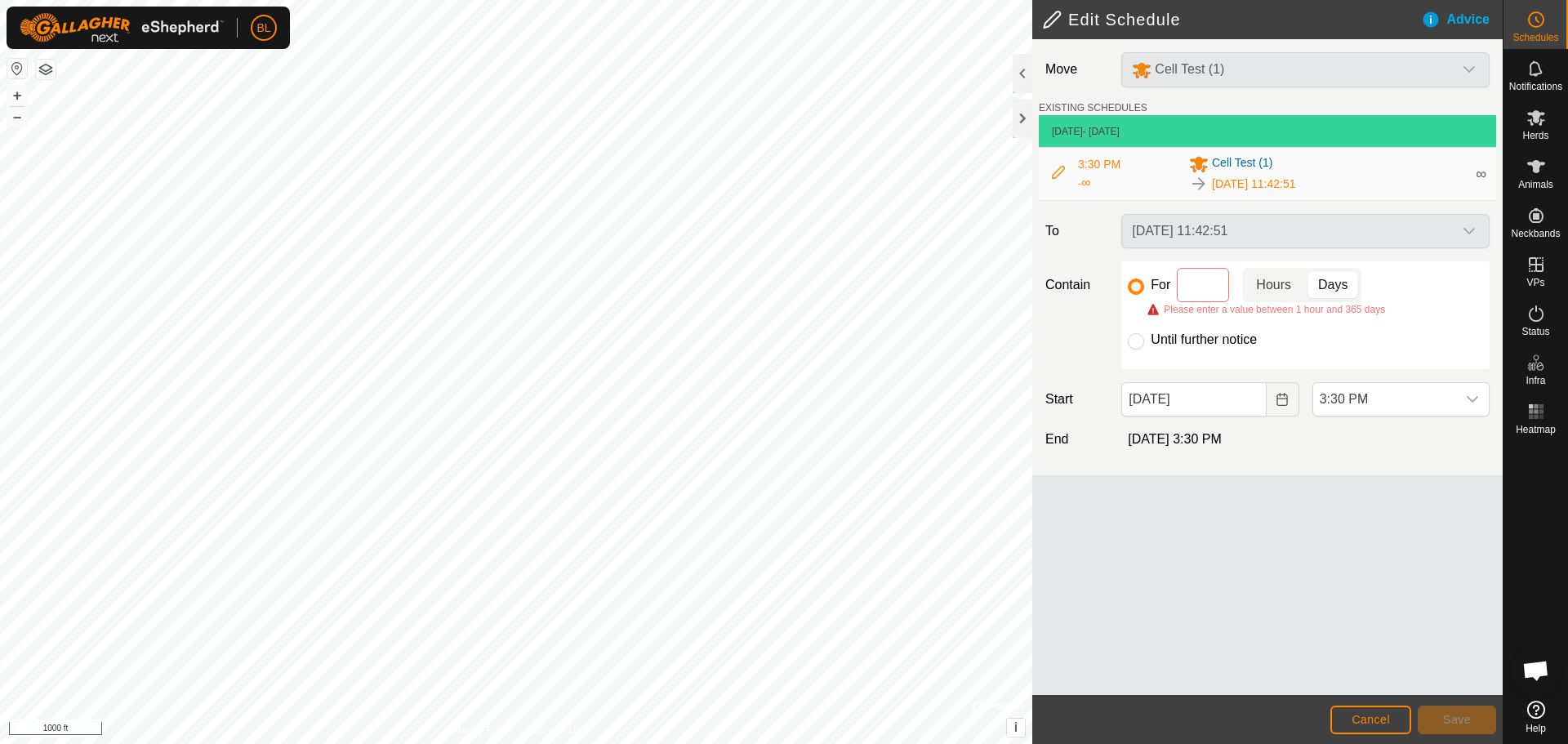
click at [1274, 290] on p-togglebutton "Hours" at bounding box center [1273, 285] width 63 height 34
click at [1213, 287] on input at bounding box center [1202, 285] width 53 height 34
type input "1"
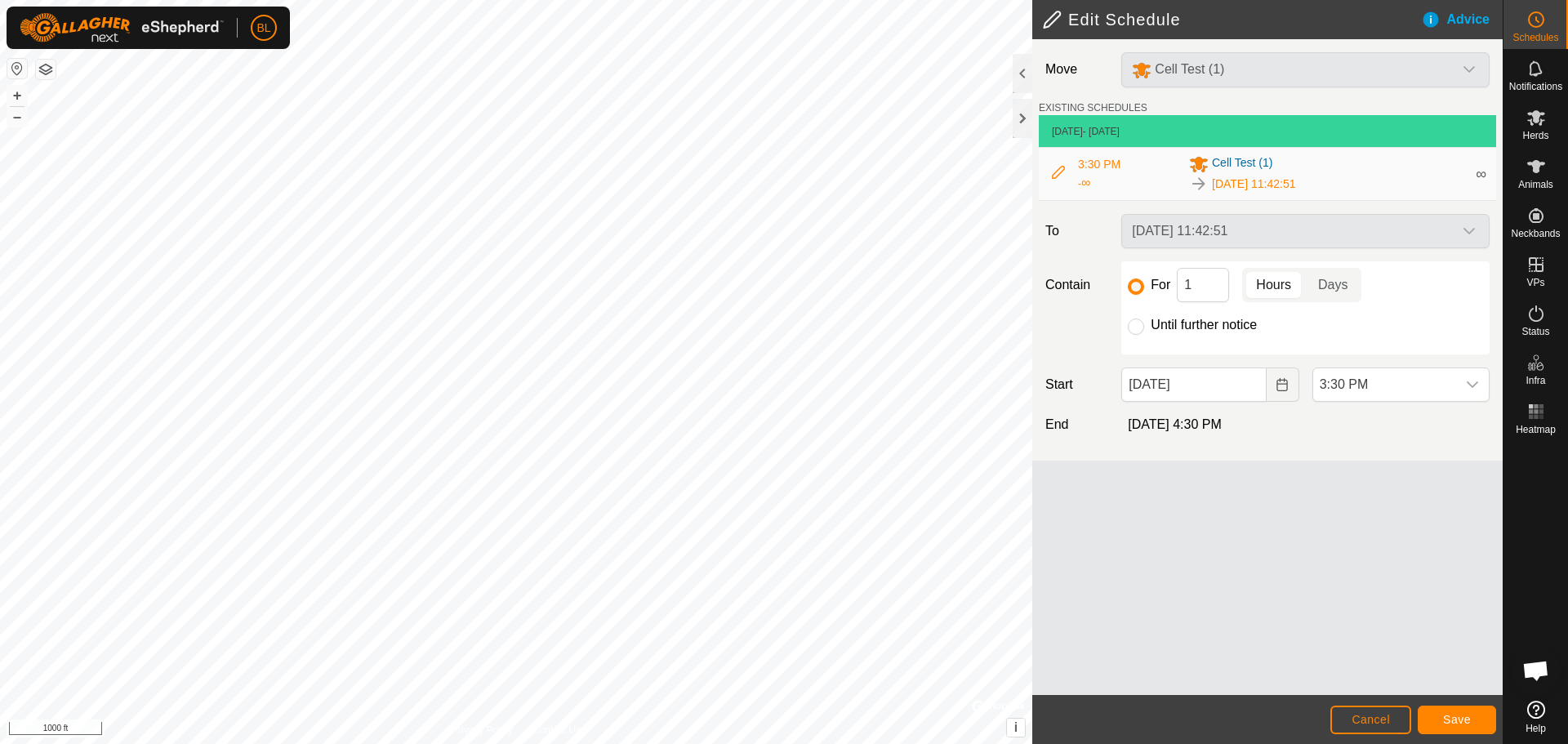
click at [1327, 535] on div "Move Cell Test (1) EXISTING SCHEDULES [DATE] - [DATE] 3:30 PM - ∞ Cell Test [PH…" at bounding box center [1267, 366] width 470 height 655
click at [1455, 231] on div "[DATE] 11:42:51" at bounding box center [1305, 231] width 381 height 34
click at [1439, 728] on button "Save" at bounding box center [1457, 719] width 78 height 28
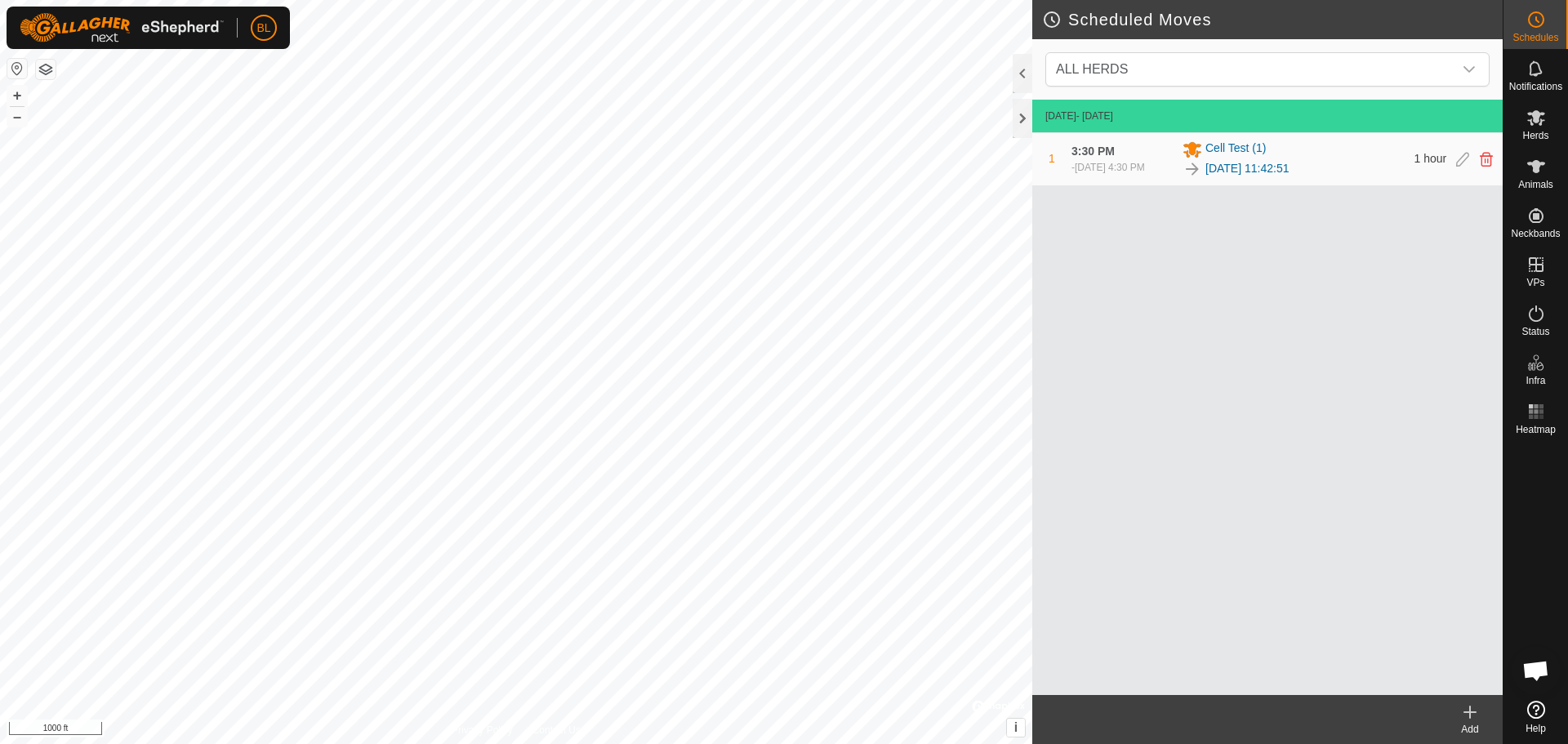
click at [1470, 715] on icon at bounding box center [1470, 711] width 0 height 11
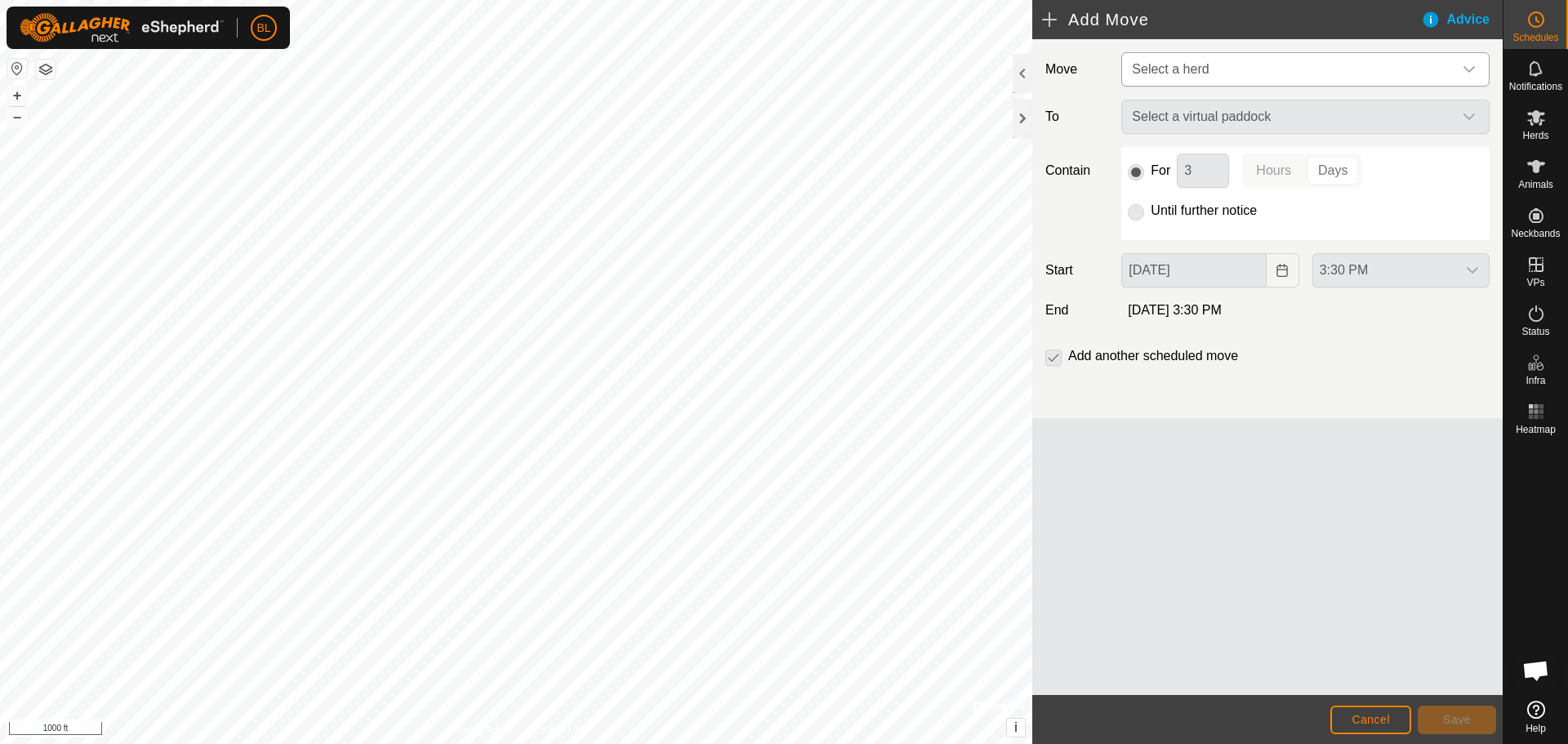
click at [1331, 76] on span "Select a herd" at bounding box center [1289, 70] width 328 height 33
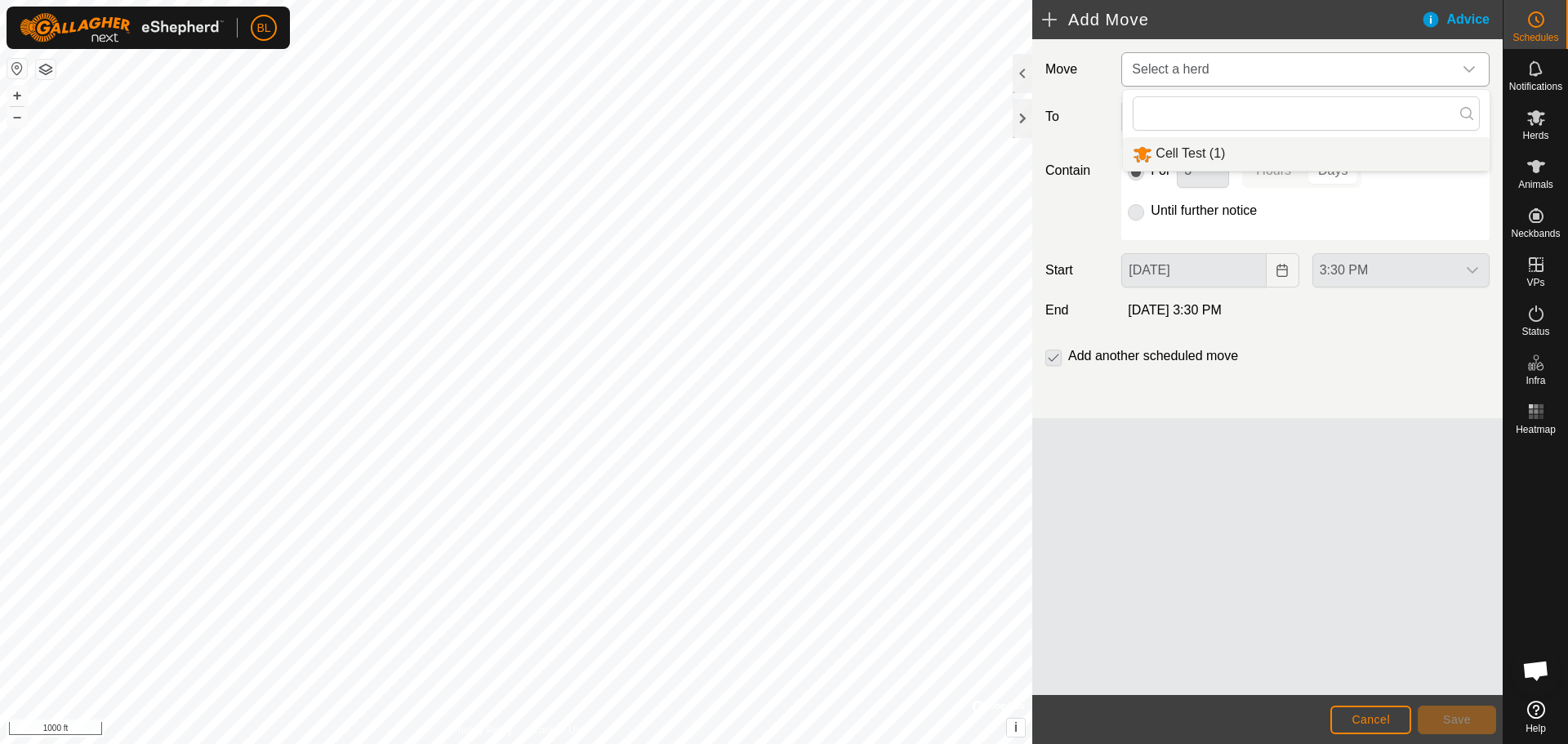
click at [1331, 150] on li "Cell Test (1)" at bounding box center [1306, 153] width 367 height 34
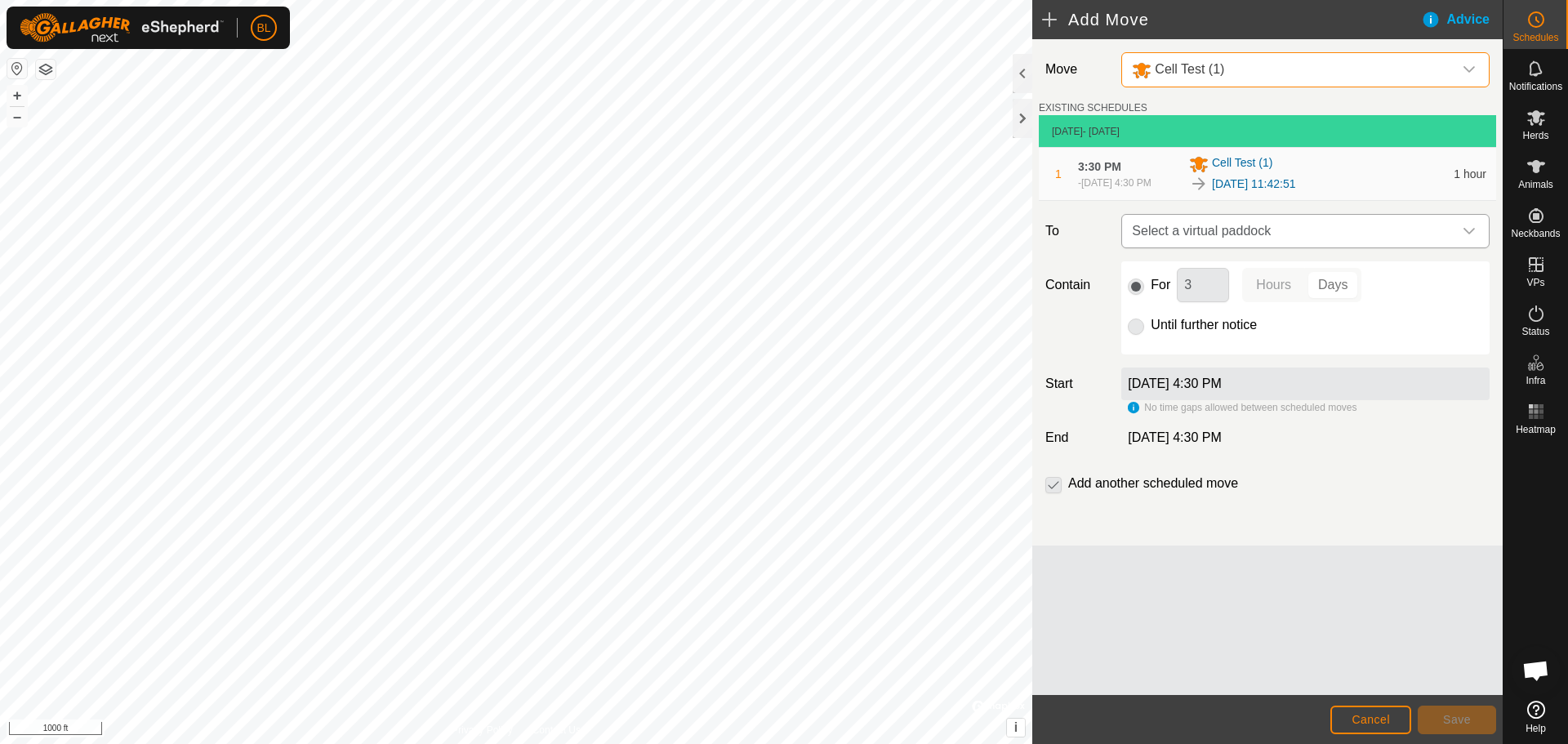
click at [1397, 235] on span "Select a virtual paddock" at bounding box center [1289, 231] width 328 height 33
click at [1331, 286] on input "text" at bounding box center [1305, 282] width 347 height 34
click at [1463, 285] on icon at bounding box center [1465, 281] width 13 height 13
click at [1328, 526] on div "Move Cell Test (1) EXISTING SCHEDULES [DATE] - [DATE] 1 3:30 PM - [DATE] 4:30 P…" at bounding box center [1267, 291] width 470 height 506
click at [1385, 715] on span "Cancel" at bounding box center [1370, 719] width 38 height 13
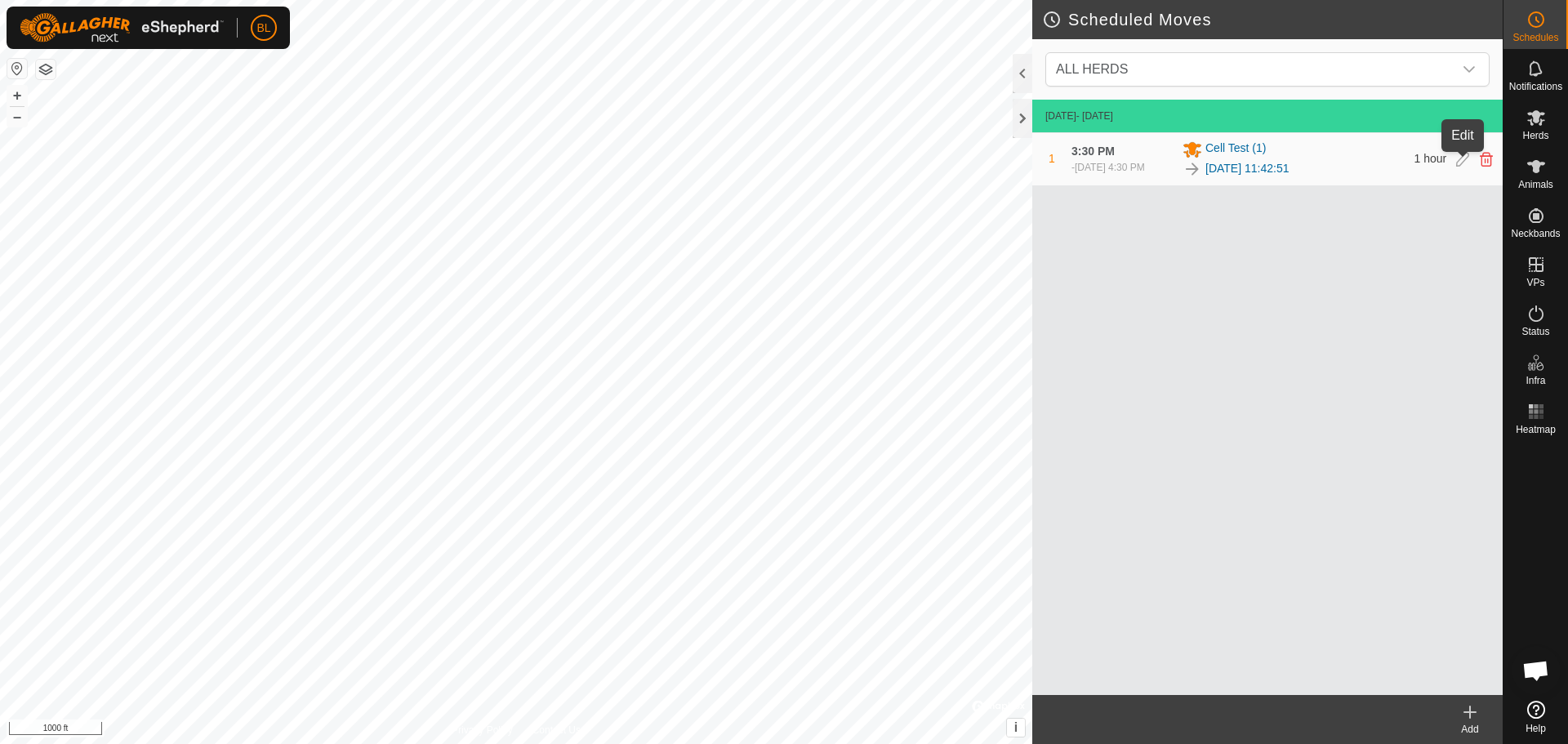
click at [1458, 160] on icon at bounding box center [1462, 159] width 13 height 15
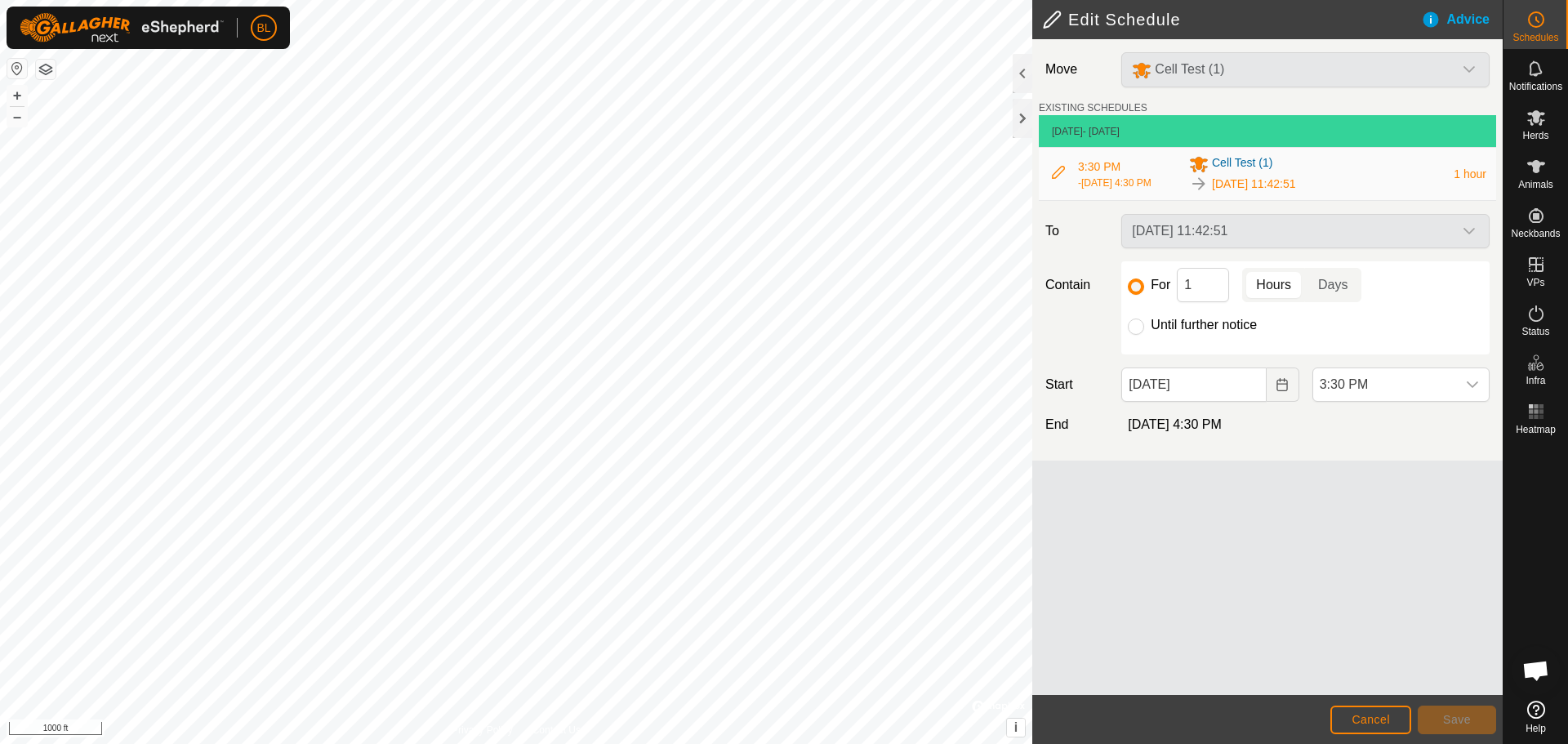
click at [1349, 562] on div "Move Cell Test (1) EXISTING SCHEDULES [DATE] - [DATE] 3:30 PM - [DATE] 4:30 PM …" at bounding box center [1267, 366] width 470 height 655
click at [1352, 396] on span "3:30 PM" at bounding box center [1384, 385] width 143 height 33
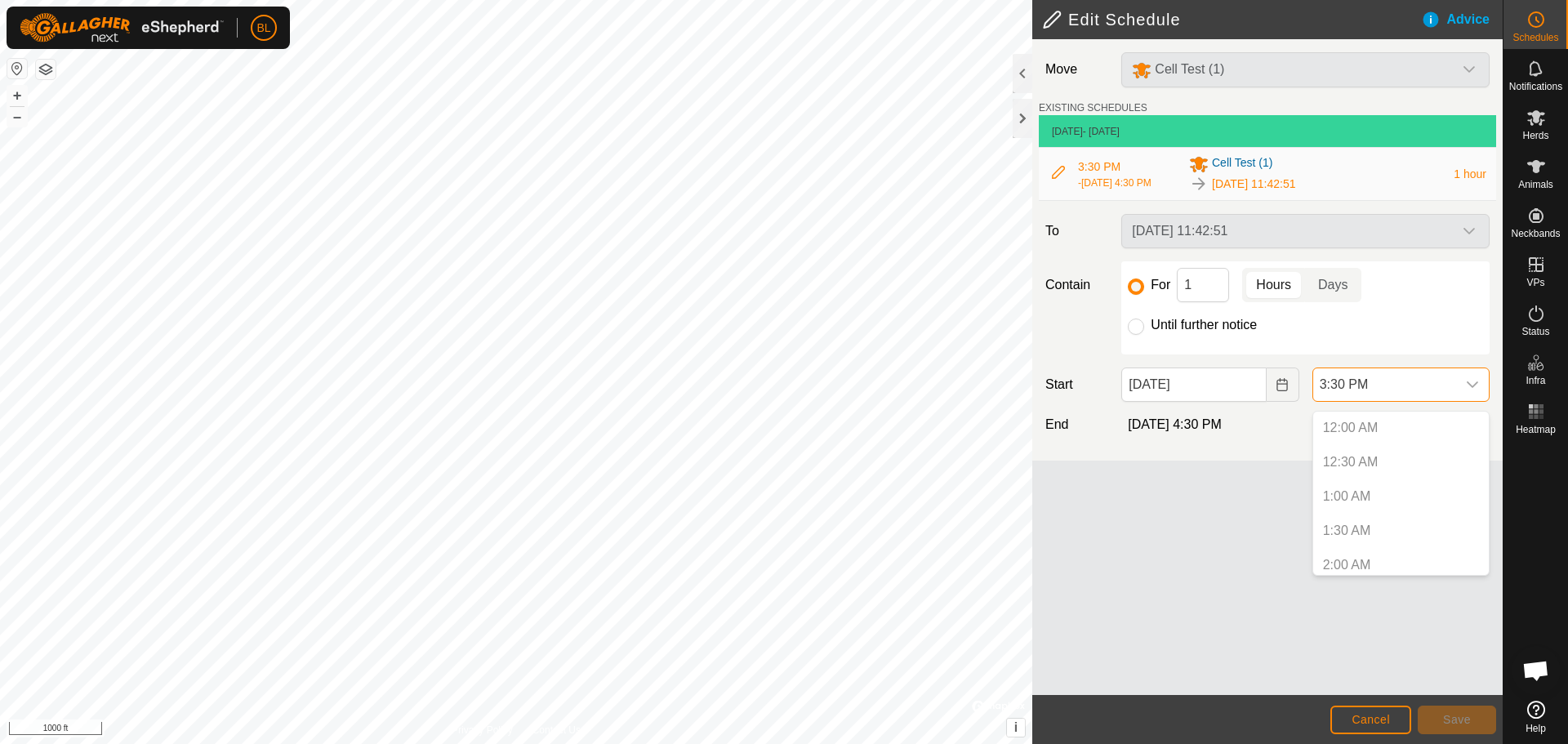
scroll to position [932, 0]
click at [1365, 558] on li "3:30 PM" at bounding box center [1401, 559] width 176 height 33
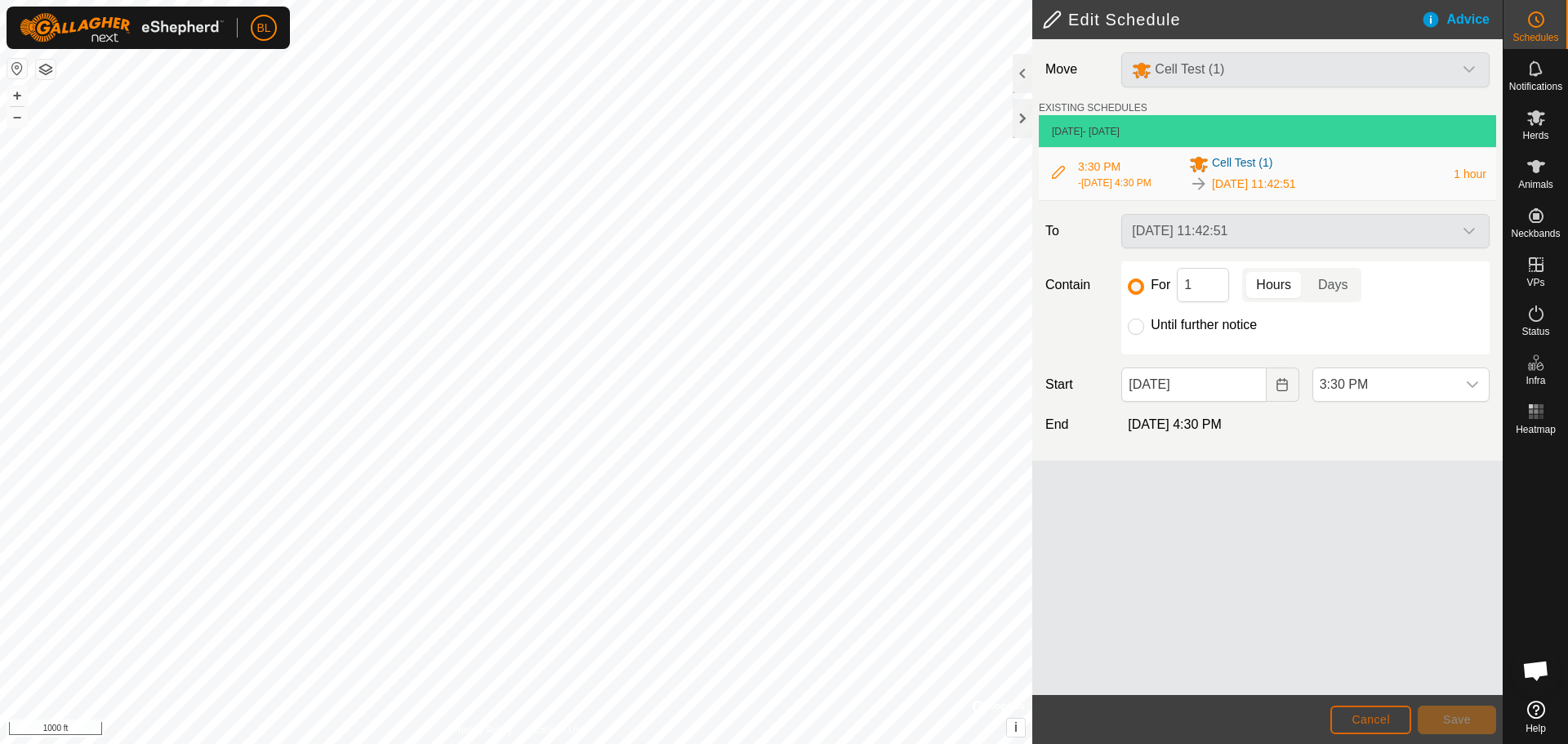
click at [1386, 715] on span "Cancel" at bounding box center [1370, 719] width 38 height 13
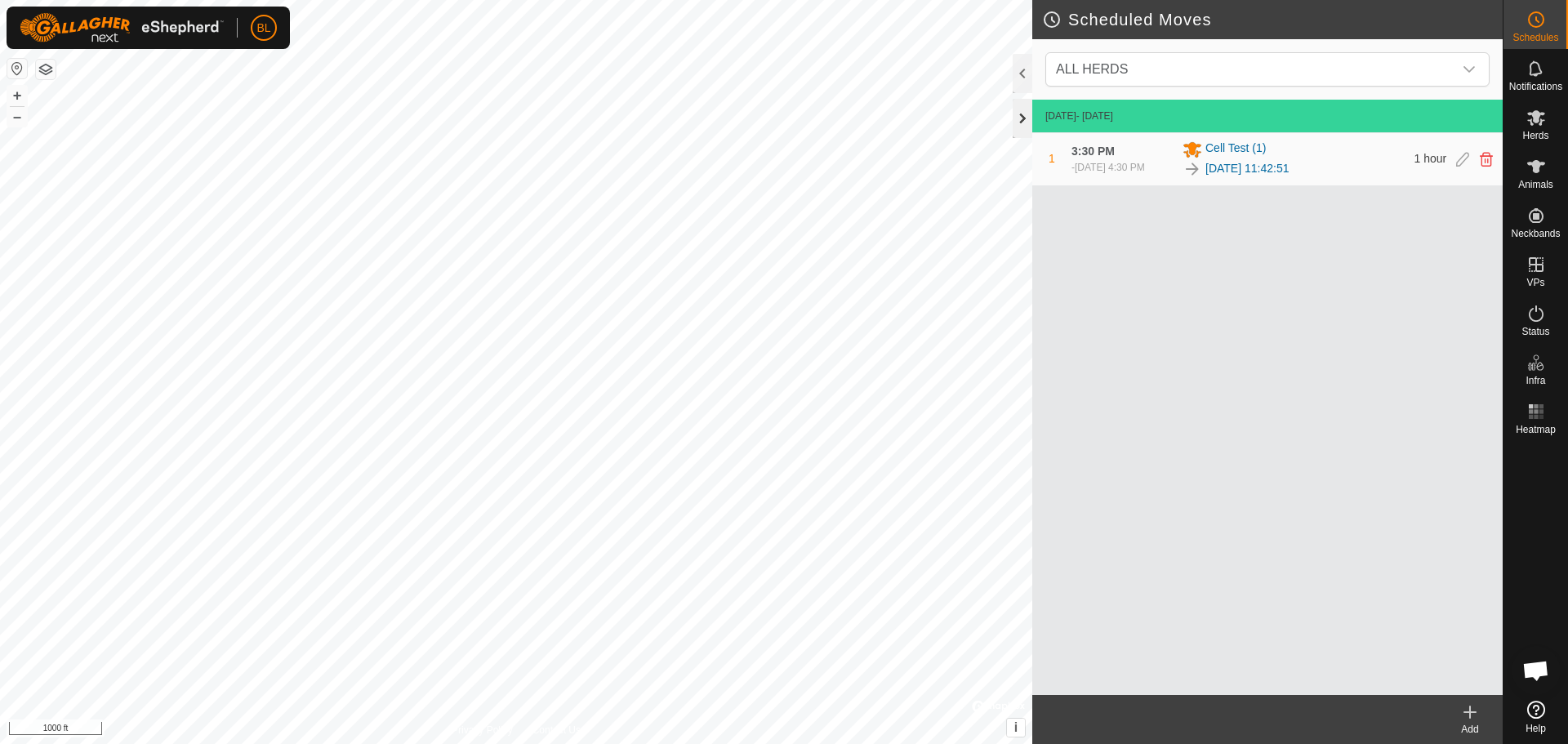
click at [1023, 116] on div at bounding box center [1022, 118] width 20 height 39
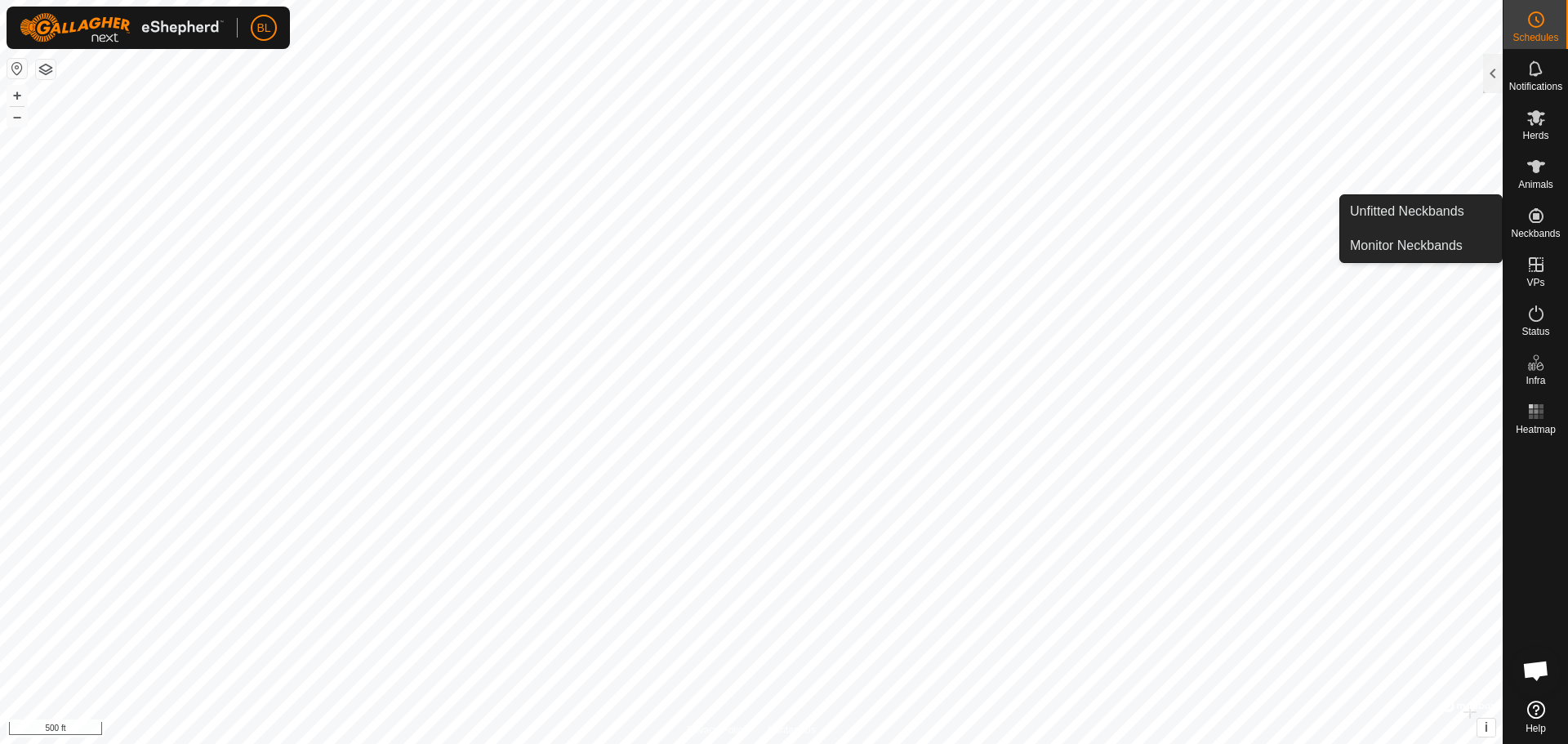
click at [1532, 212] on icon at bounding box center [1536, 216] width 20 height 20
click at [1427, 243] on link "Monitor Neckbands" at bounding box center [1421, 246] width 161 height 33
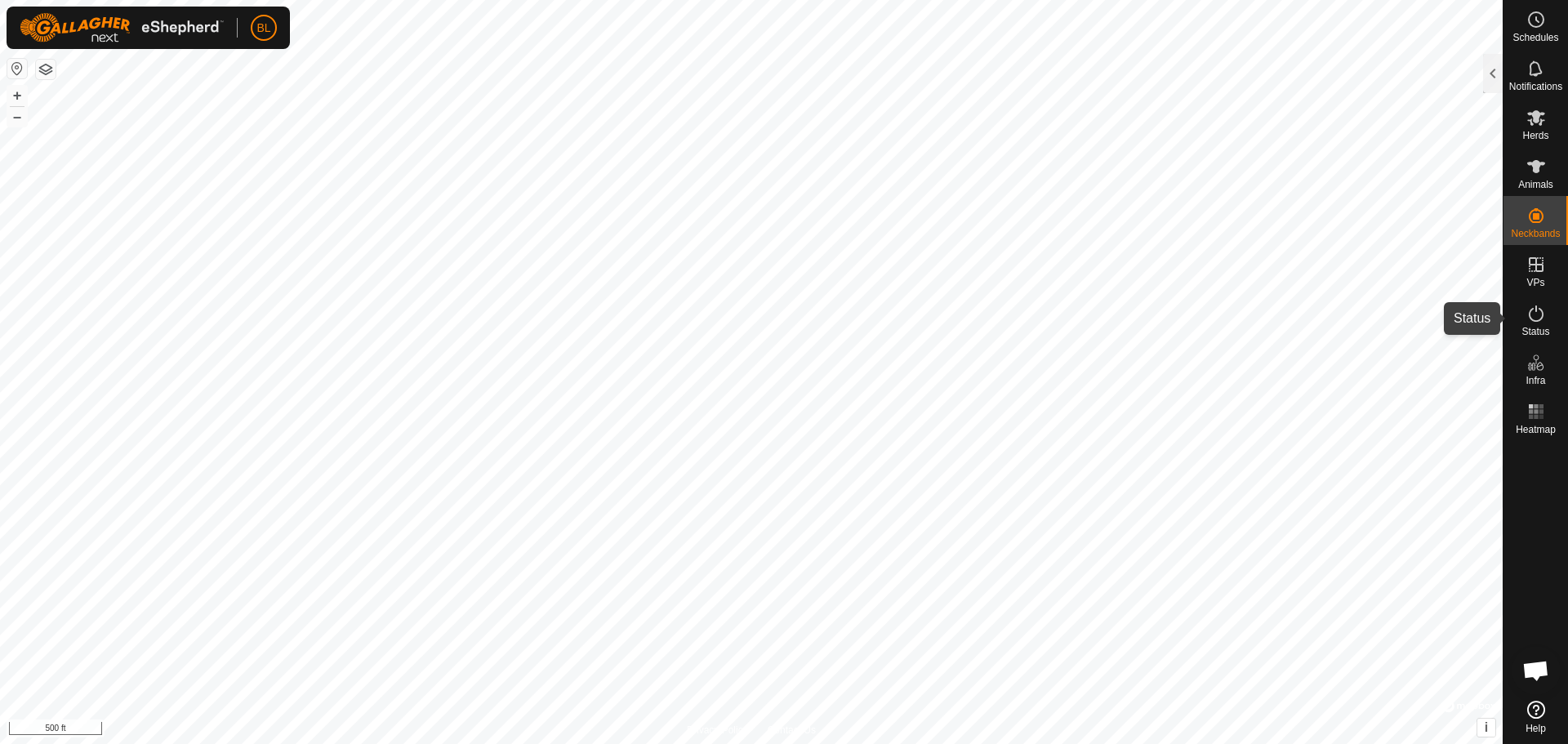
click at [1527, 312] on icon at bounding box center [1536, 313] width 20 height 20
click at [1499, 59] on div at bounding box center [1492, 72] width 20 height 39
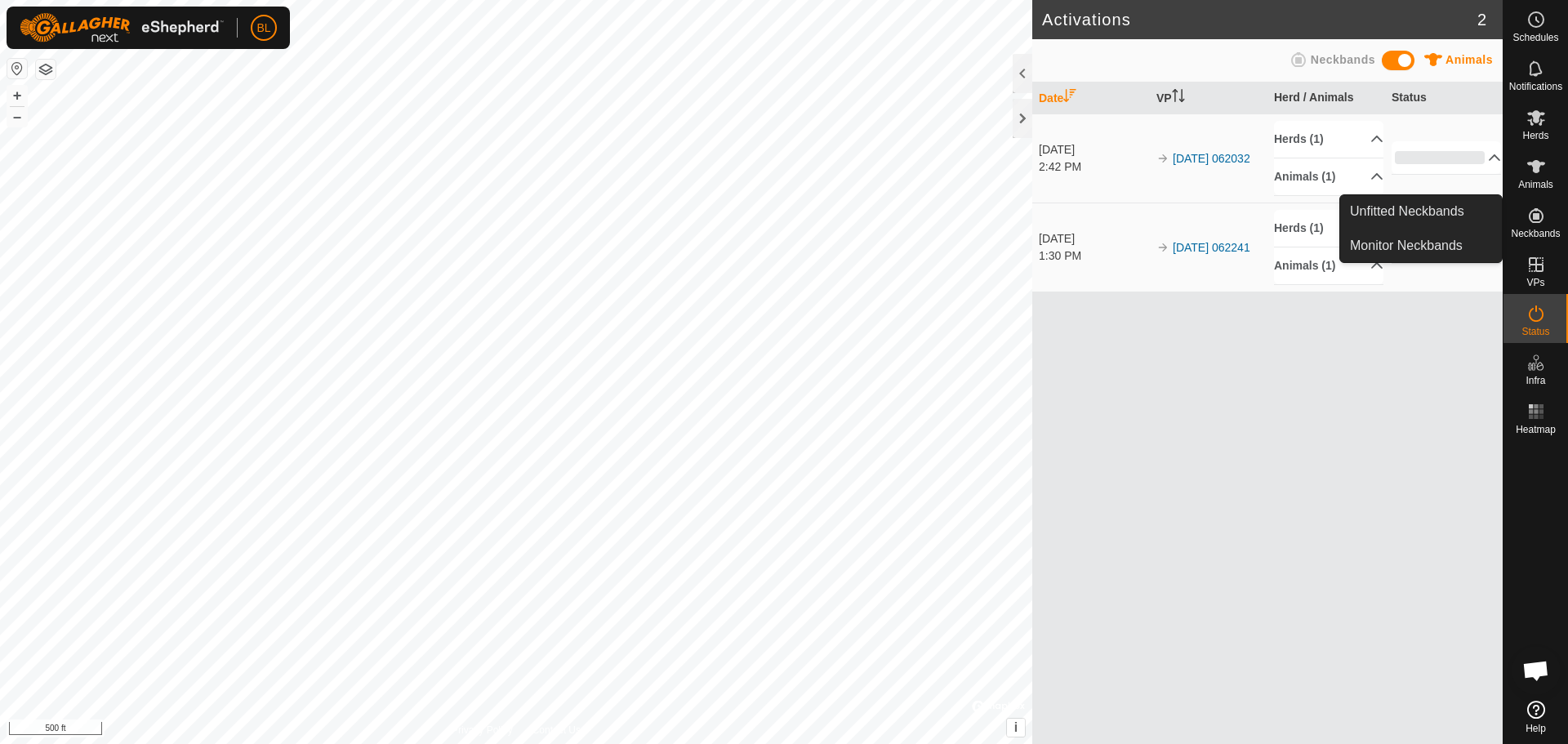
drag, startPoint x: 1545, startPoint y: 210, endPoint x: 1534, endPoint y: 220, distance: 14.9
click at [1543, 211] on icon at bounding box center [1536, 216] width 20 height 20
click at [1452, 243] on link "Monitor Neckbands" at bounding box center [1421, 246] width 161 height 33
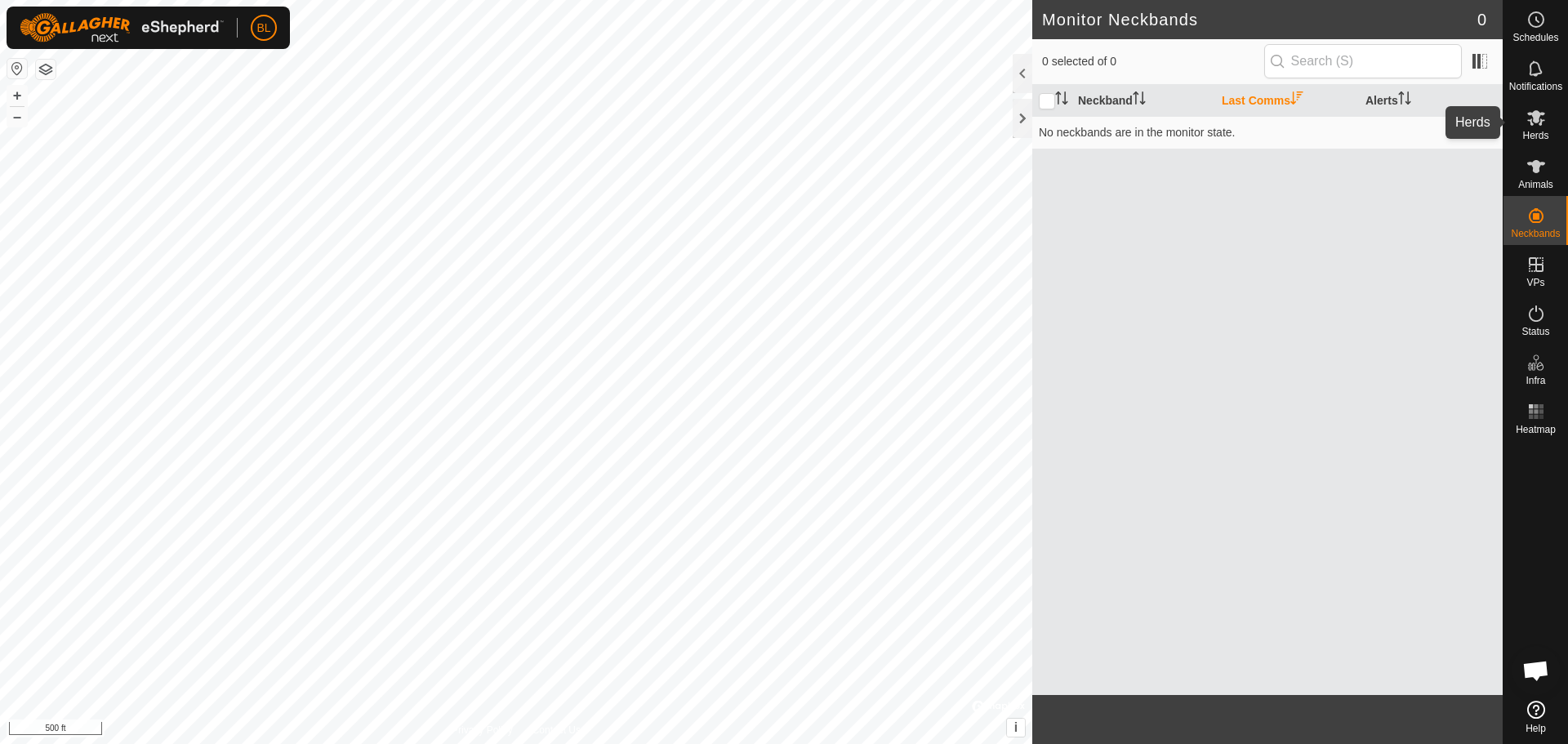
click at [1538, 127] on icon at bounding box center [1536, 117] width 20 height 20
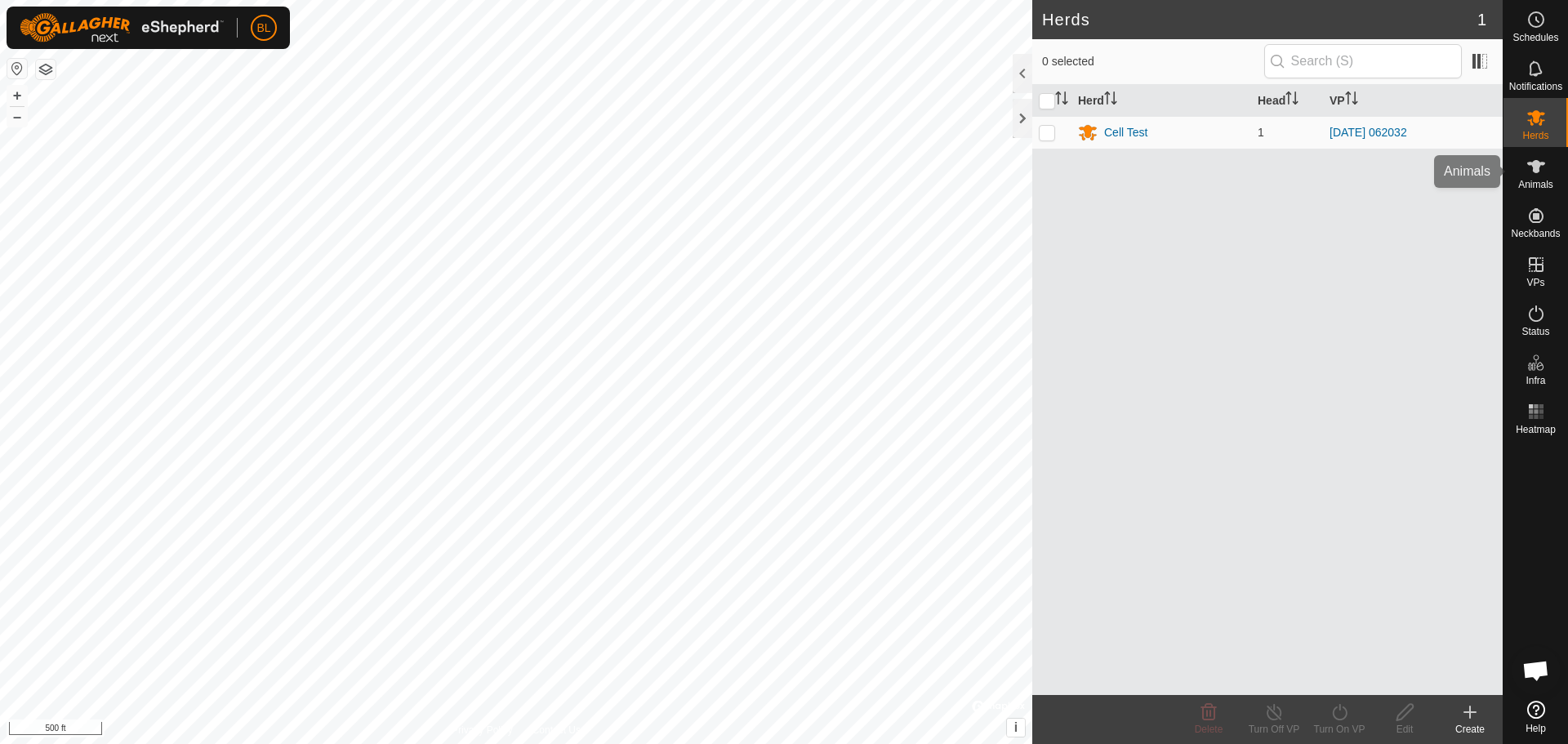
click at [1528, 177] on es-animals-svg-icon at bounding box center [1536, 166] width 29 height 26
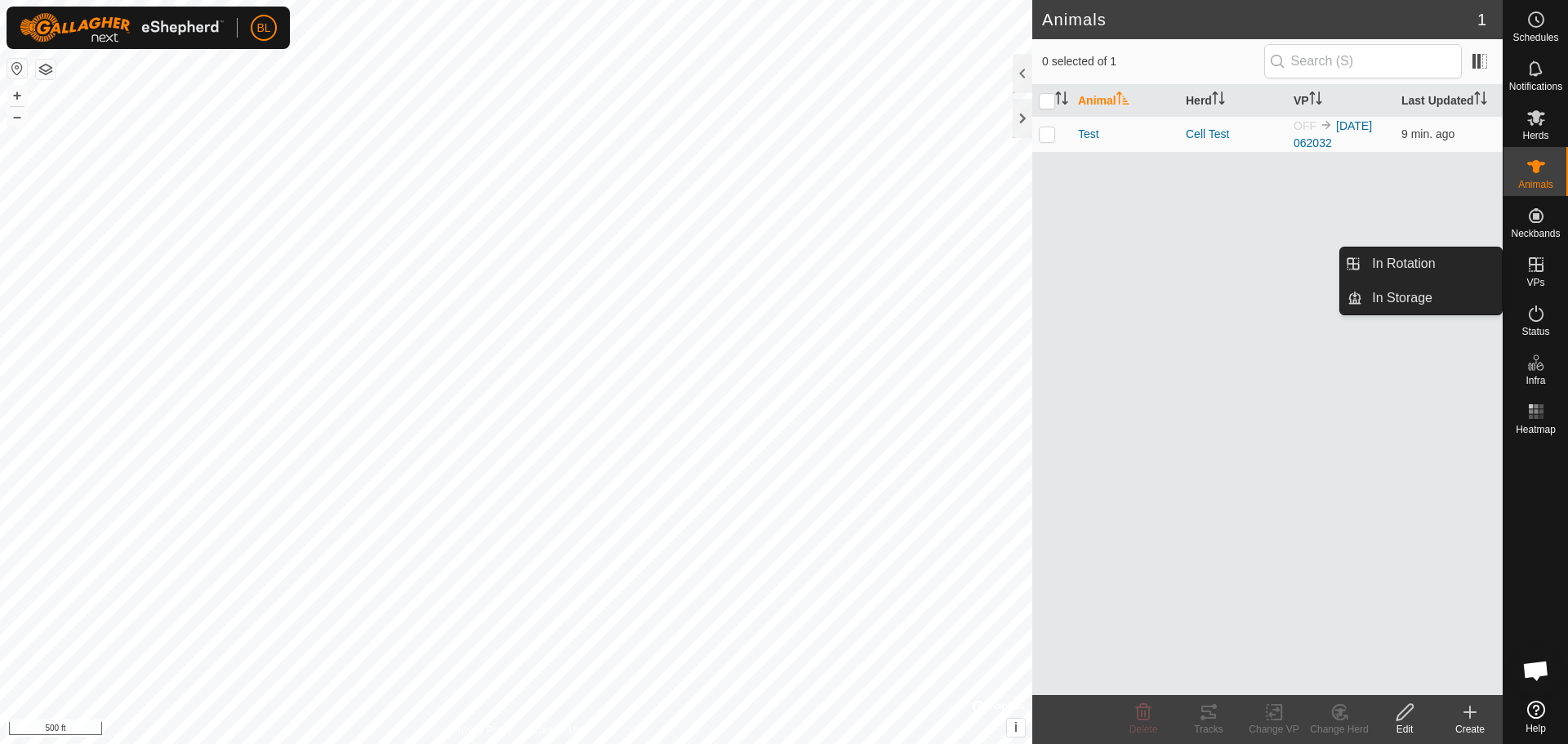
click at [1536, 265] on icon at bounding box center [1535, 264] width 15 height 15
click at [1549, 268] on es-virtualpaddocks-svg-icon at bounding box center [1536, 265] width 29 height 26
click at [1462, 263] on link "In Rotation" at bounding box center [1432, 264] width 140 height 33
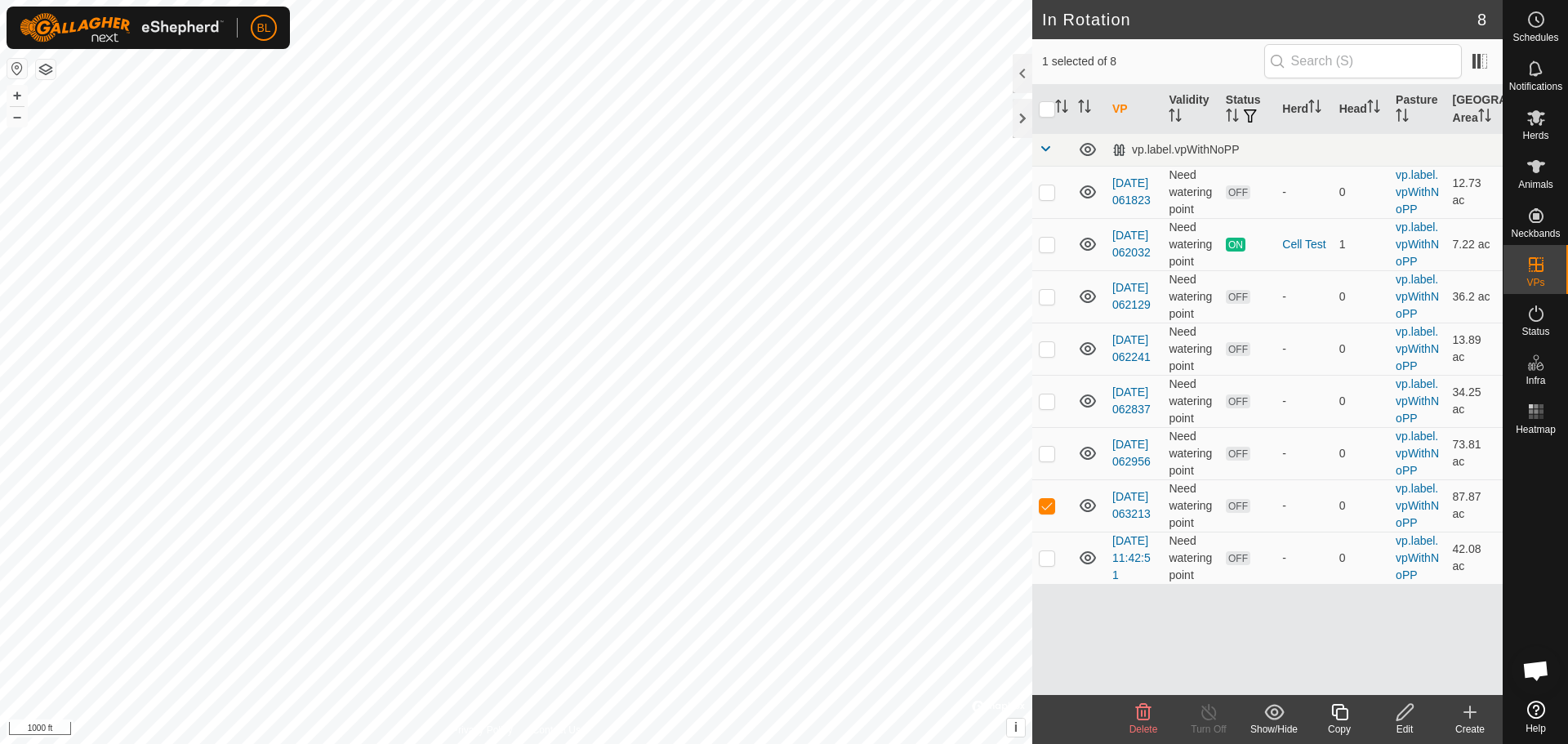
click at [1145, 706] on icon at bounding box center [1144, 711] width 16 height 16
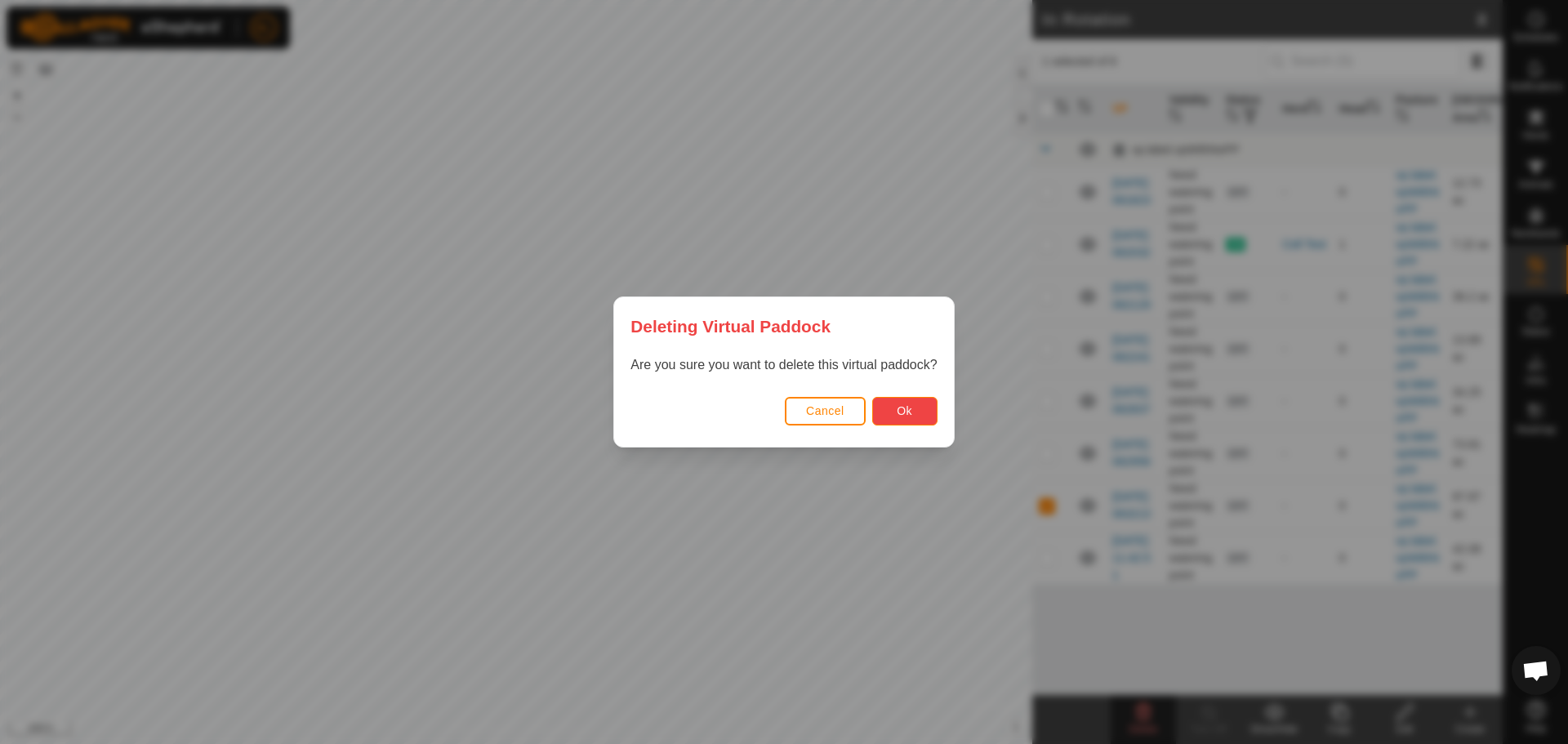
click at [911, 413] on span "Ok" at bounding box center [905, 410] width 16 height 13
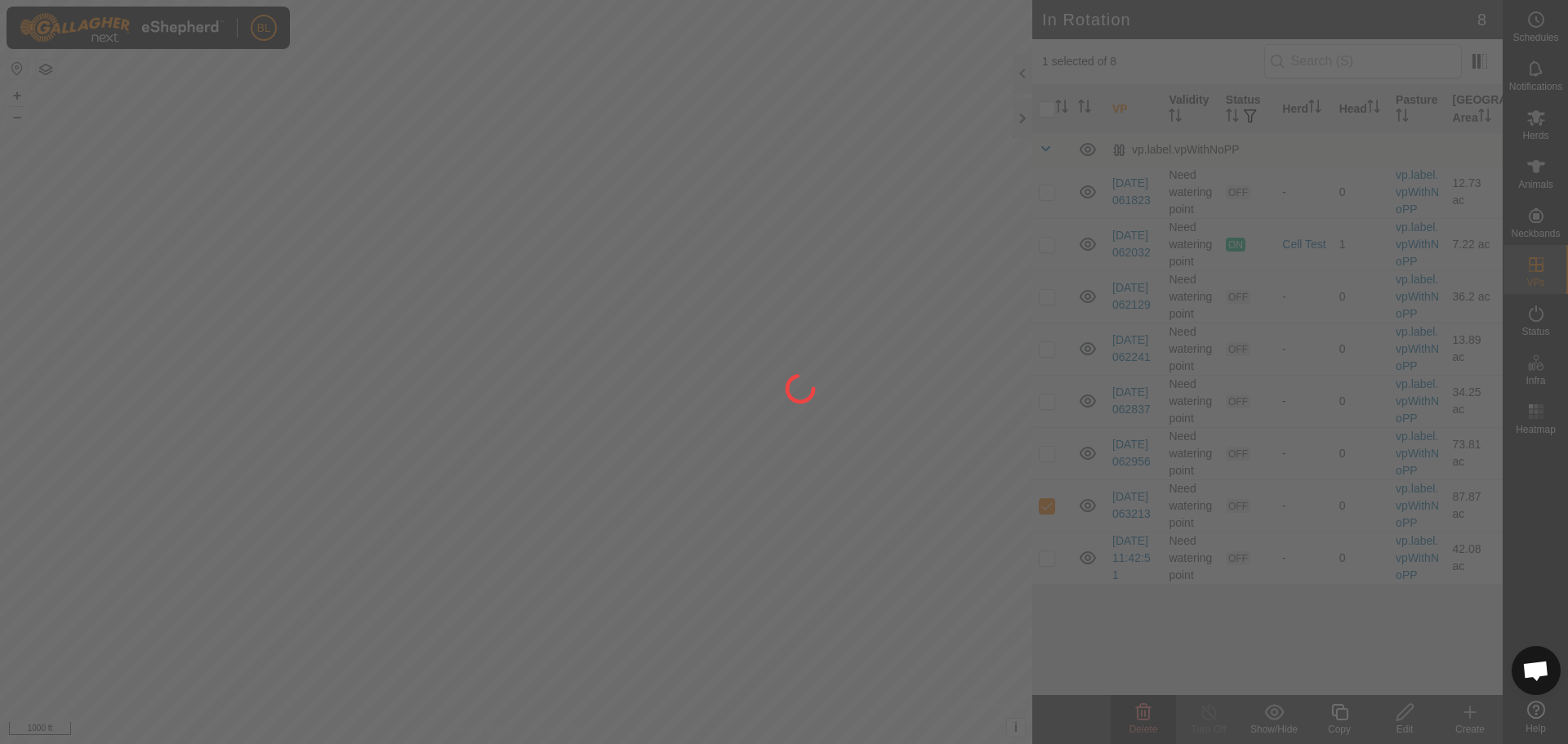
checkbox input "false"
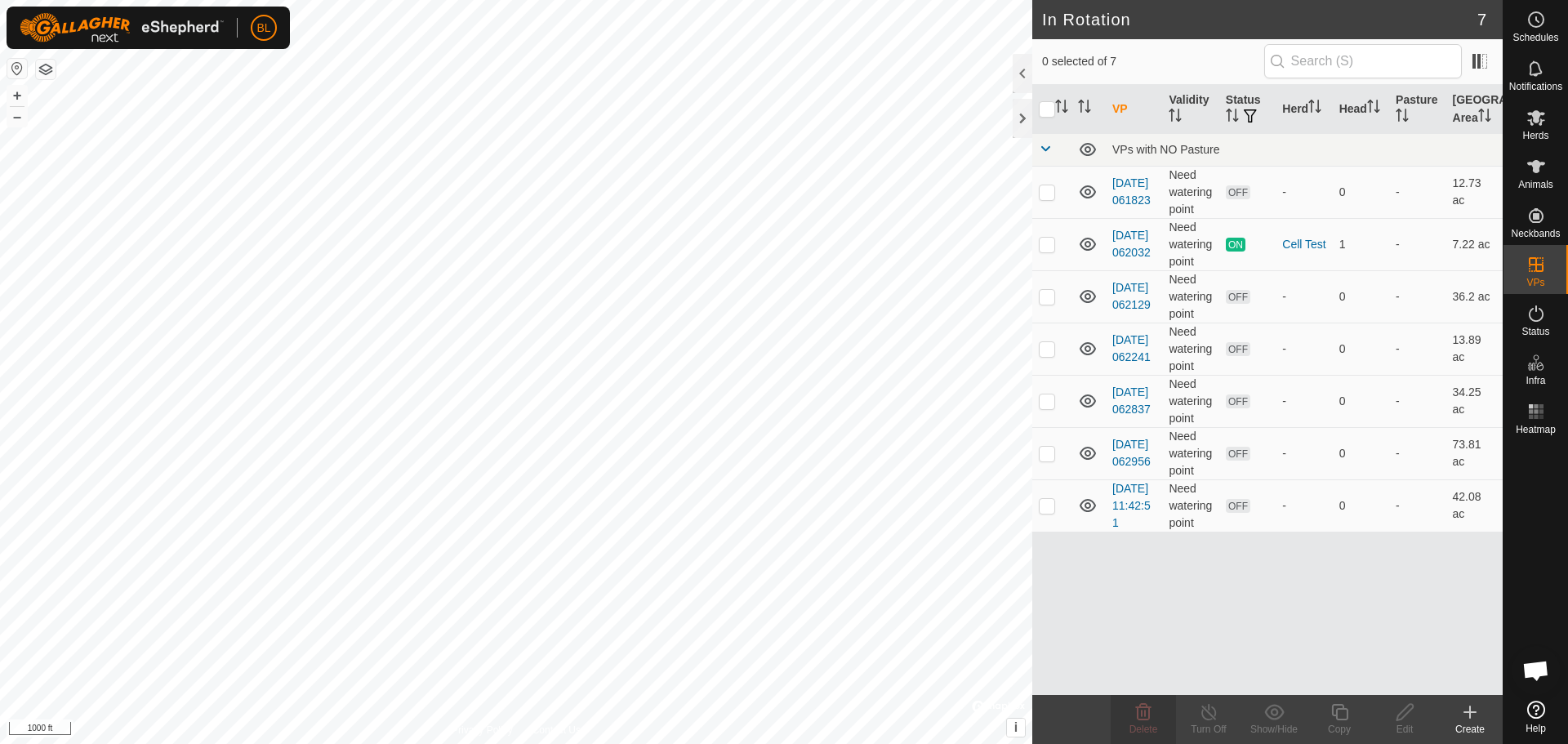
checkbox input "true"
click at [1406, 710] on icon at bounding box center [1405, 711] width 21 height 20
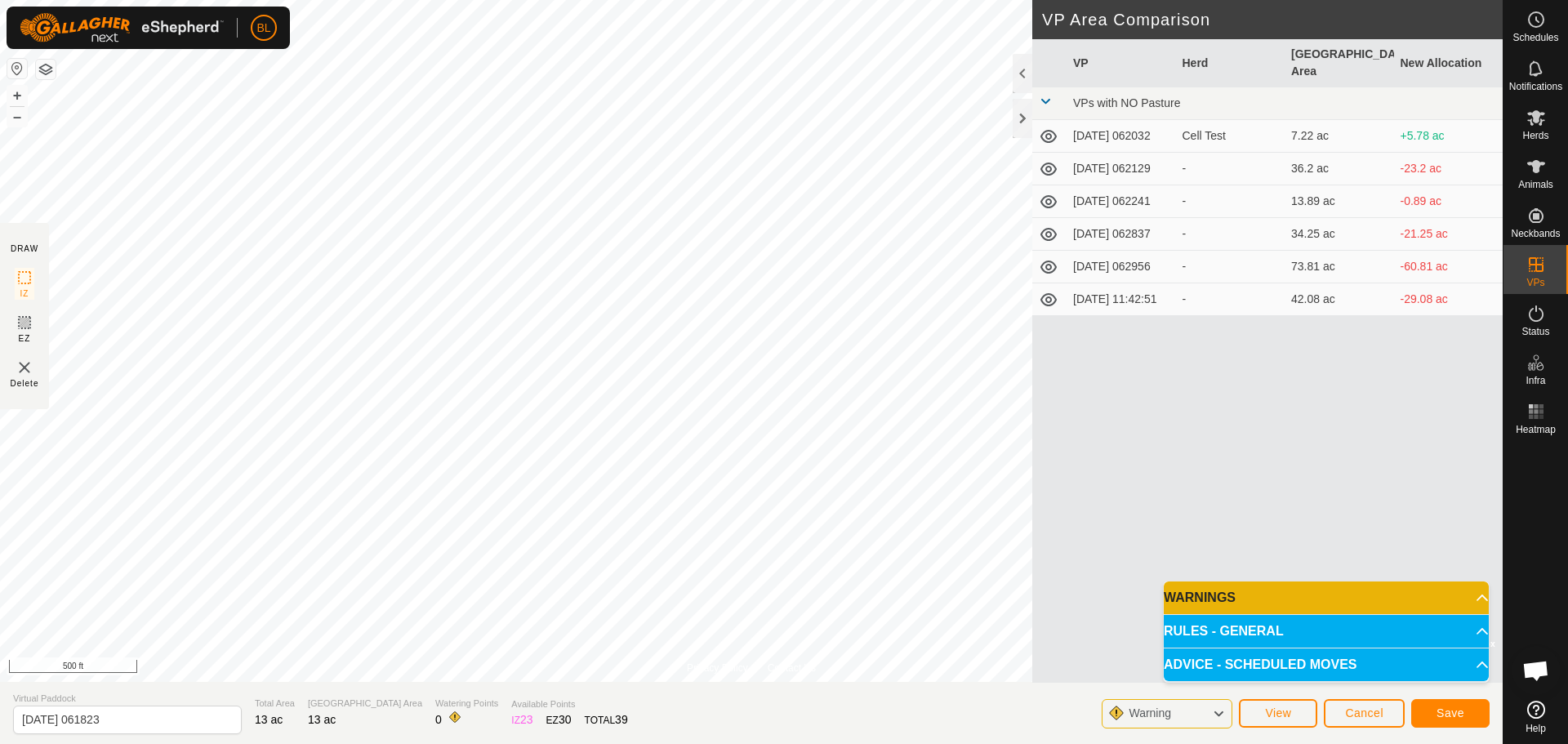
click at [1446, 632] on p-accordion-header "RULES - GENERAL" at bounding box center [1326, 631] width 325 height 33
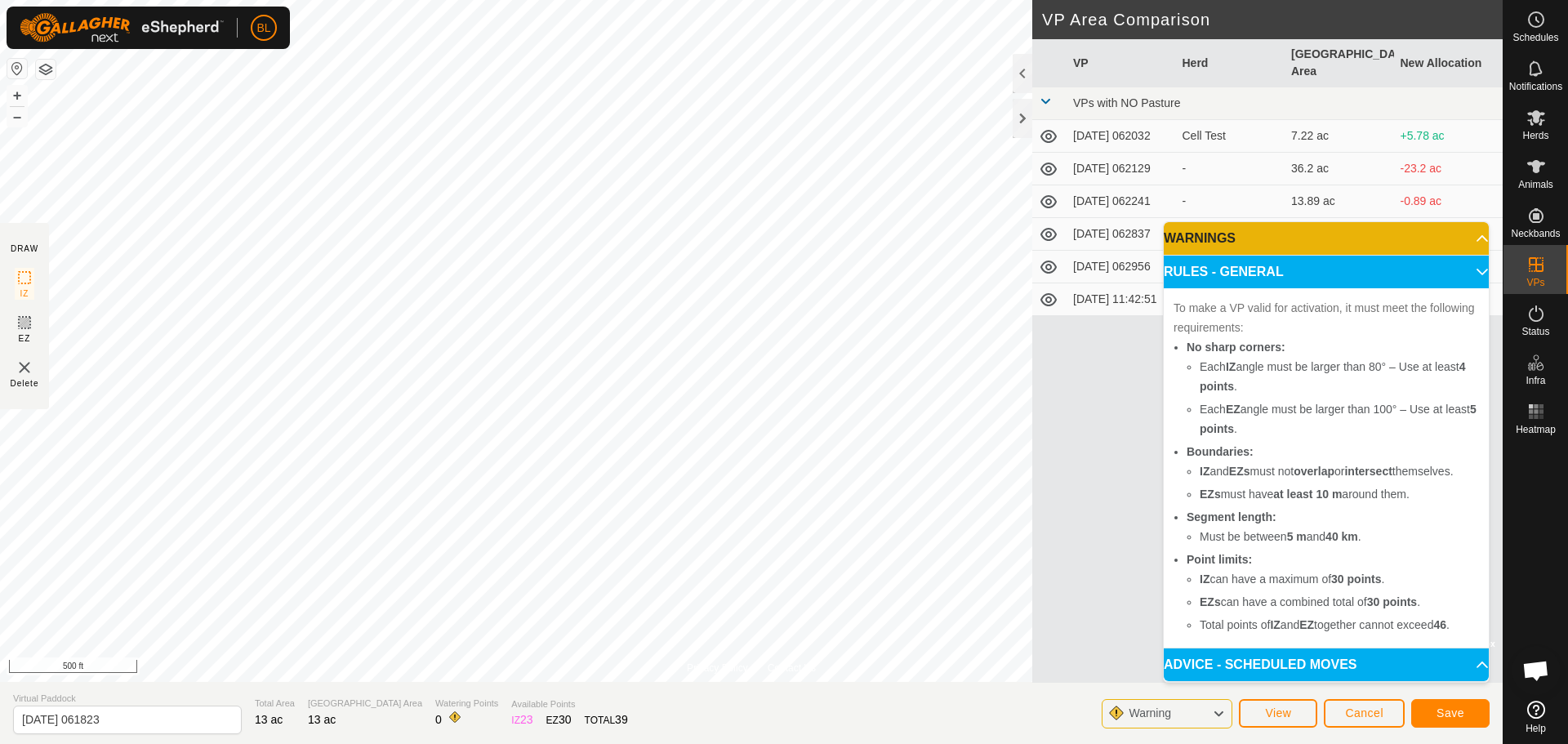
click at [1467, 279] on p-accordion-header "RULES - GENERAL" at bounding box center [1326, 272] width 325 height 33
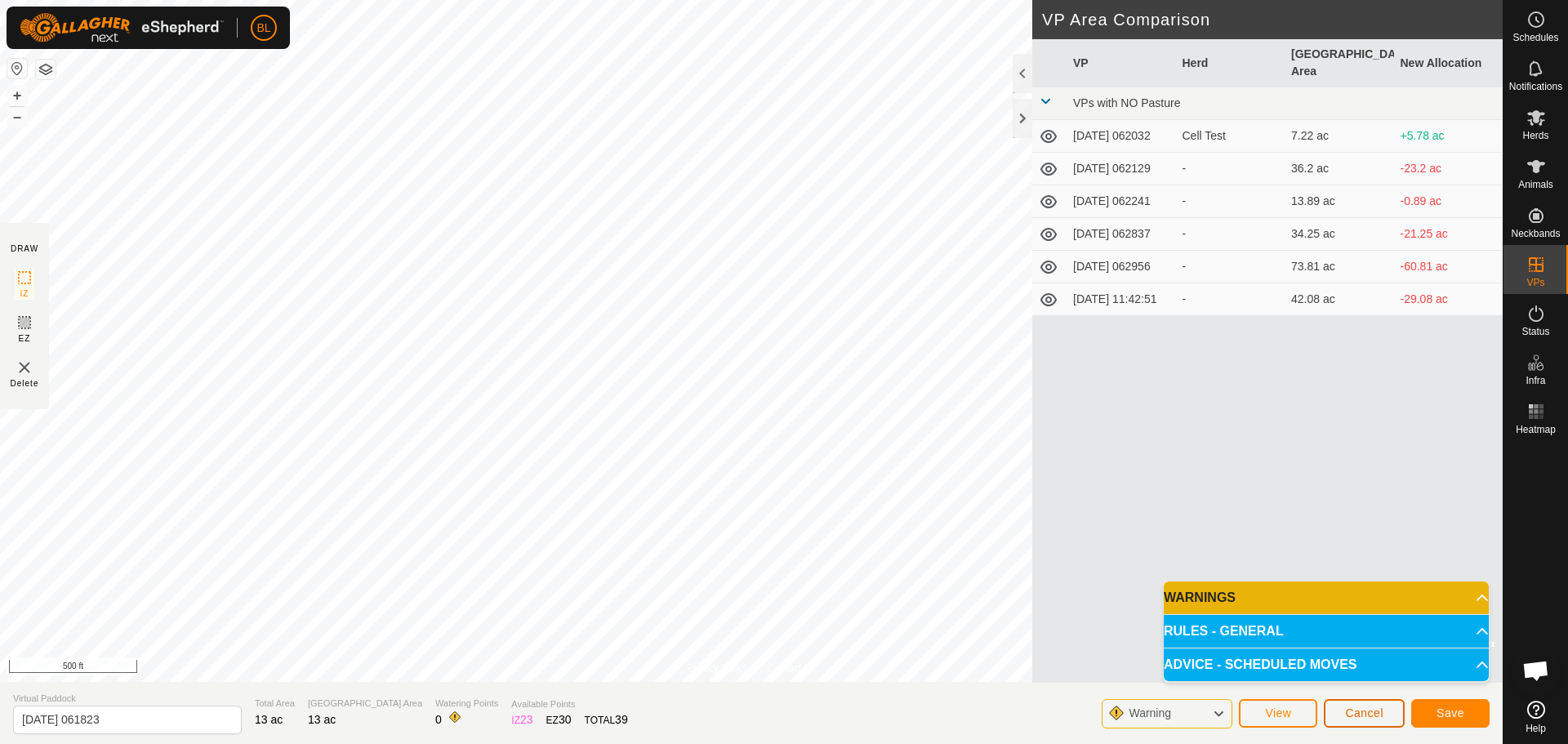
click at [1345, 710] on button "Cancel" at bounding box center [1364, 712] width 81 height 28
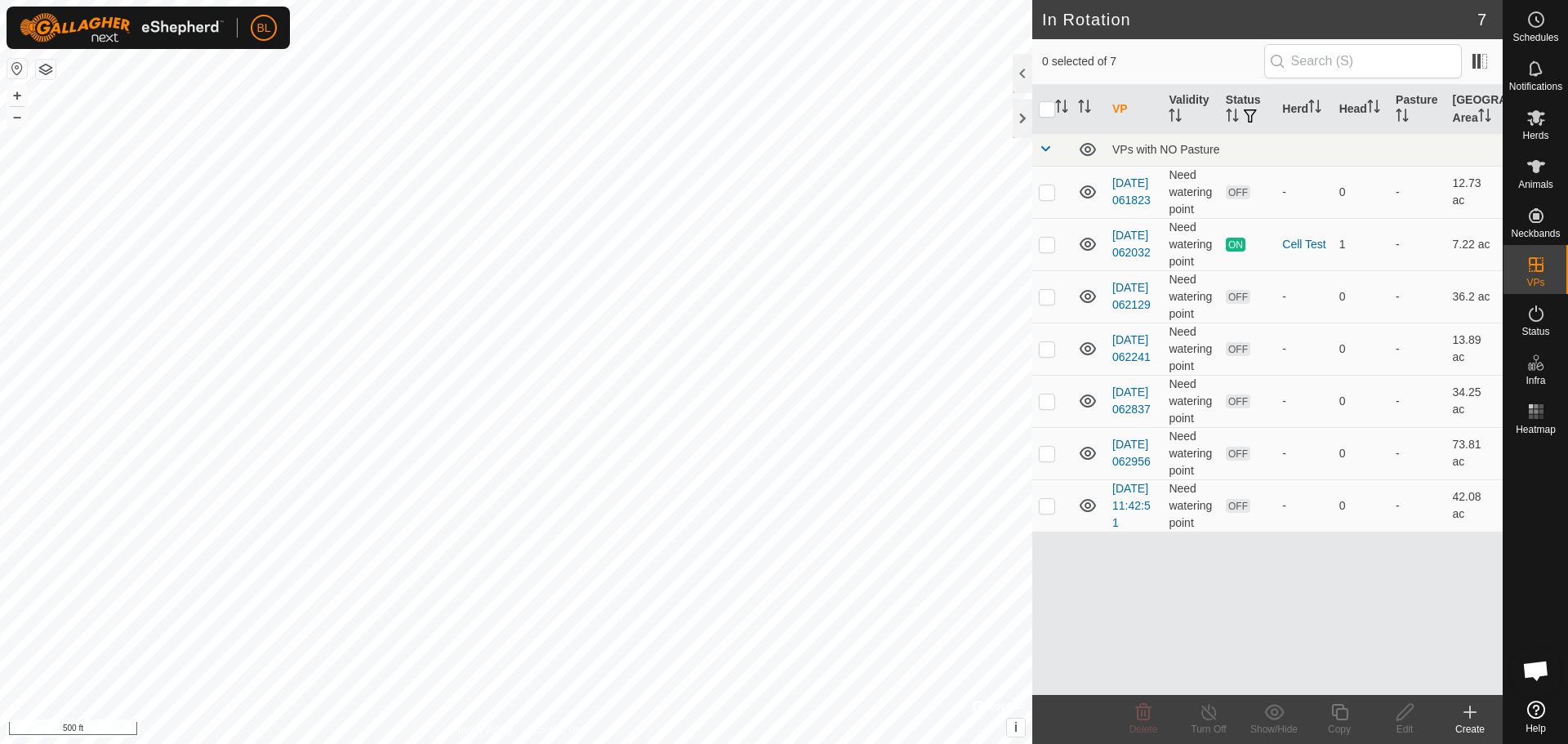
click at [1469, 716] on icon at bounding box center [1470, 711] width 20 height 20
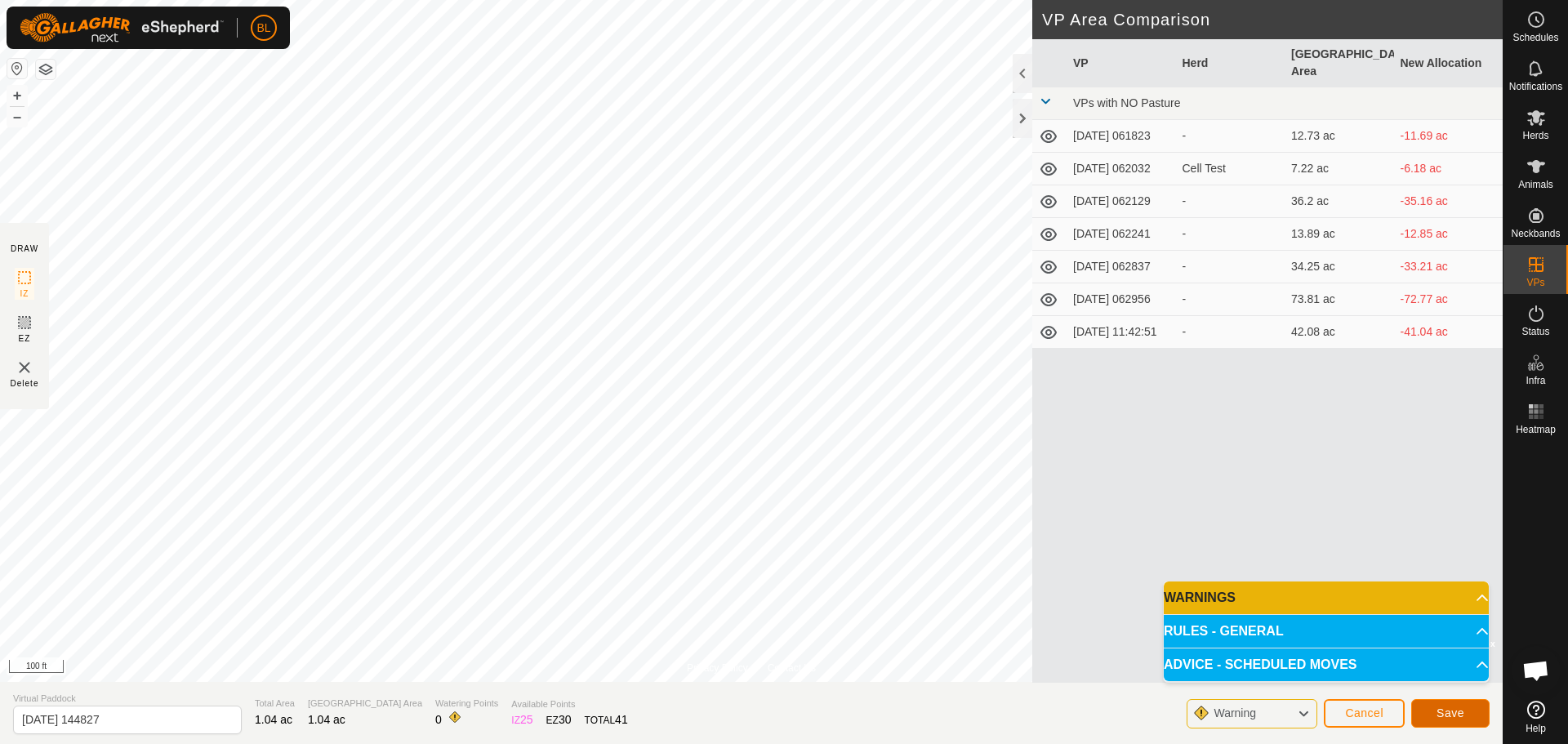
click at [1450, 707] on span "Save" at bounding box center [1450, 712] width 28 height 13
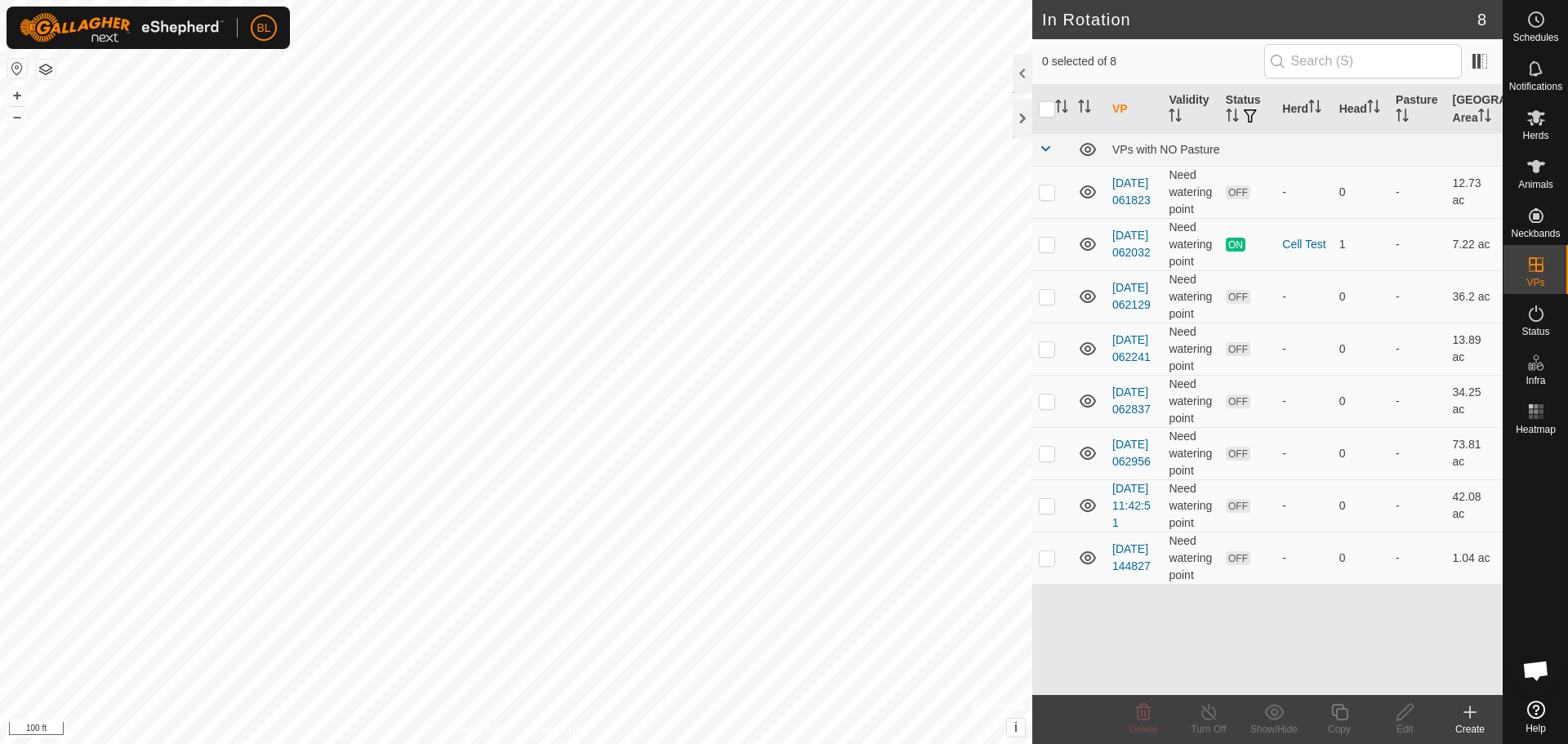
click at [1469, 722] on div "Create" at bounding box center [1470, 728] width 66 height 15
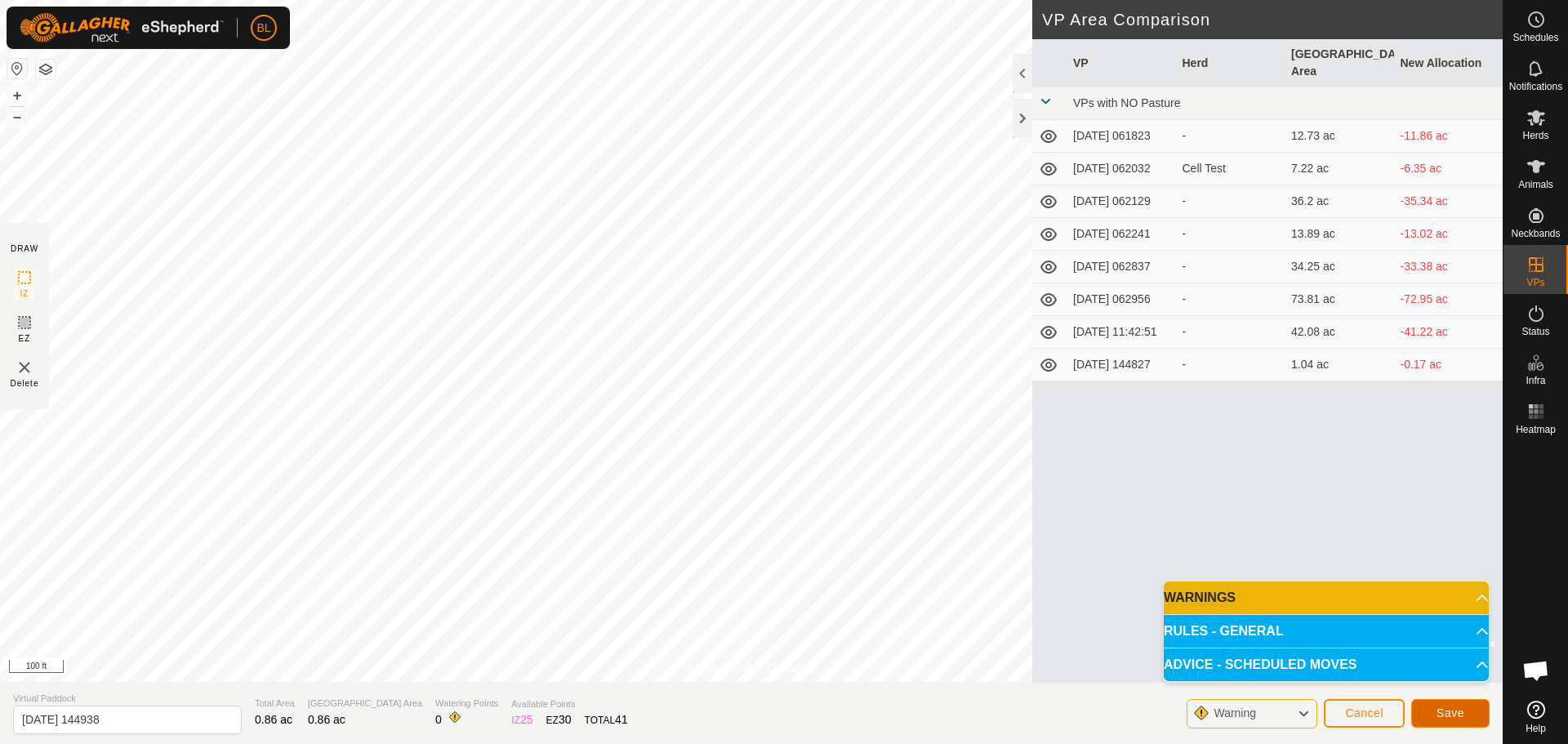
click at [1452, 713] on span "Save" at bounding box center [1450, 712] width 28 height 13
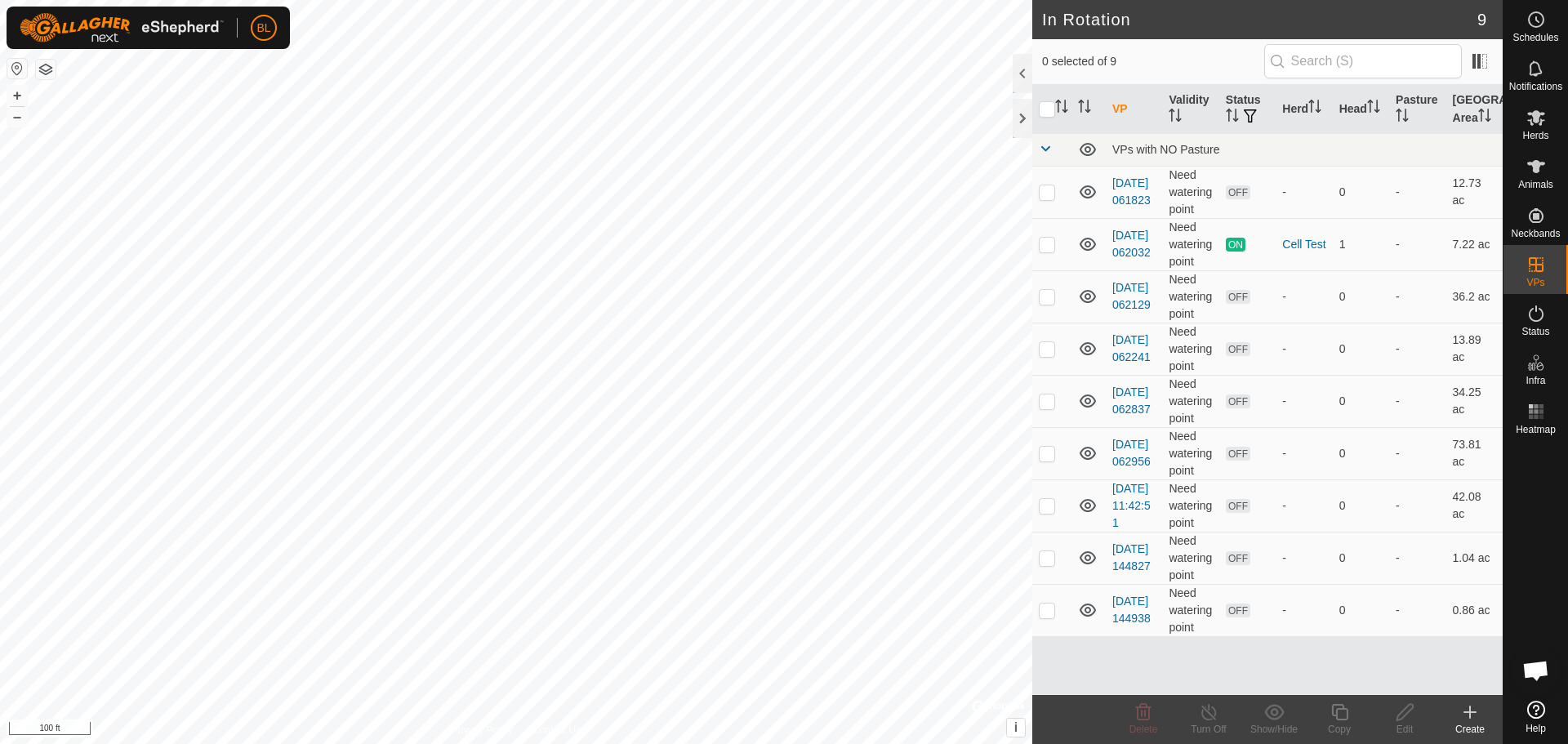
click at [1477, 715] on icon at bounding box center [1470, 711] width 20 height 20
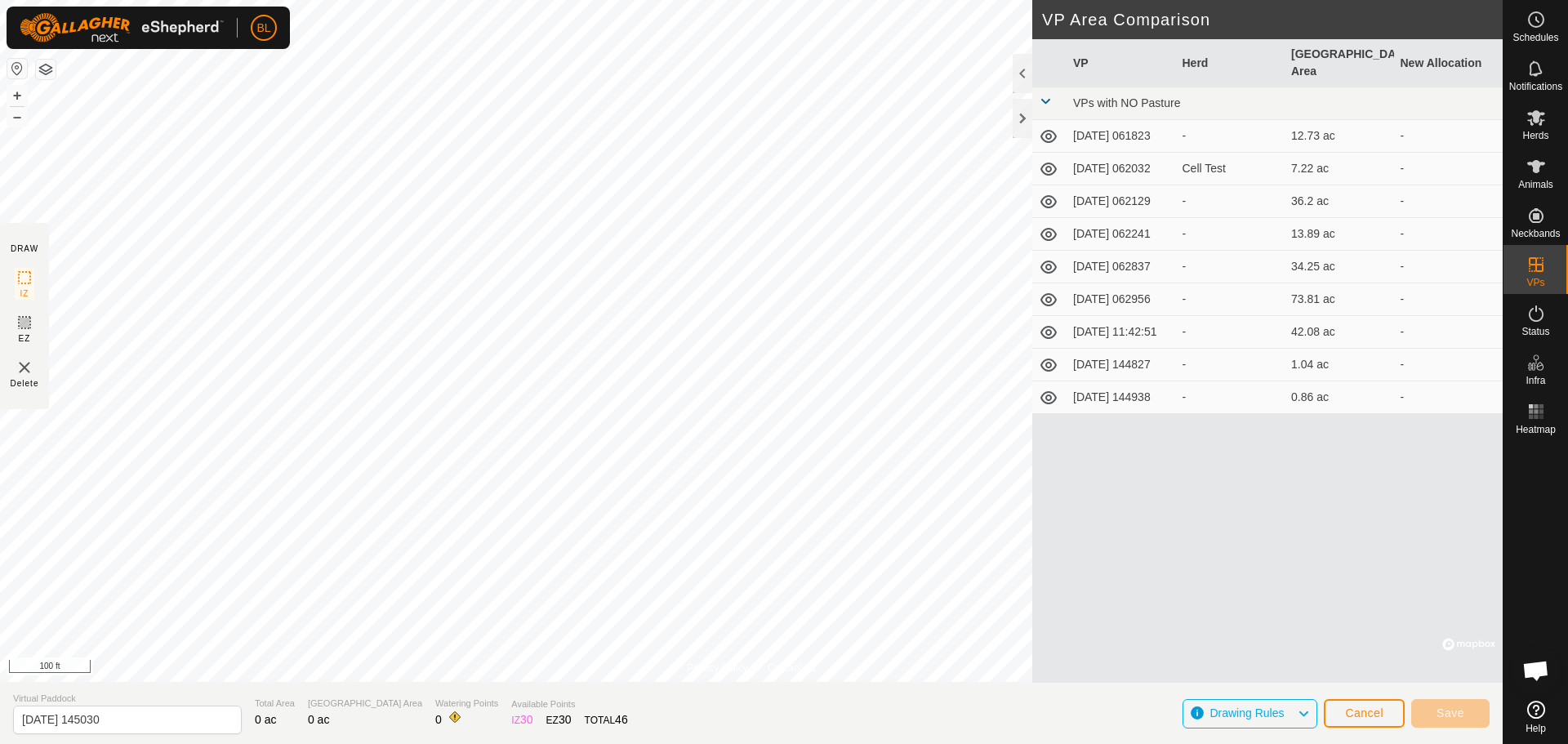
click at [561, 705] on div "Privacy Policy Contact Us + – ⇧ i © Mapbox , © OpenStreetMap , Improve this map…" at bounding box center [751, 372] width 1502 height 744
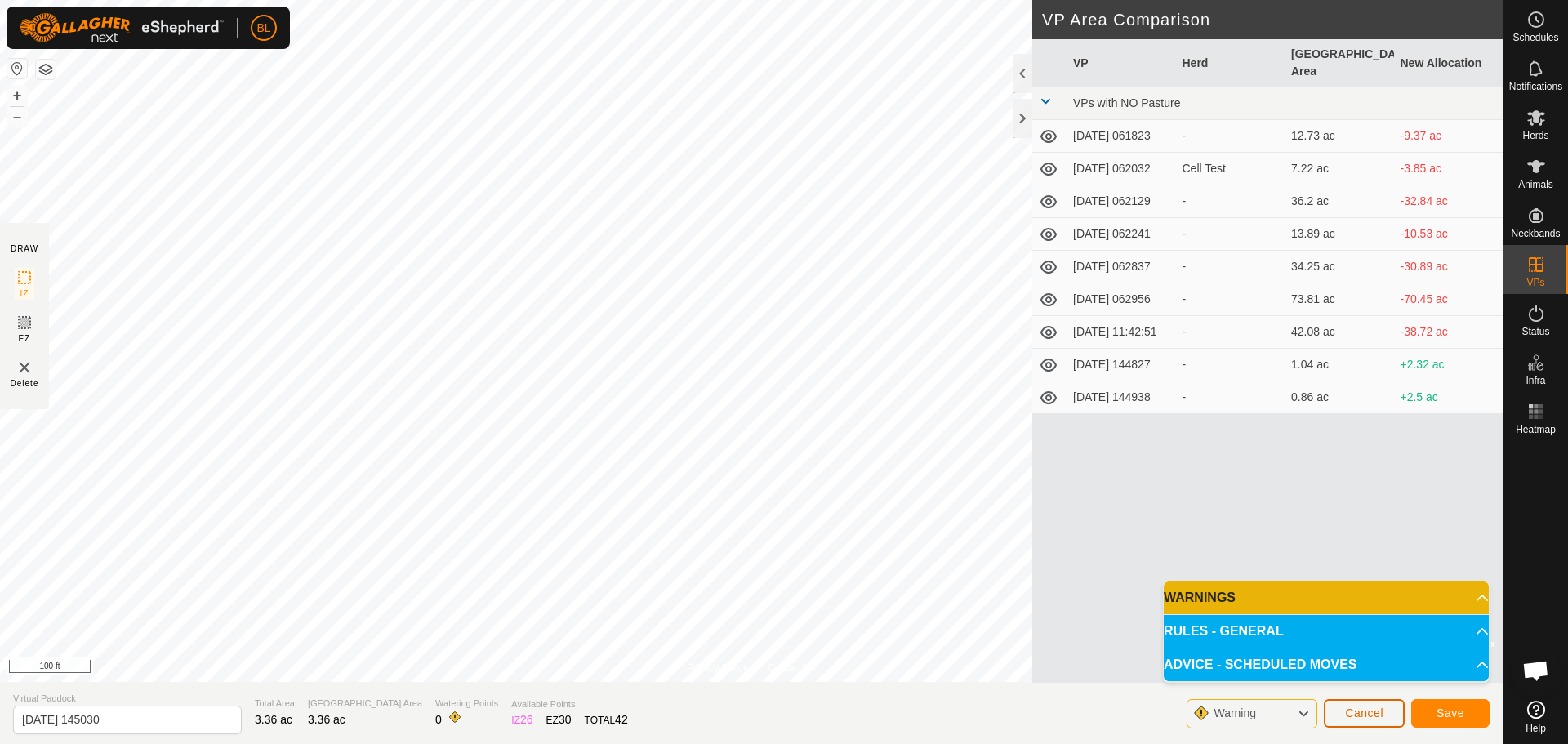
click at [1334, 706] on button "Cancel" at bounding box center [1364, 712] width 81 height 28
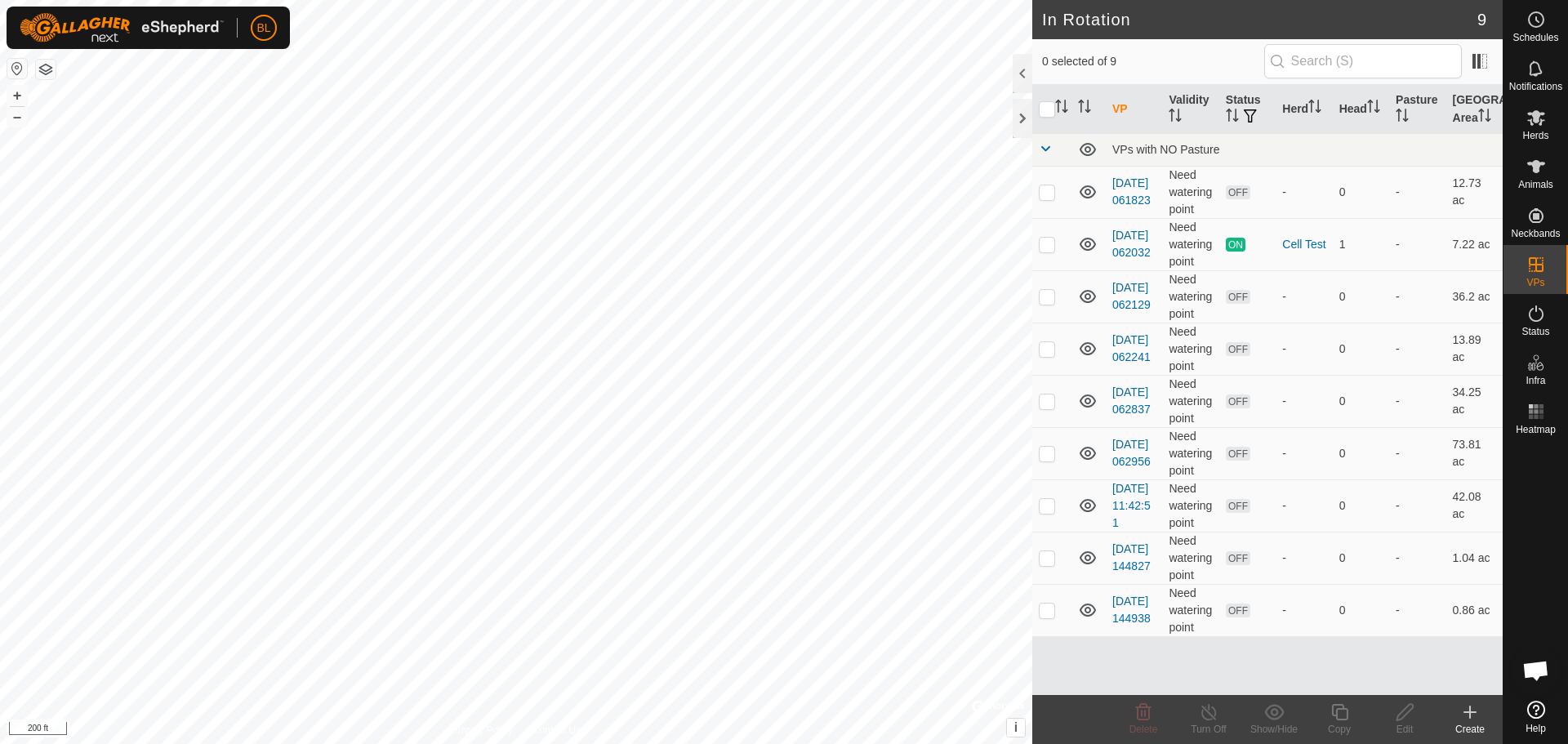
click at [1472, 710] on icon at bounding box center [1470, 711] width 20 height 20
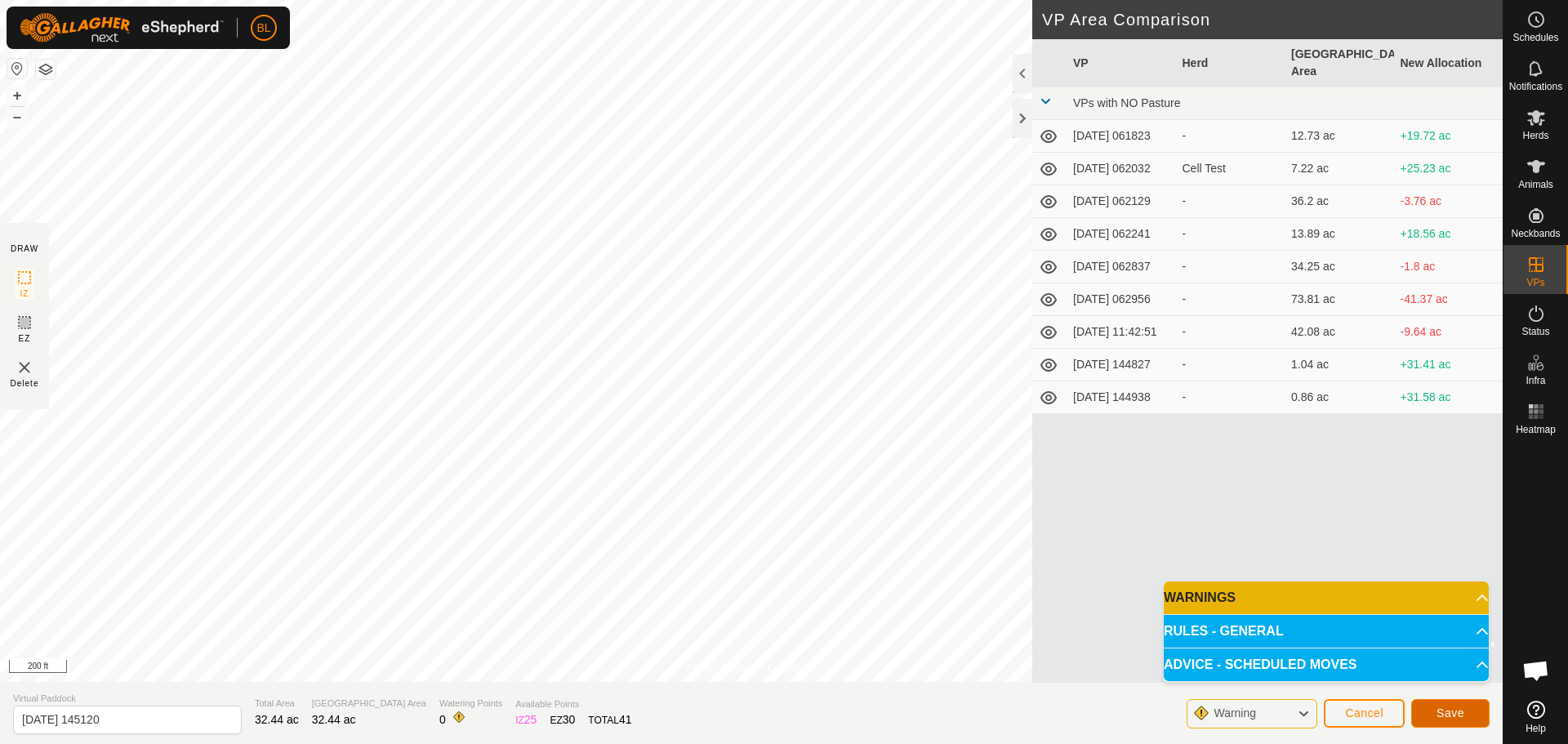
click at [1439, 708] on span "Save" at bounding box center [1450, 712] width 28 height 13
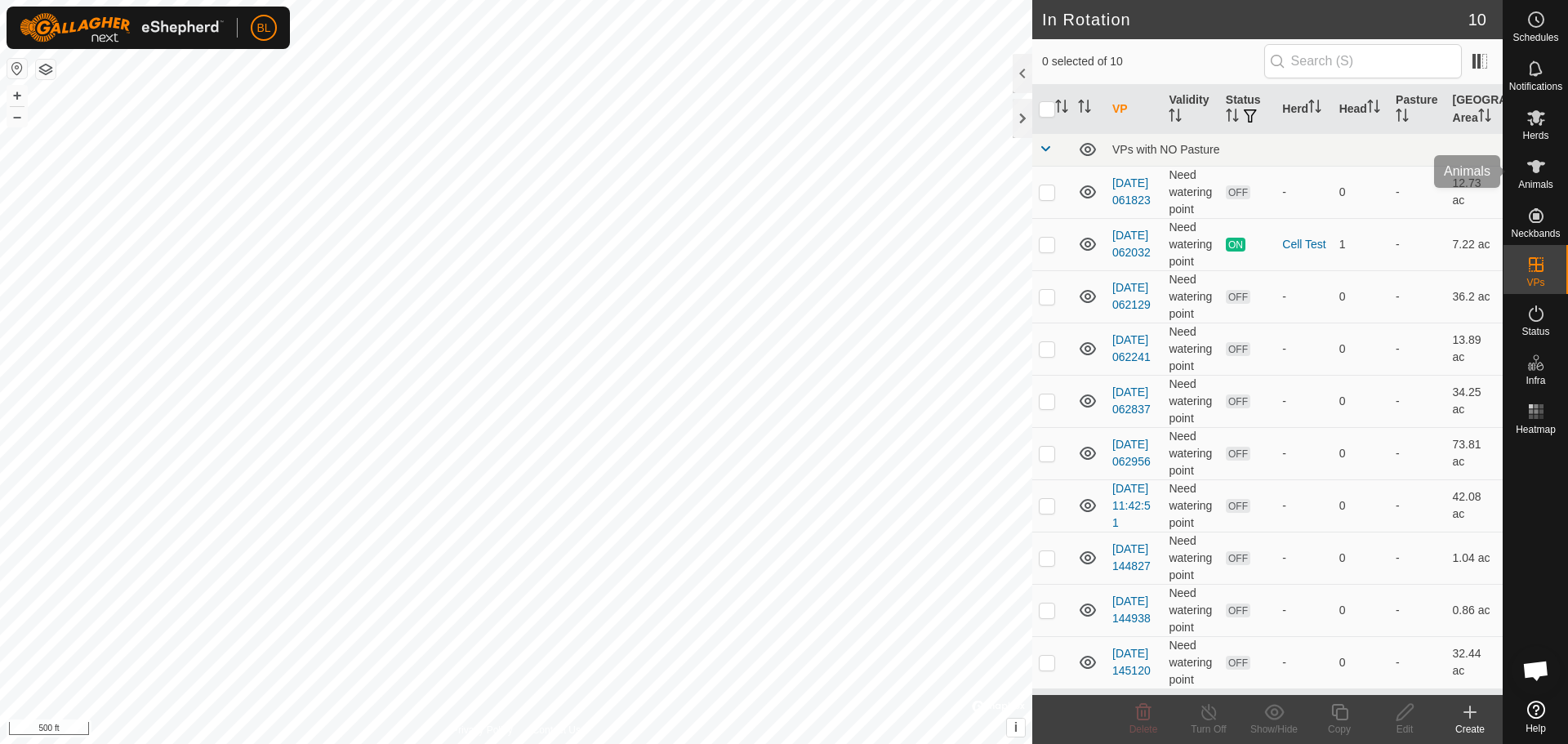
click at [1543, 167] on icon at bounding box center [1536, 166] width 20 height 20
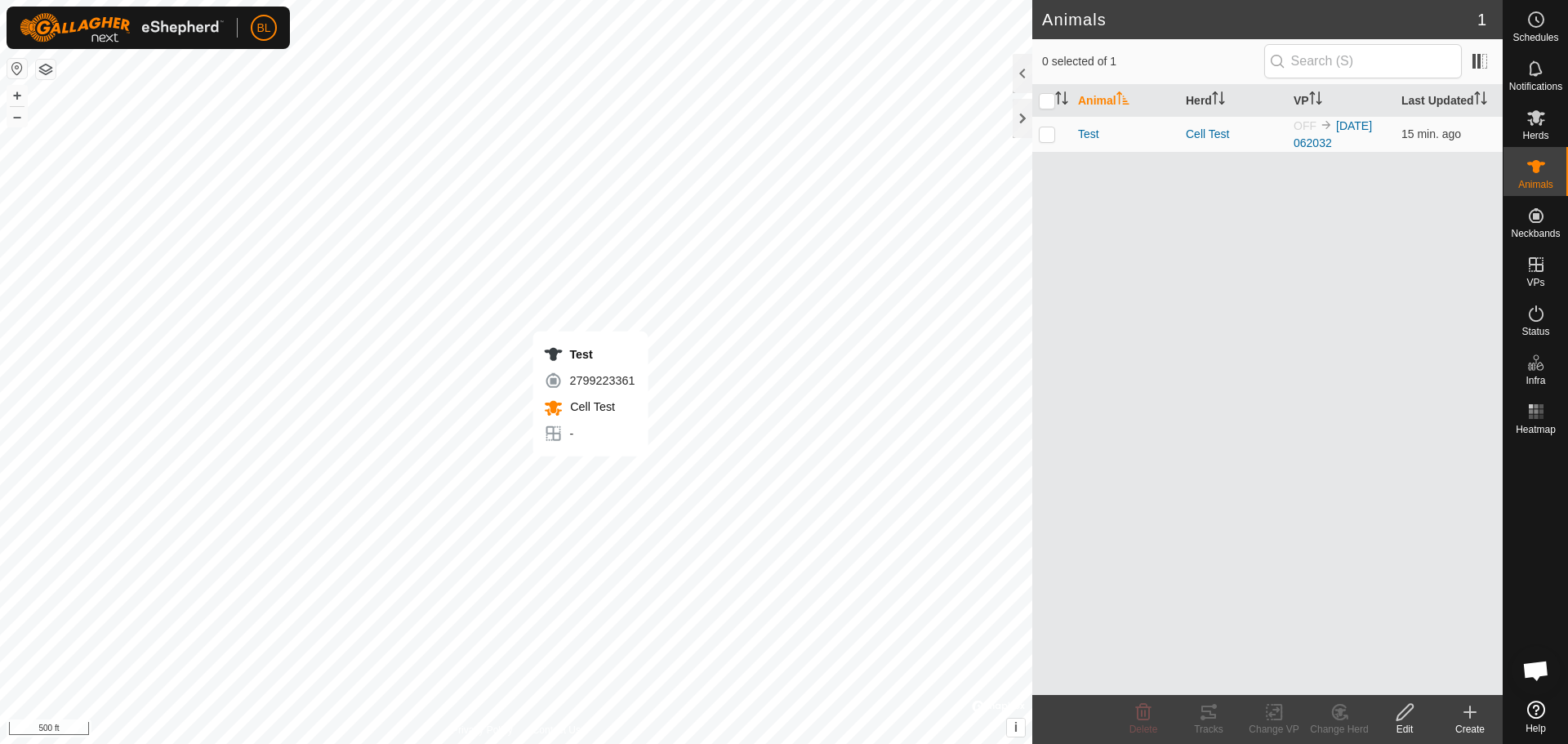
checkbox input "true"
checkbox input "false"
click at [1543, 34] on span "Schedules" at bounding box center [1534, 37] width 46 height 9
